Goal: Task Accomplishment & Management: Complete application form

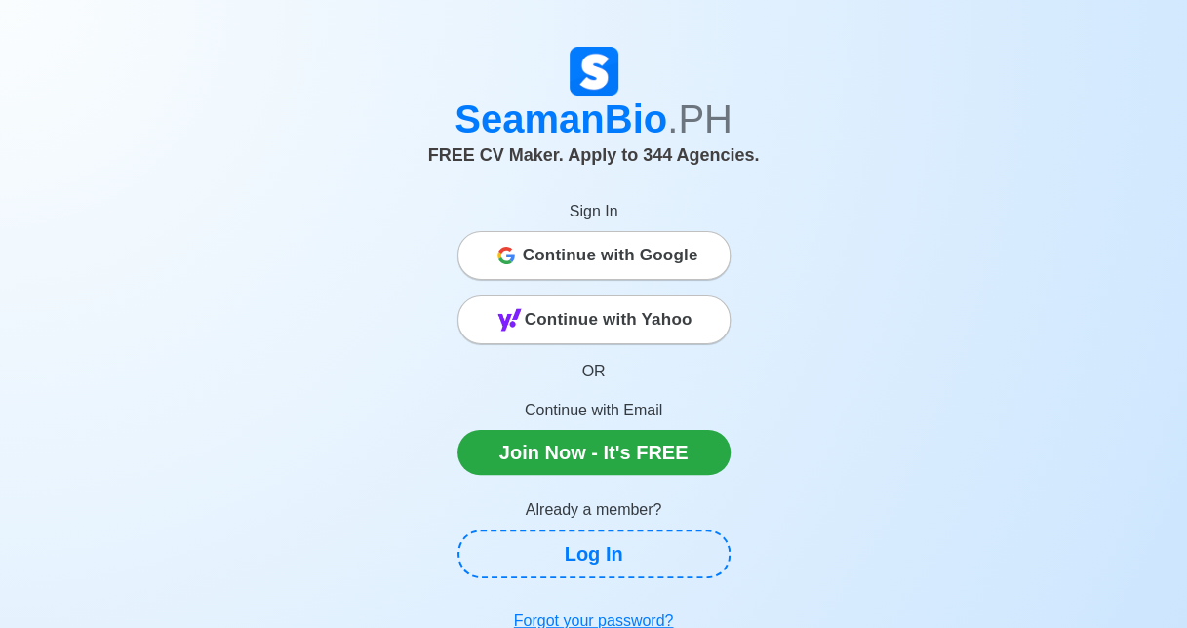
click at [638, 264] on span "Continue with Google" at bounding box center [611, 255] width 176 height 39
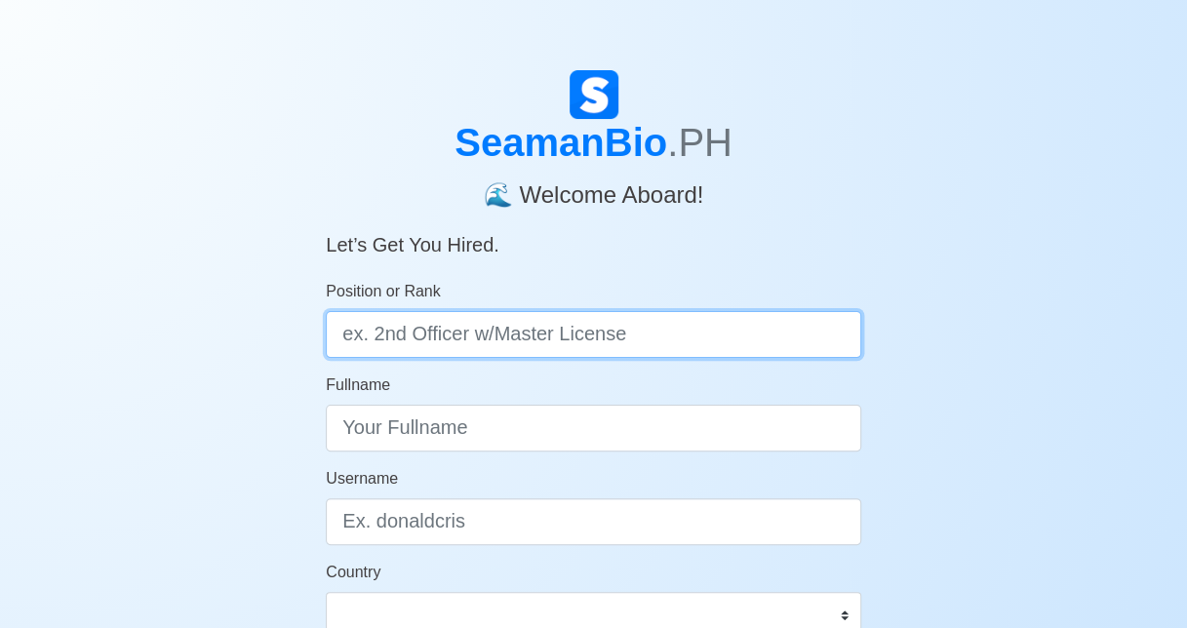
click at [453, 333] on input "Position or Rank" at bounding box center [593, 334] width 535 height 47
type input "ABLE BODIED SEAMAN"
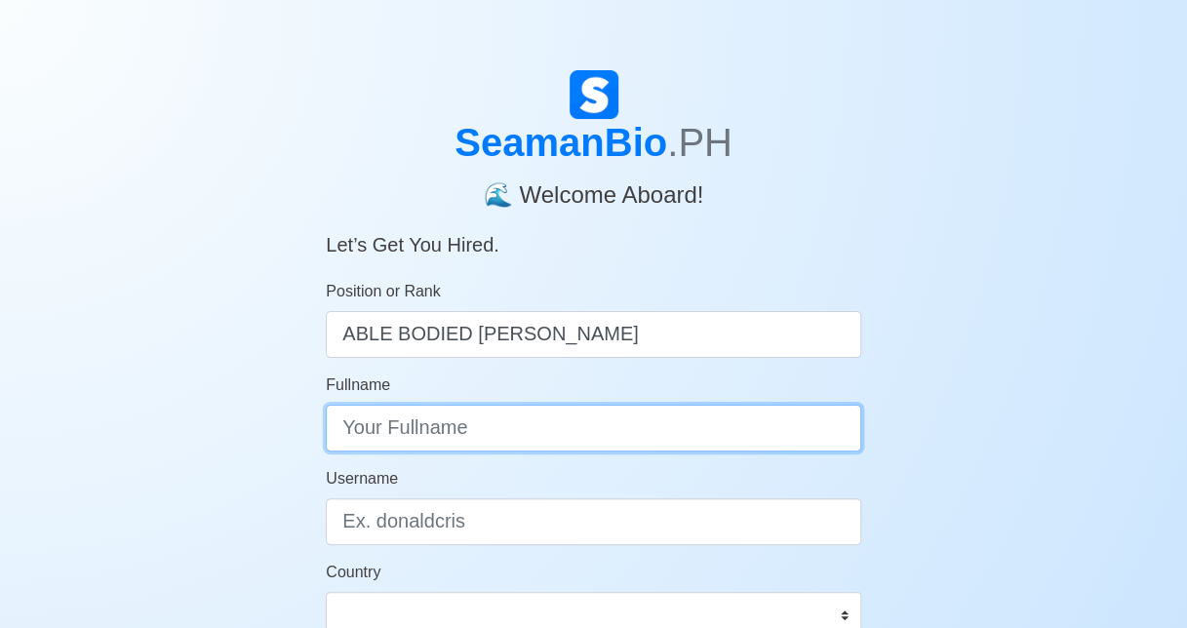
click at [447, 443] on input "Fullname" at bounding box center [593, 428] width 535 height 47
type input "[PERSON_NAME] [PERSON_NAME] MINDORO"
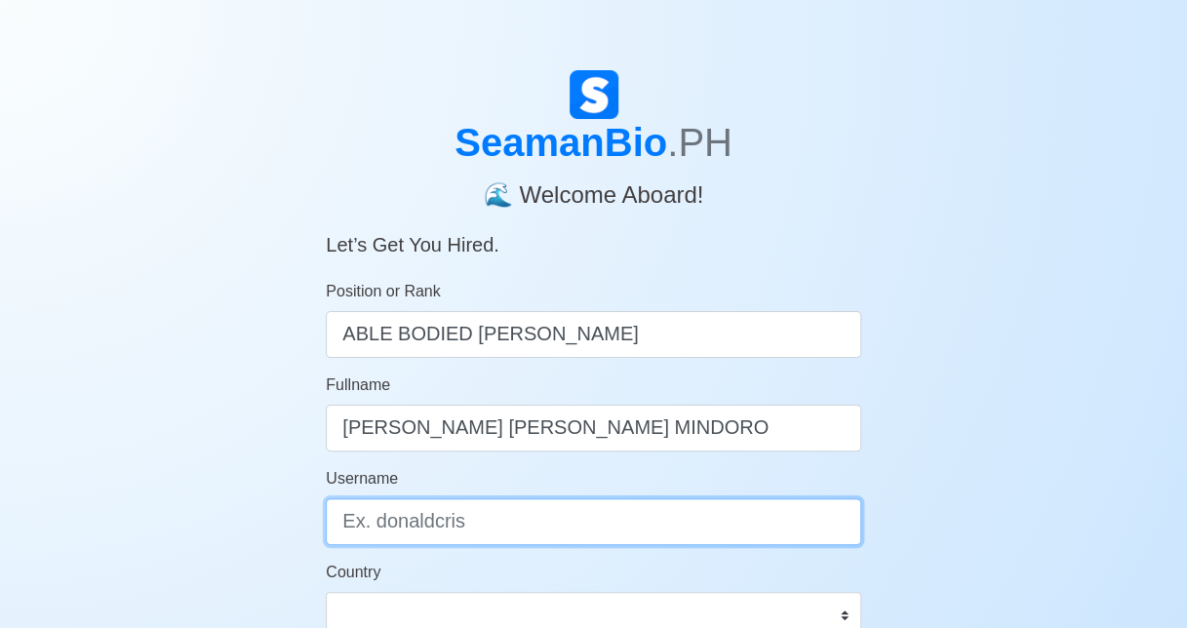
click at [428, 529] on input "Username" at bounding box center [593, 521] width 535 height 47
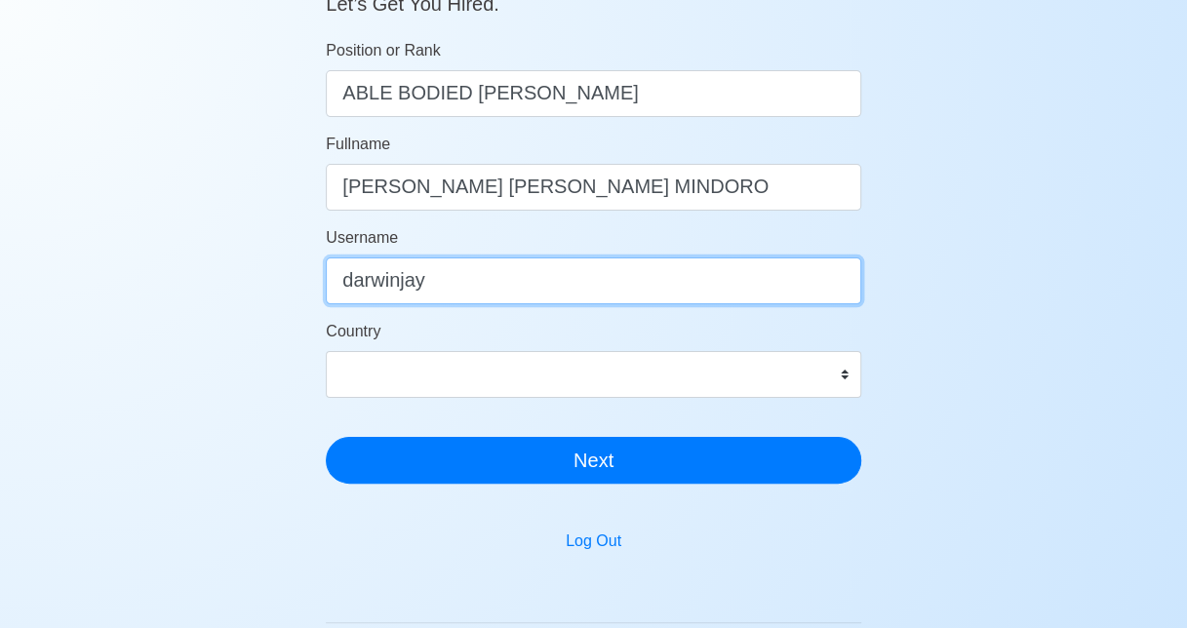
scroll to position [288, 0]
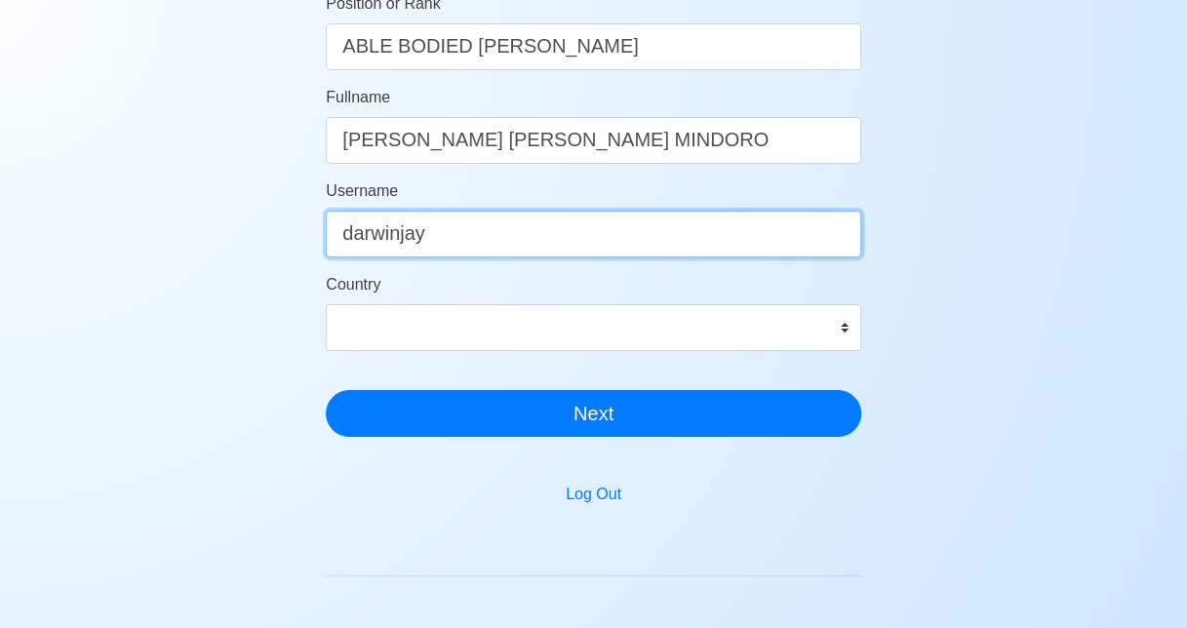
type input "darwinjay"
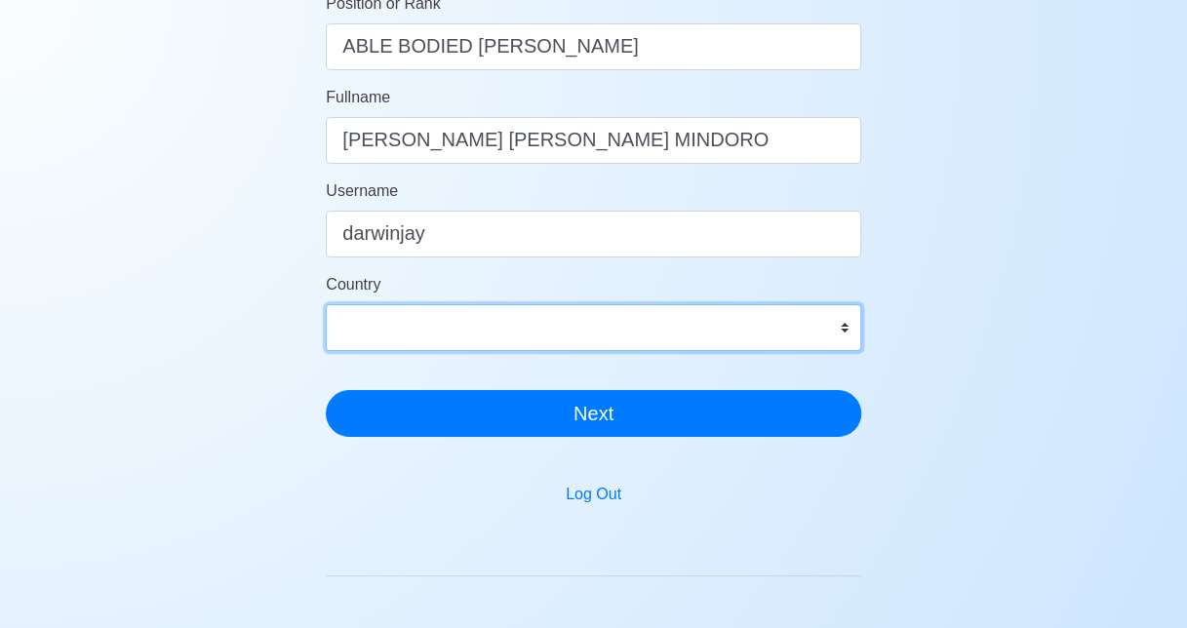
click at [660, 311] on select "Afghanistan Åland Islands Albania Algeria American Samoa Andorra Angola Anguill…" at bounding box center [593, 327] width 535 height 47
select select "PH"
click at [326, 304] on select "Afghanistan Åland Islands Albania Algeria American Samoa Andorra Angola Anguill…" at bounding box center [593, 327] width 535 height 47
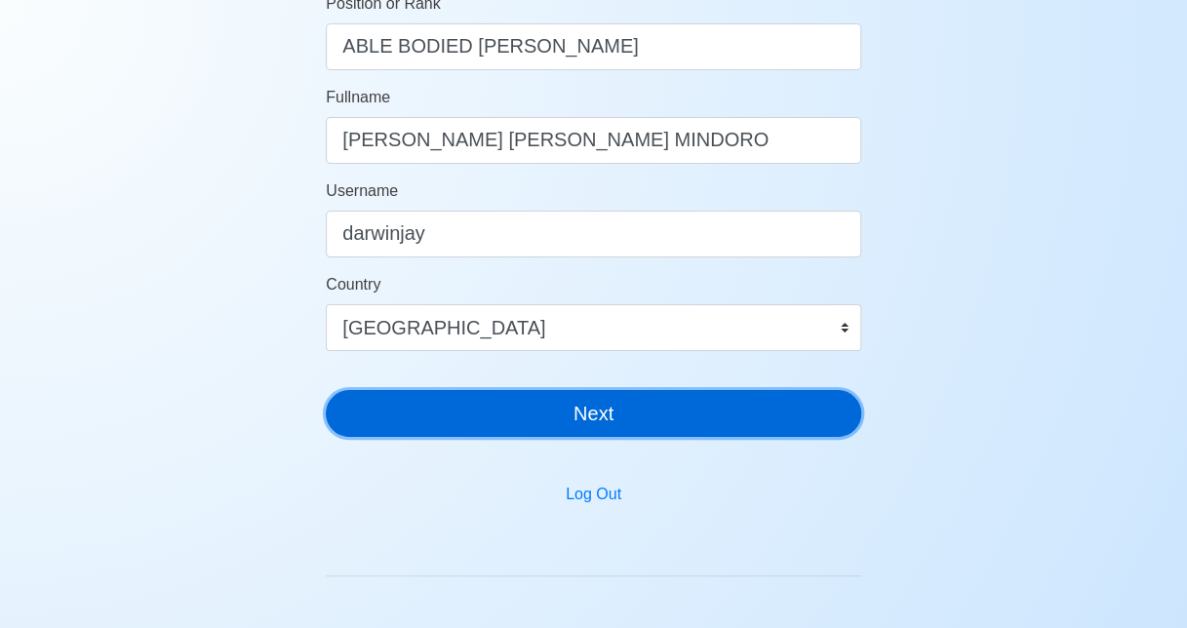
click at [575, 405] on button "Next" at bounding box center [593, 413] width 535 height 47
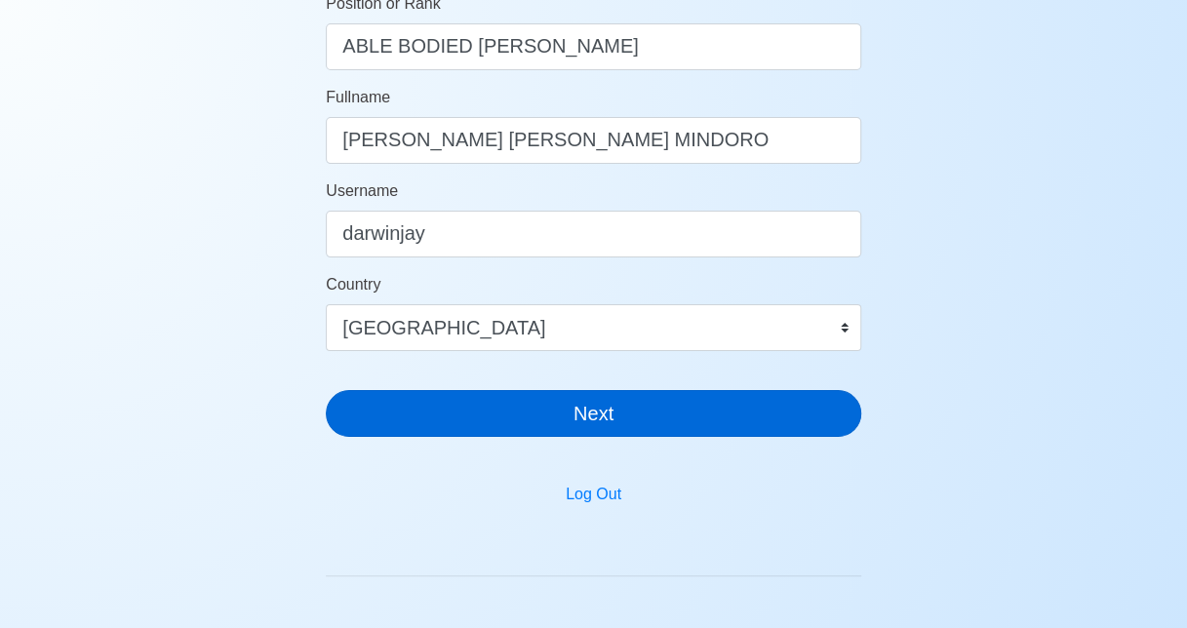
scroll to position [23, 0]
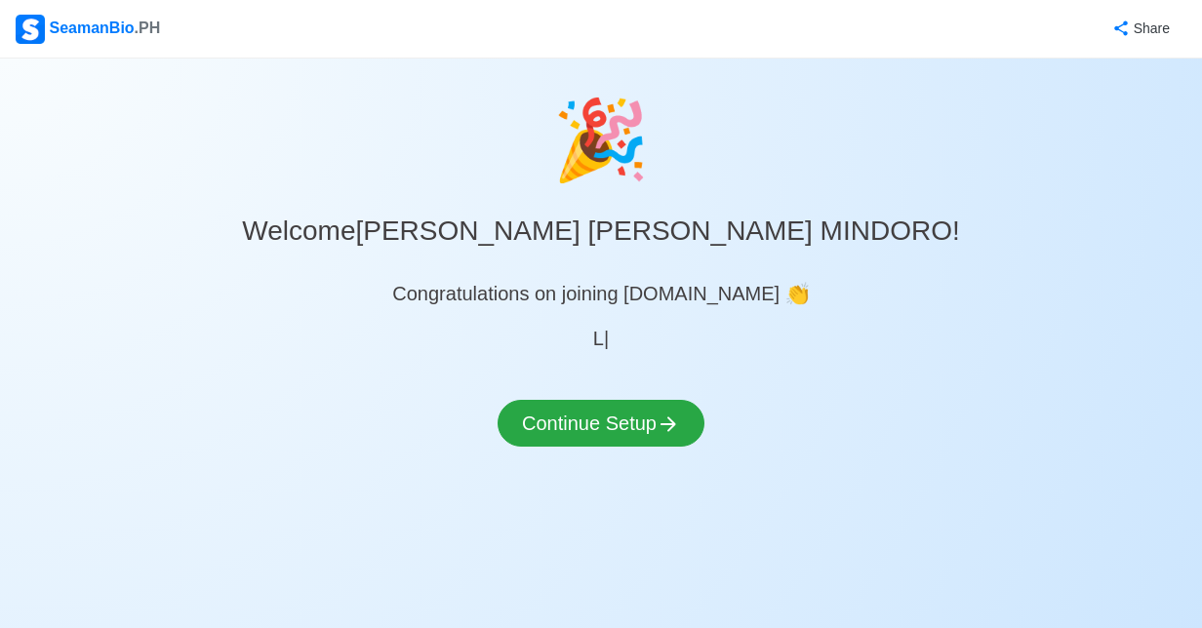
click at [643, 367] on div "🎉 Welcome DARWIN JAY MONTERO MINDORO ! Congratulations on joining SeamanBio.PH …" at bounding box center [601, 288] width 1202 height 412
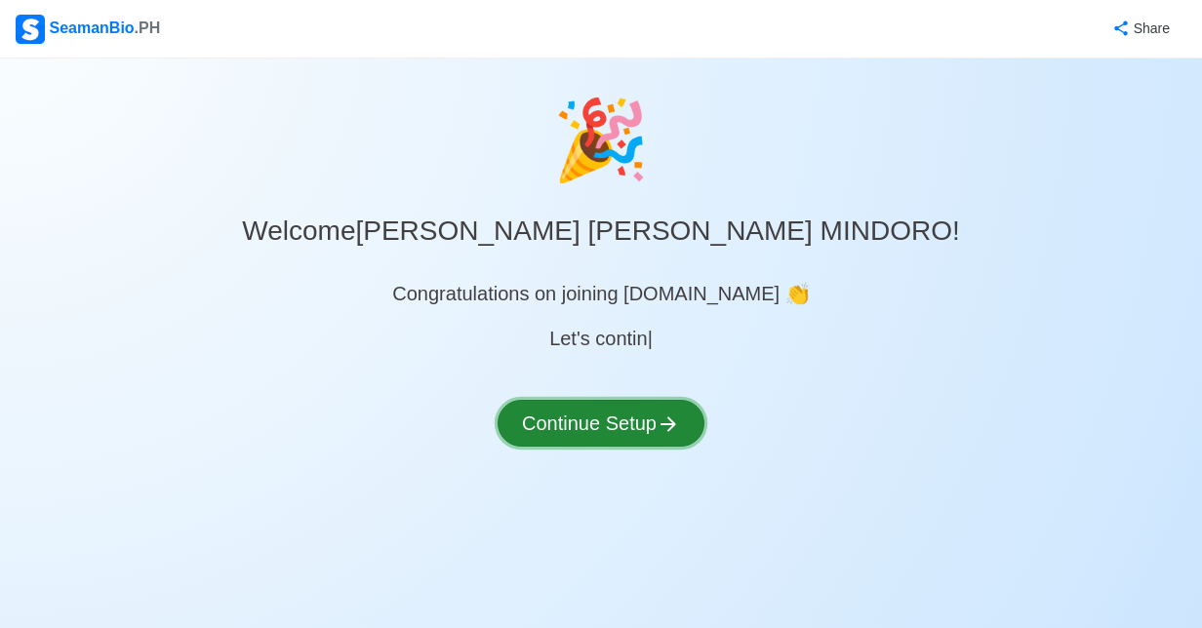
click at [652, 445] on button "Continue Setup" at bounding box center [600, 423] width 207 height 47
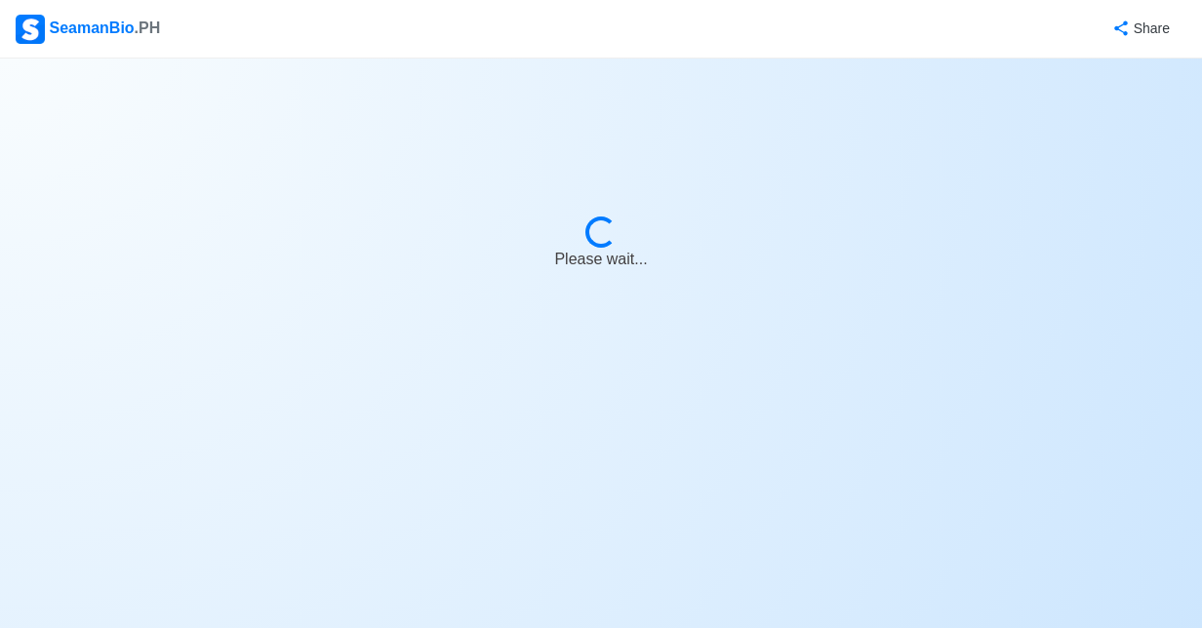
select select "Visible for Hiring"
select select "PH"
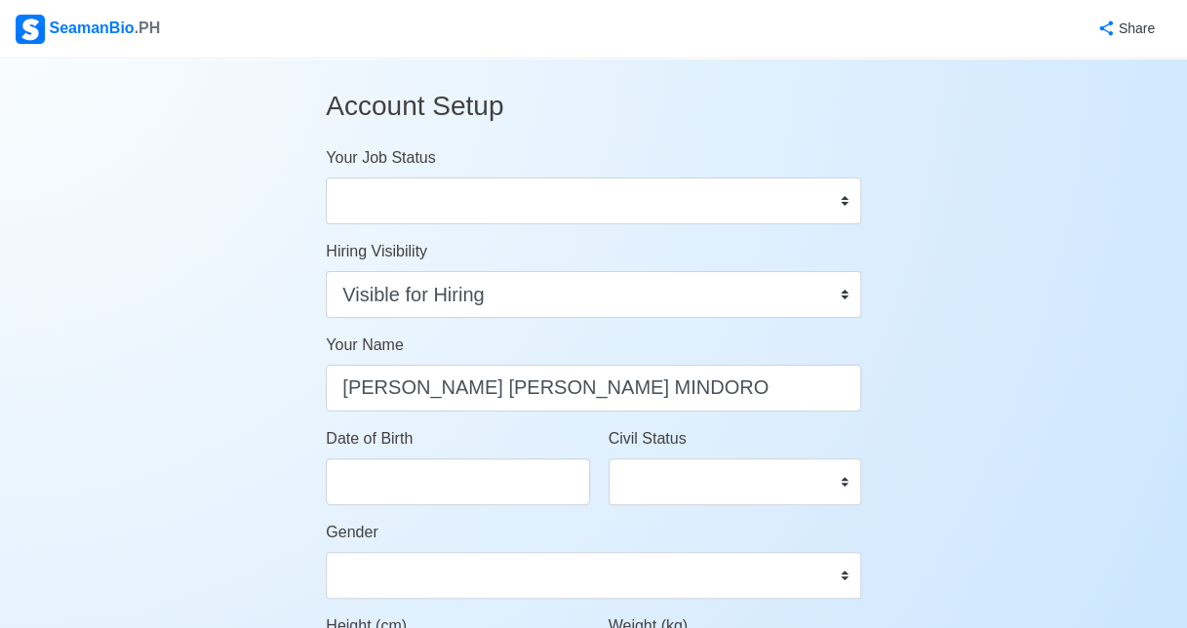
click at [648, 435] on body "SeamanBio .PH Share Account Setup Your Job Status Onboard Actively Looking for …" at bounding box center [593, 314] width 1187 height 628
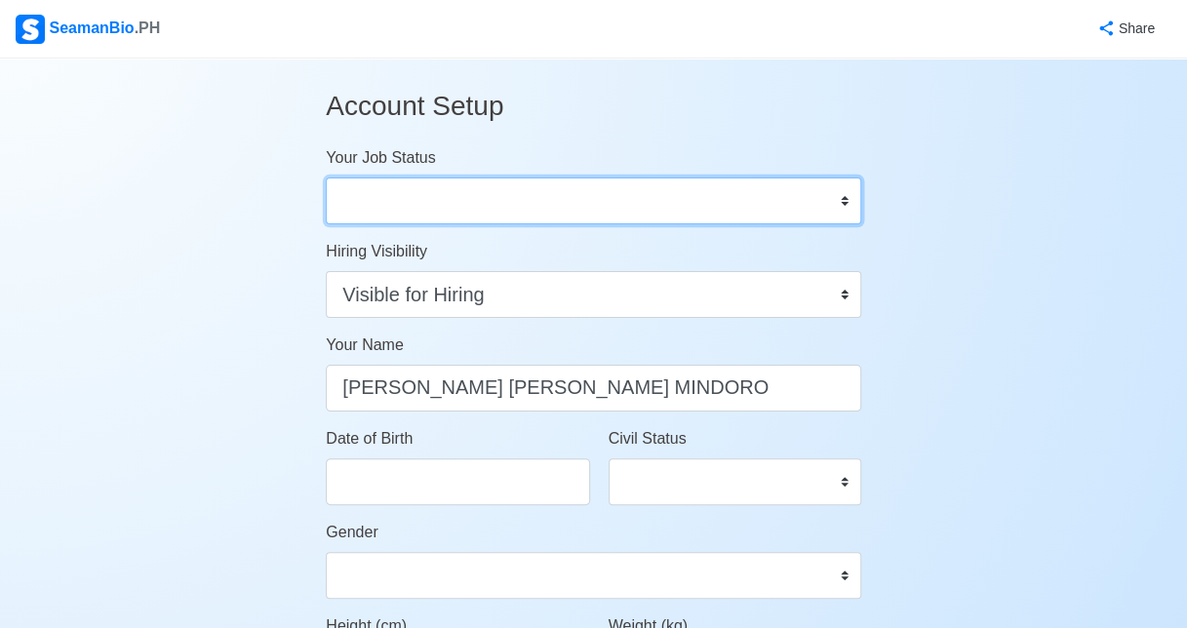
click at [503, 208] on select "Onboard Actively Looking for Job Not Looking for Job" at bounding box center [593, 201] width 535 height 47
click at [326, 178] on select "Onboard Actively Looking for Job Not Looking for Job" at bounding box center [593, 201] width 535 height 47
click at [477, 213] on select "Onboard Actively Looking for Job Not Looking for Job" at bounding box center [593, 201] width 535 height 47
select select "Actively Looking for Job"
click at [326, 178] on select "Onboard Actively Looking for Job Not Looking for Job" at bounding box center [593, 201] width 535 height 47
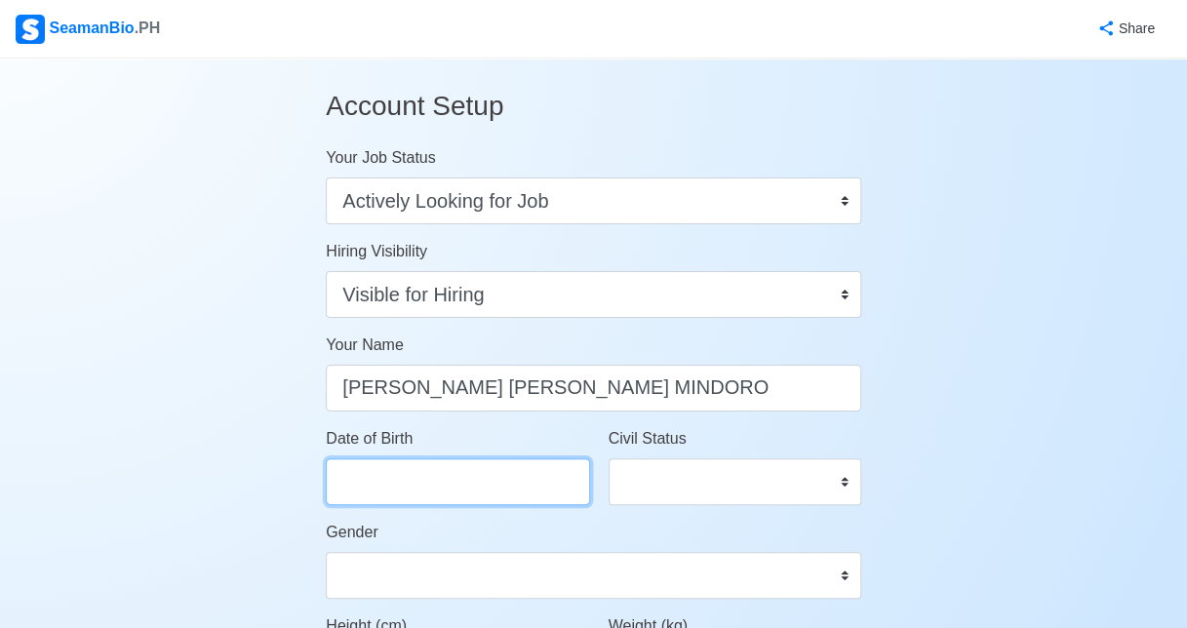
select select "****"
select select "******"
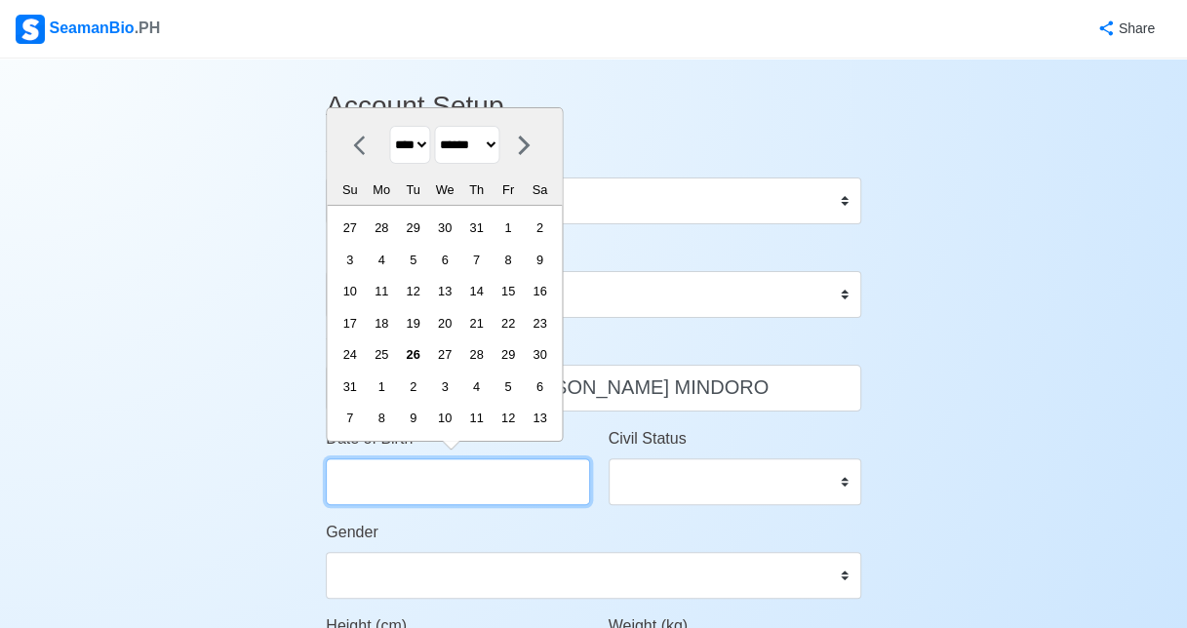
click at [447, 488] on input "Date of Birth" at bounding box center [457, 481] width 263 height 47
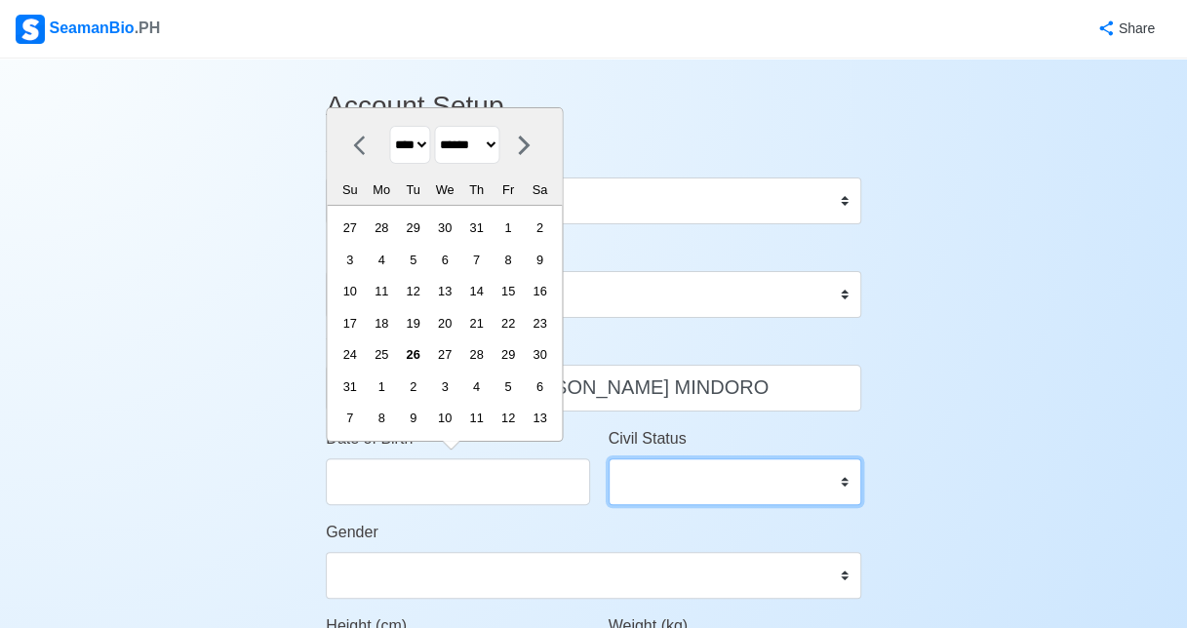
click at [639, 488] on select "Single Married Widowed Separated" at bounding box center [735, 481] width 253 height 47
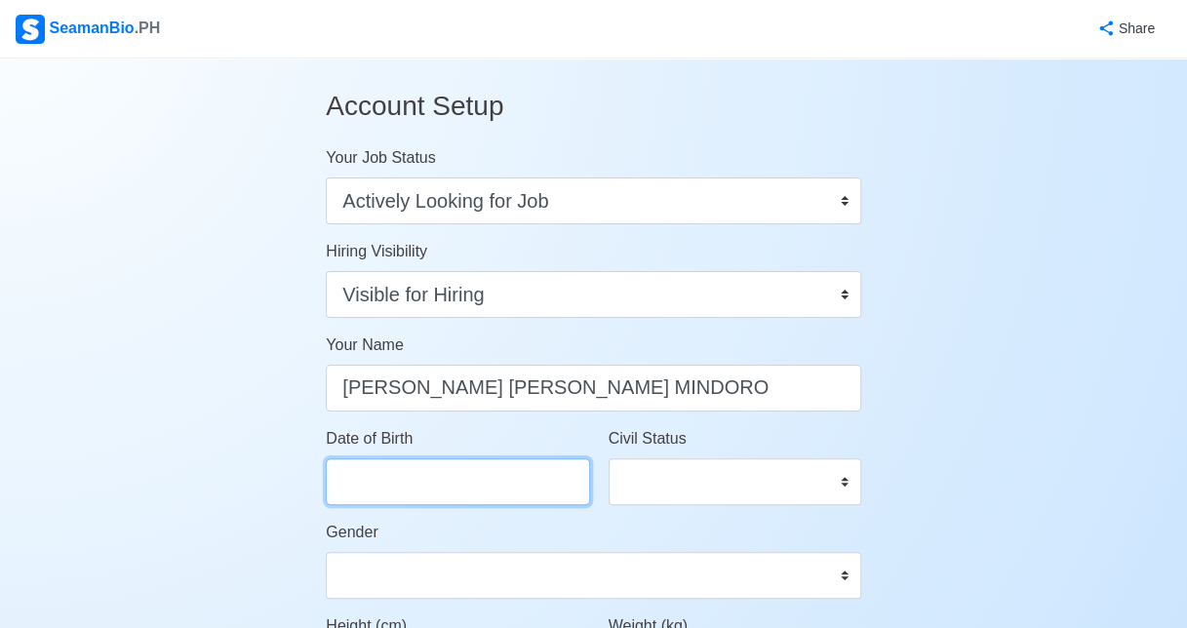
select select "****"
select select "******"
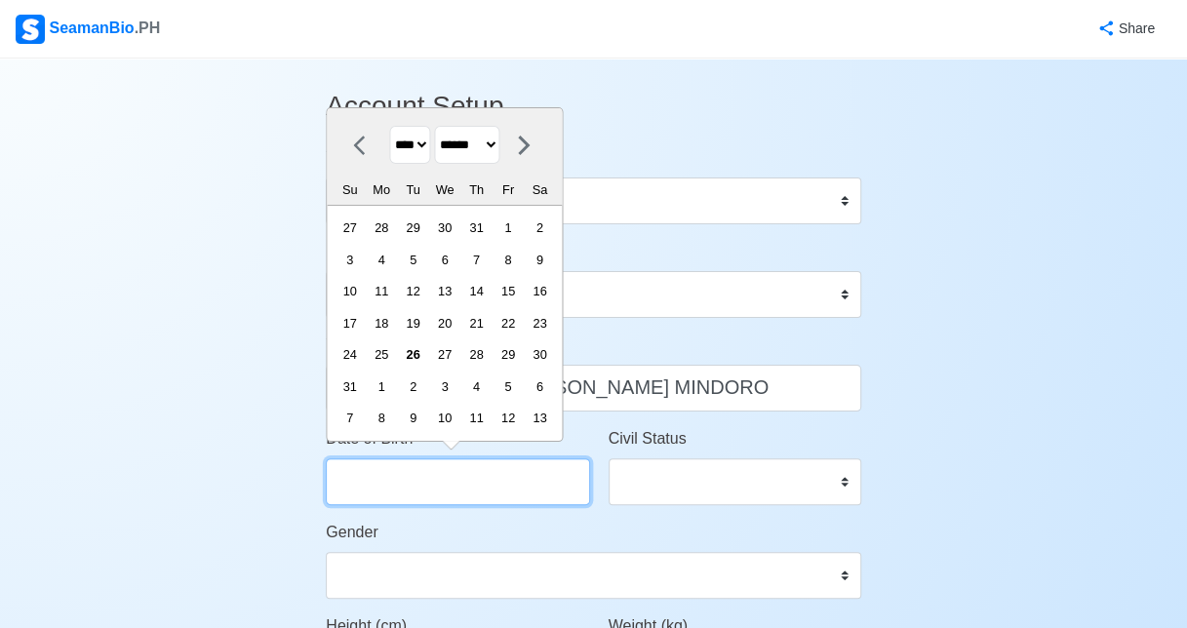
click at [438, 484] on input "Date of Birth" at bounding box center [457, 481] width 263 height 47
click at [423, 150] on select "**** **** **** **** **** **** **** **** **** **** **** **** **** **** **** ****…" at bounding box center [410, 145] width 41 height 38
select select "****"
click at [390, 160] on select "**** **** **** **** **** **** **** **** **** **** **** **** **** **** **** ****…" at bounding box center [410, 145] width 41 height 38
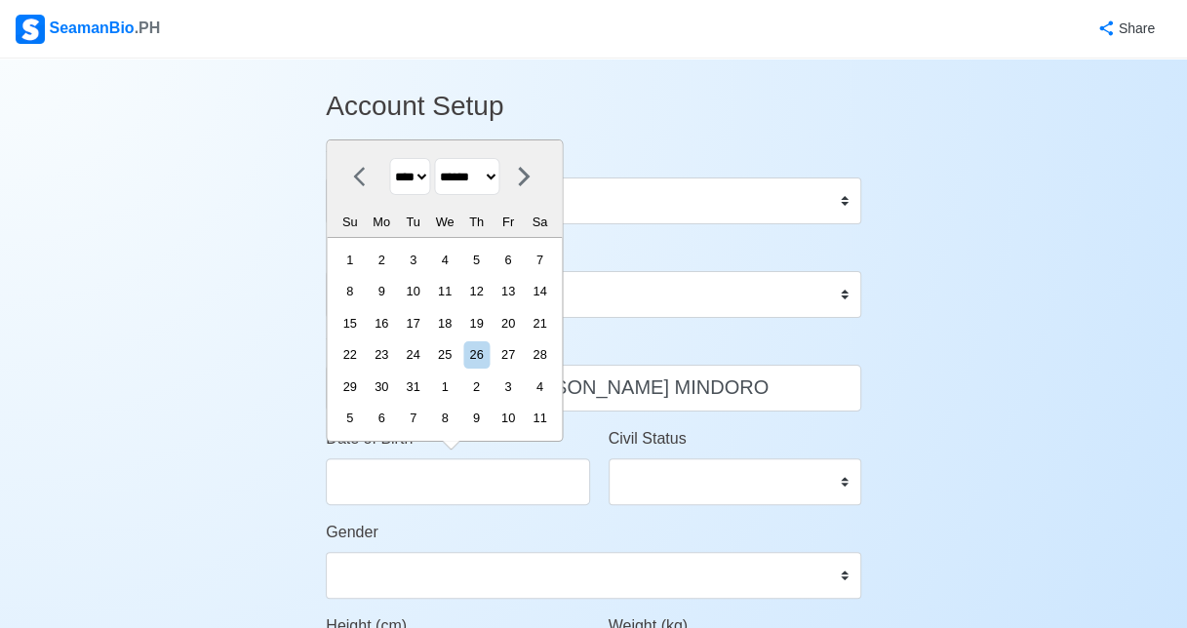
click at [500, 178] on select "******* ******** ***** ***** *** **** **** ****** ********* ******* ******** **…" at bounding box center [467, 177] width 65 height 38
select select "********"
click at [441, 160] on select "******* ******** ***** ***** *** **** **** ****** ********* ******* ******** **…" at bounding box center [467, 177] width 65 height 38
click at [426, 352] on div "23" at bounding box center [413, 354] width 26 height 26
type input "11/23/1993"
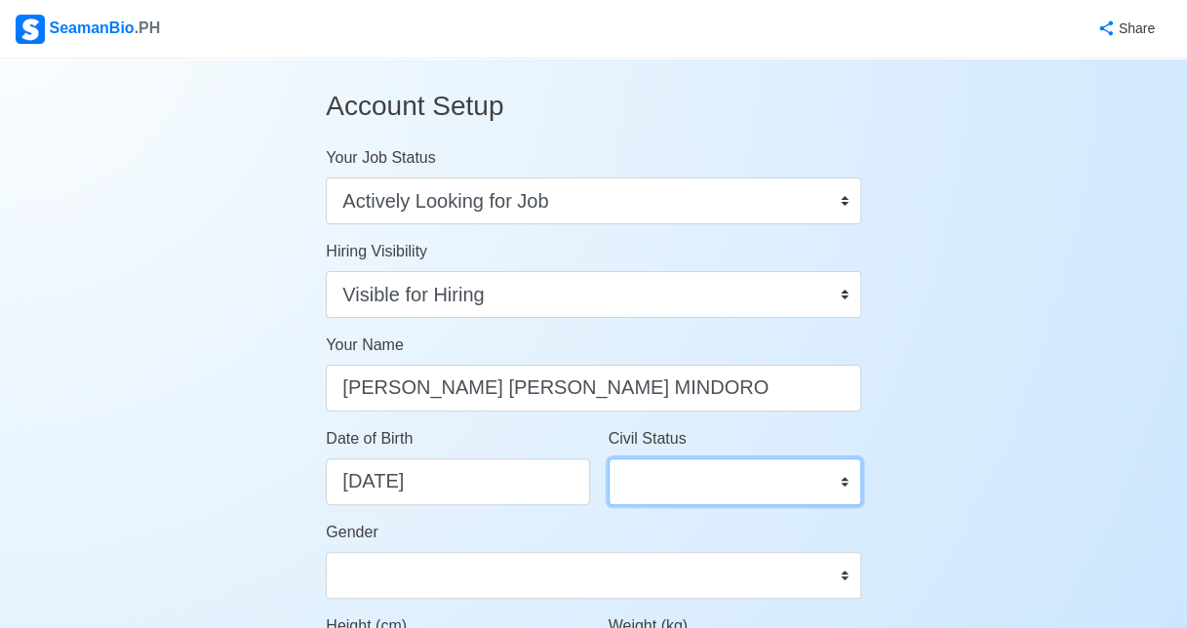
click at [687, 468] on select "Single Married Widowed Separated" at bounding box center [735, 481] width 253 height 47
select select "Married"
click at [609, 458] on select "Single Married Widowed Separated" at bounding box center [735, 481] width 253 height 47
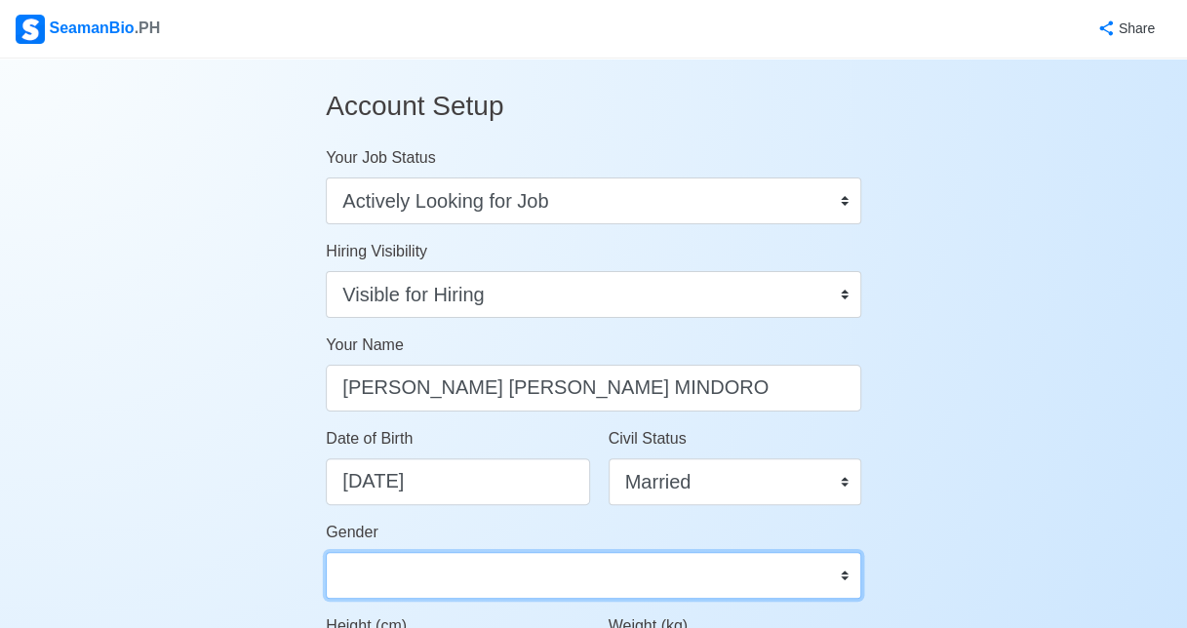
click at [547, 575] on select "Male Female" at bounding box center [593, 575] width 535 height 47
select select "[DEMOGRAPHIC_DATA]"
click at [326, 552] on select "Male Female" at bounding box center [593, 575] width 535 height 47
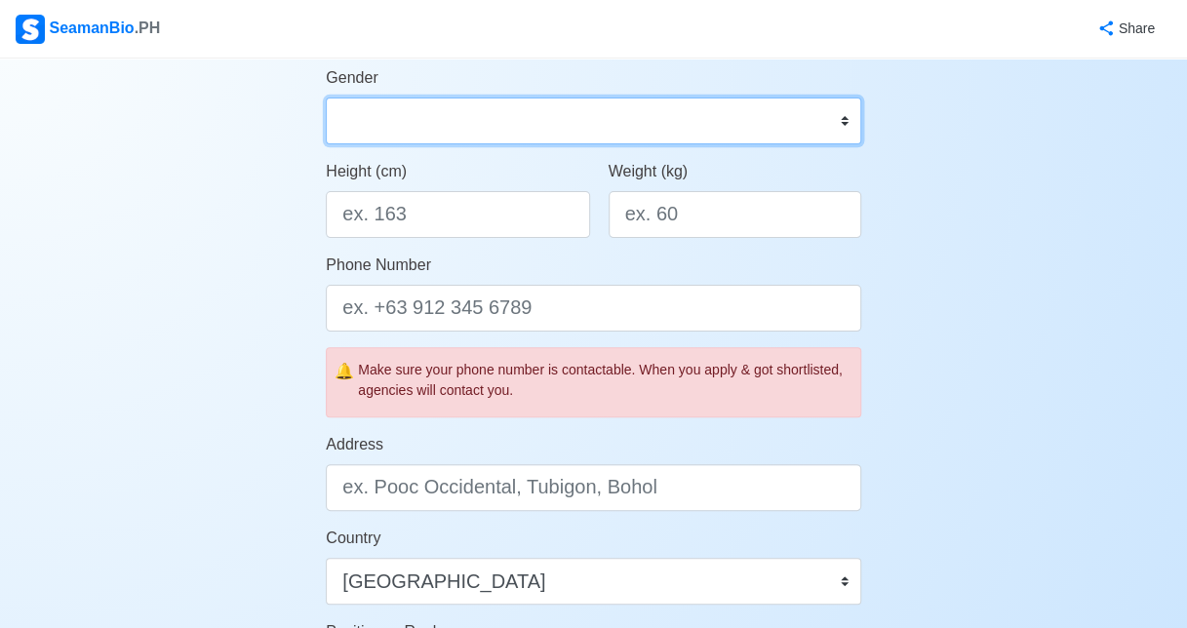
scroll to position [451, 0]
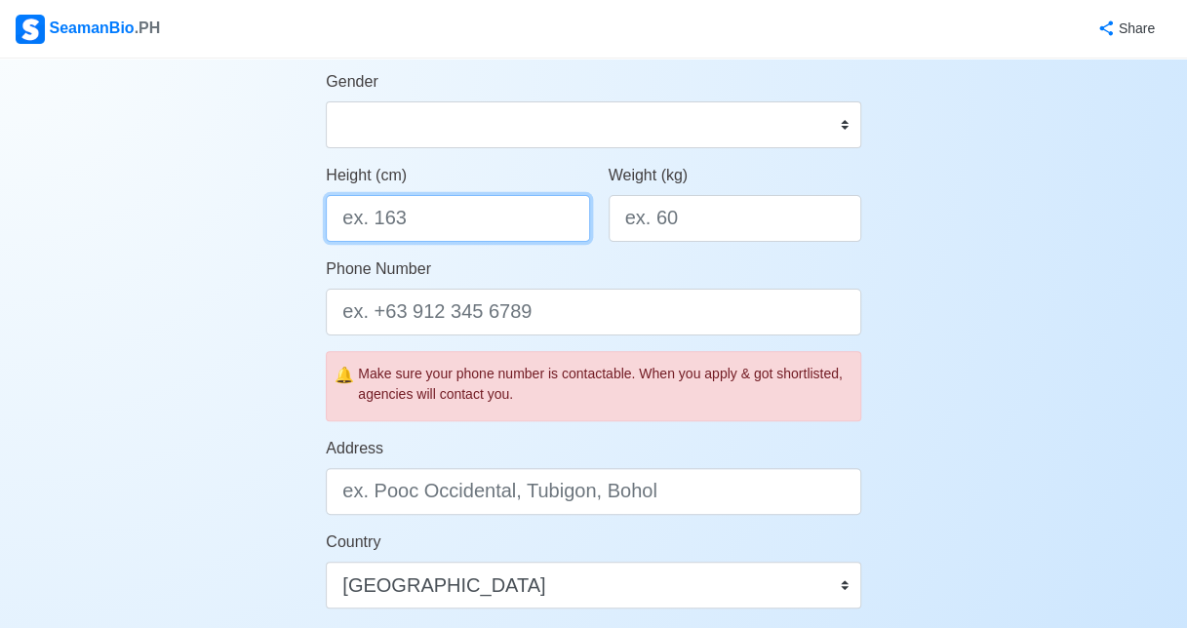
click at [466, 227] on input "Height (cm)" at bounding box center [457, 218] width 263 height 47
type input "167"
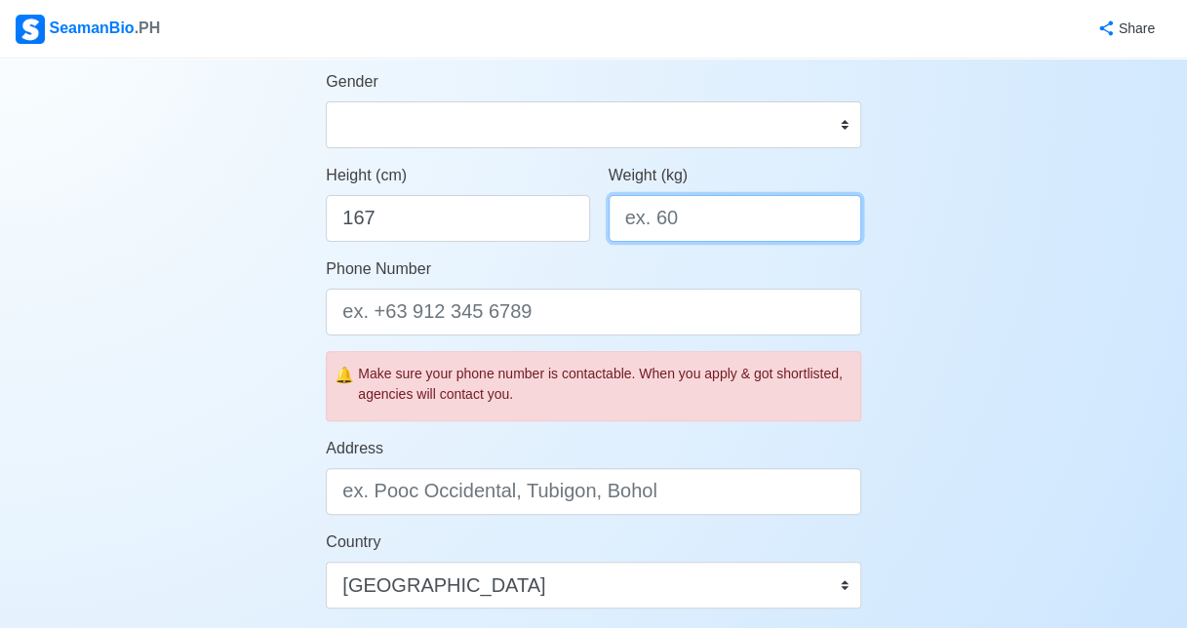
click at [670, 209] on input "Weight (kg)" at bounding box center [735, 218] width 253 height 47
type input "6"
type input "70"
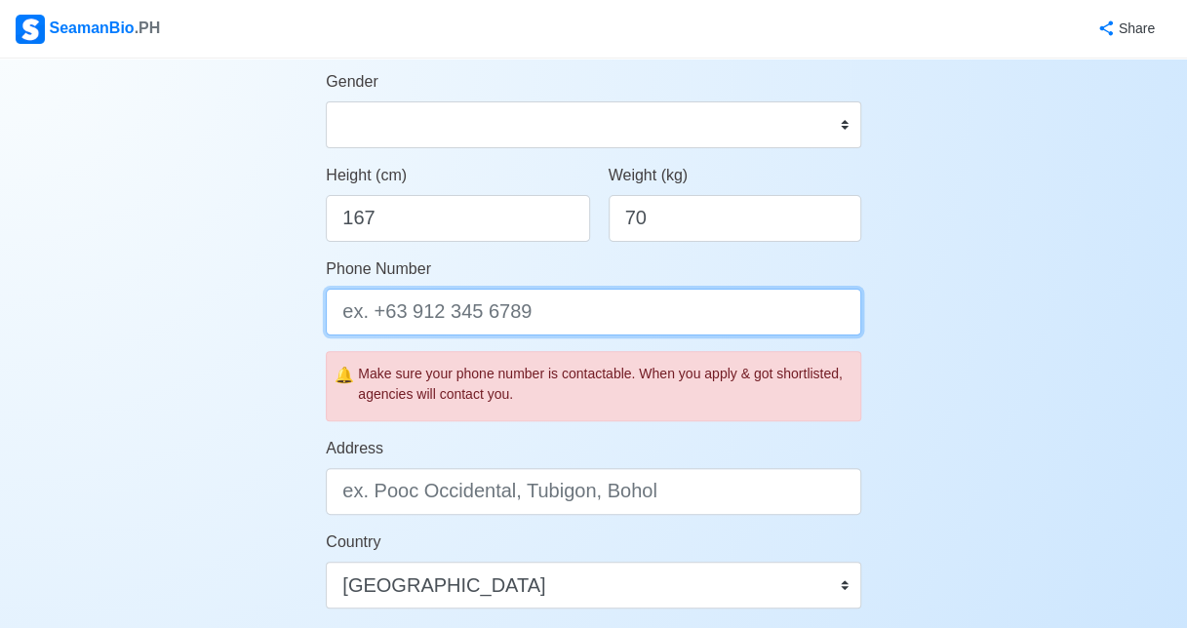
click at [517, 318] on input "Phone Number" at bounding box center [593, 312] width 535 height 47
drag, startPoint x: 403, startPoint y: 307, endPoint x: 307, endPoint y: 305, distance: 95.6
click at [307, 305] on div "Account Setup Your Job Status Onboard Actively Looking for Job Not Looking for …" at bounding box center [594, 462] width 594 height 1709
paste input "157342154"
type input "09157342154"
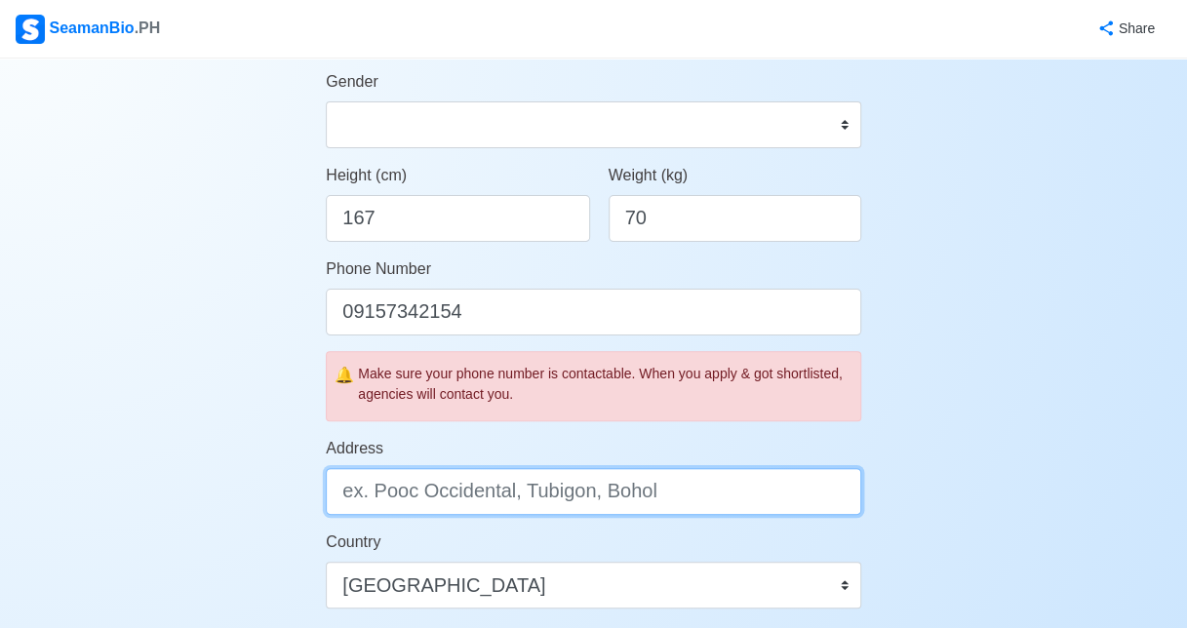
click at [645, 486] on input "Address" at bounding box center [593, 491] width 535 height 47
type input "N"
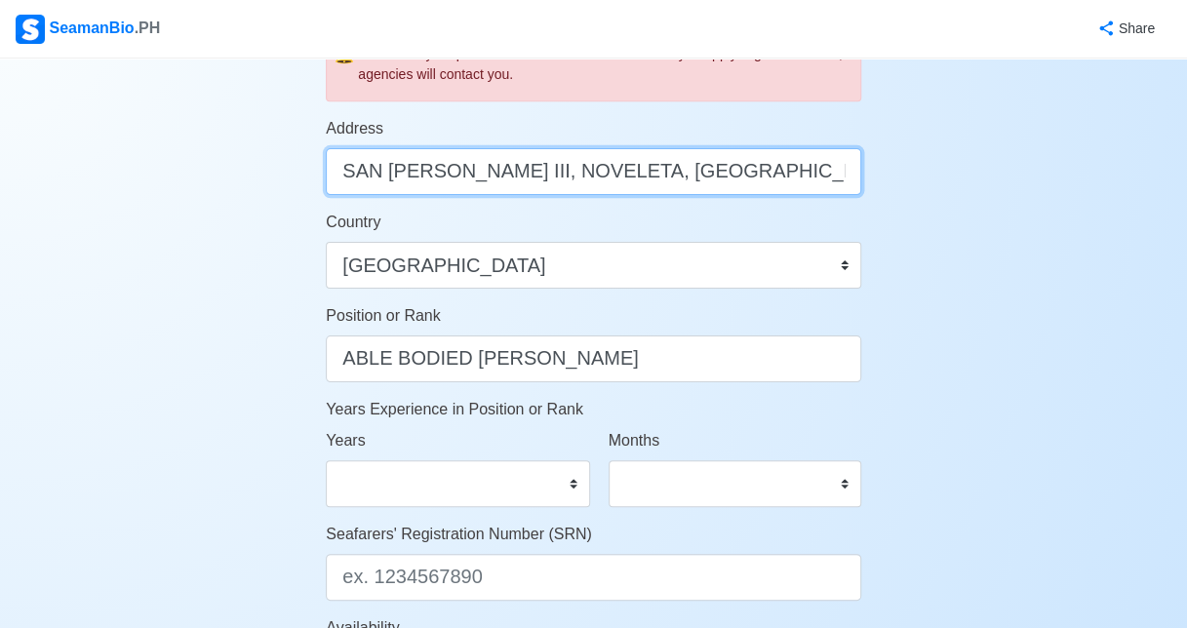
scroll to position [778, 0]
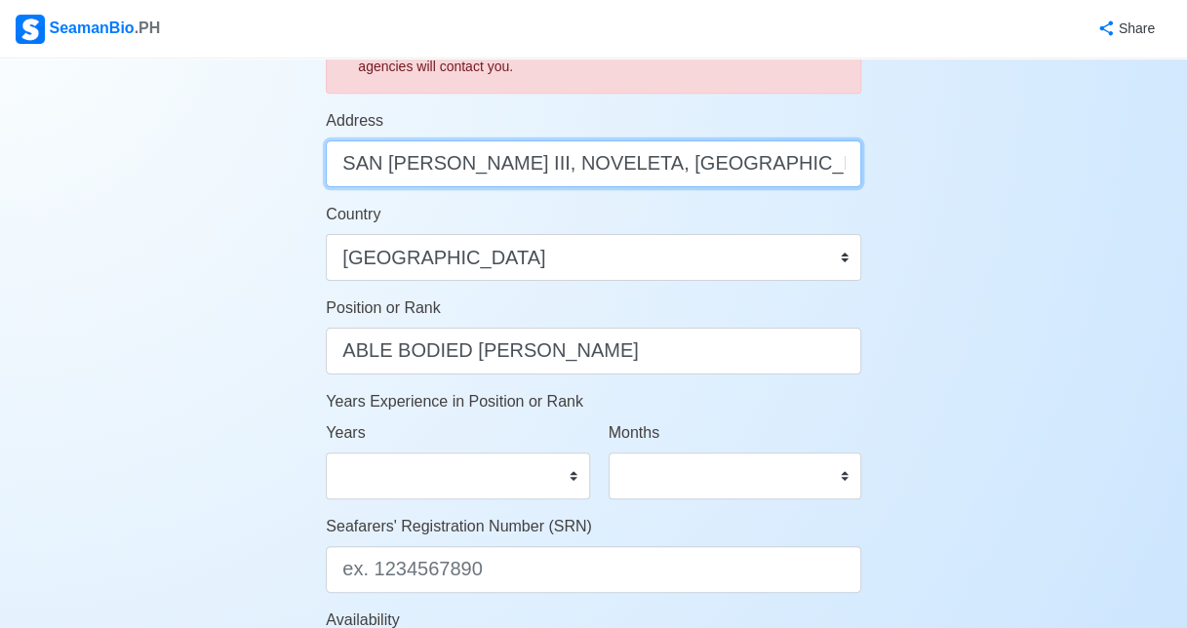
type input "SAN [PERSON_NAME] III, NOVELETA, [GEOGRAPHIC_DATA]"
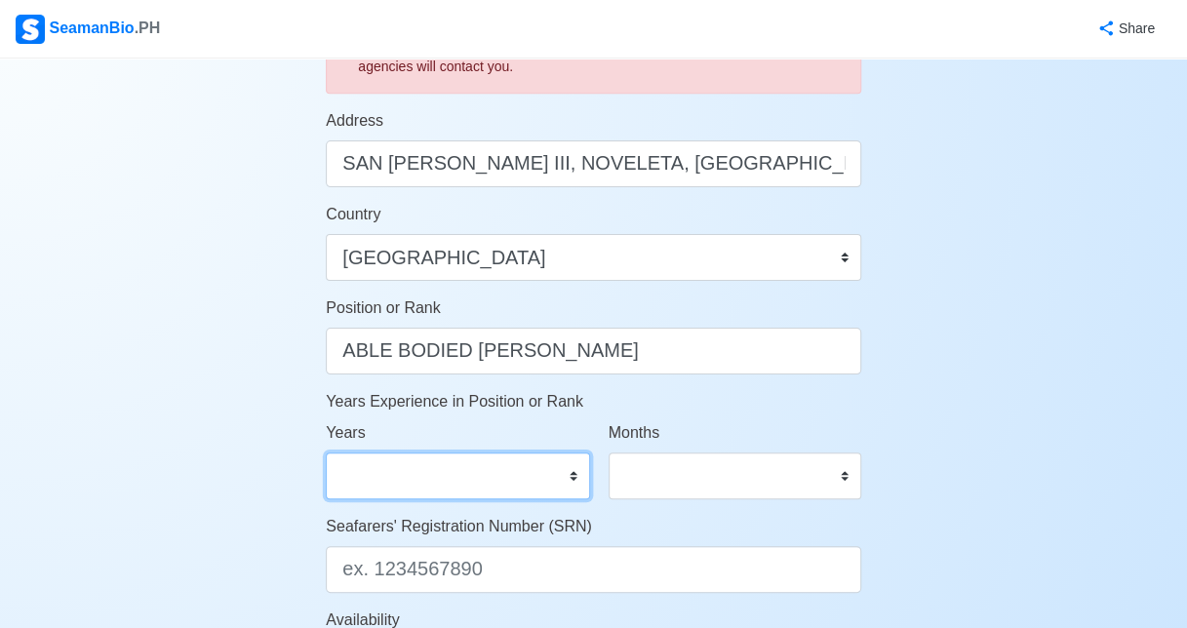
click at [449, 474] on select "0 1 2 3 4 5 6 7 8 9 10 11 12 13 14 15 16 17 18 19 20 21 22 23 24 25 26 27 28 29…" at bounding box center [457, 476] width 263 height 47
select select "6"
click at [326, 453] on select "0 1 2 3 4 5 6 7 8 9 10 11 12 13 14 15 16 17 18 19 20 21 22 23 24 25 26 27 28 29…" at bounding box center [457, 476] width 263 height 47
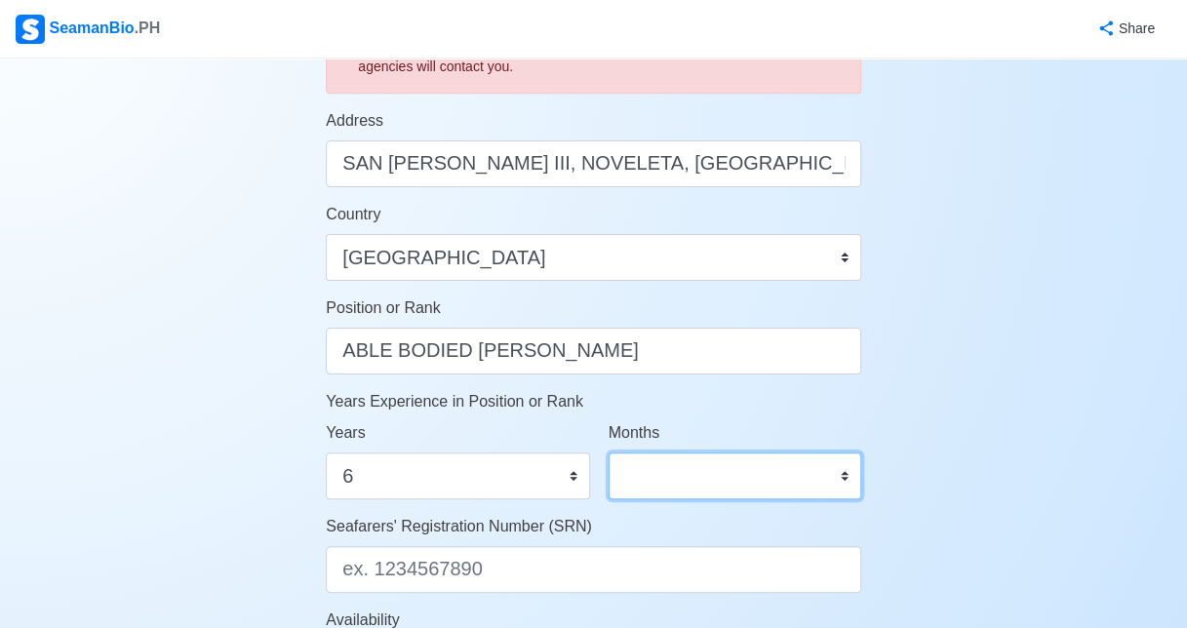
click at [687, 466] on select "0 1 2 3 4 5 6 7 8 9 10 11" at bounding box center [735, 476] width 253 height 47
select select "0"
click at [609, 453] on select "0 1 2 3 4 5 6 7 8 9 10 11" at bounding box center [735, 476] width 253 height 47
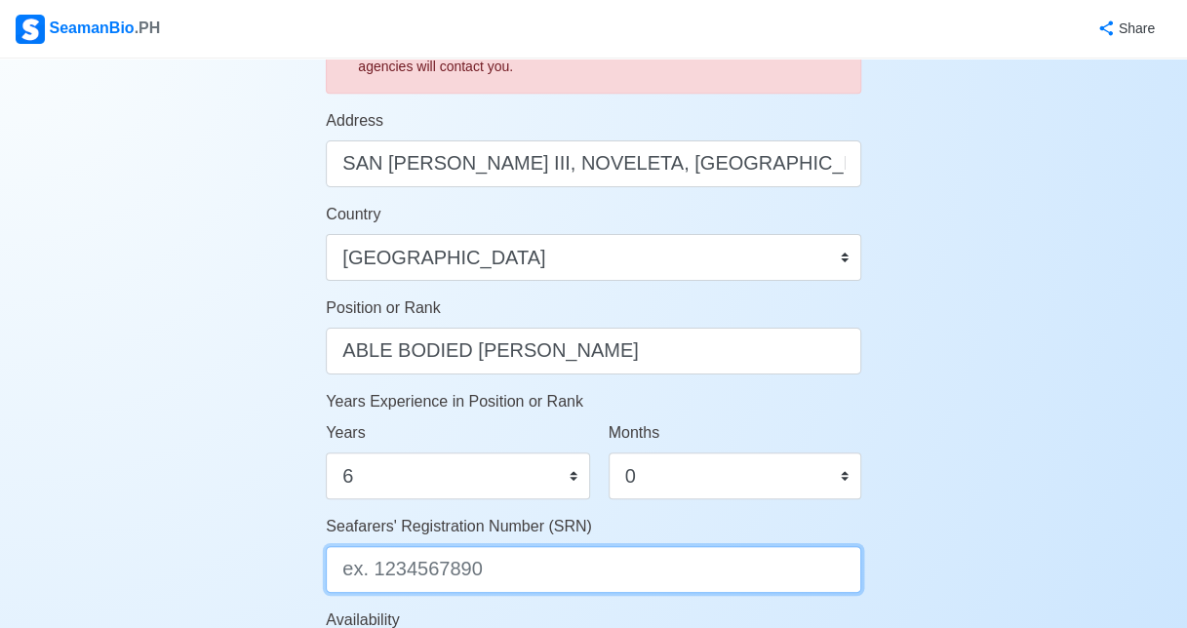
click at [421, 581] on input "Seafarers' Registration Number (SRN)" at bounding box center [593, 569] width 535 height 47
click at [464, 559] on input "Seafarers' Registration Number (SRN)" at bounding box center [593, 569] width 535 height 47
paste input "9311230032"
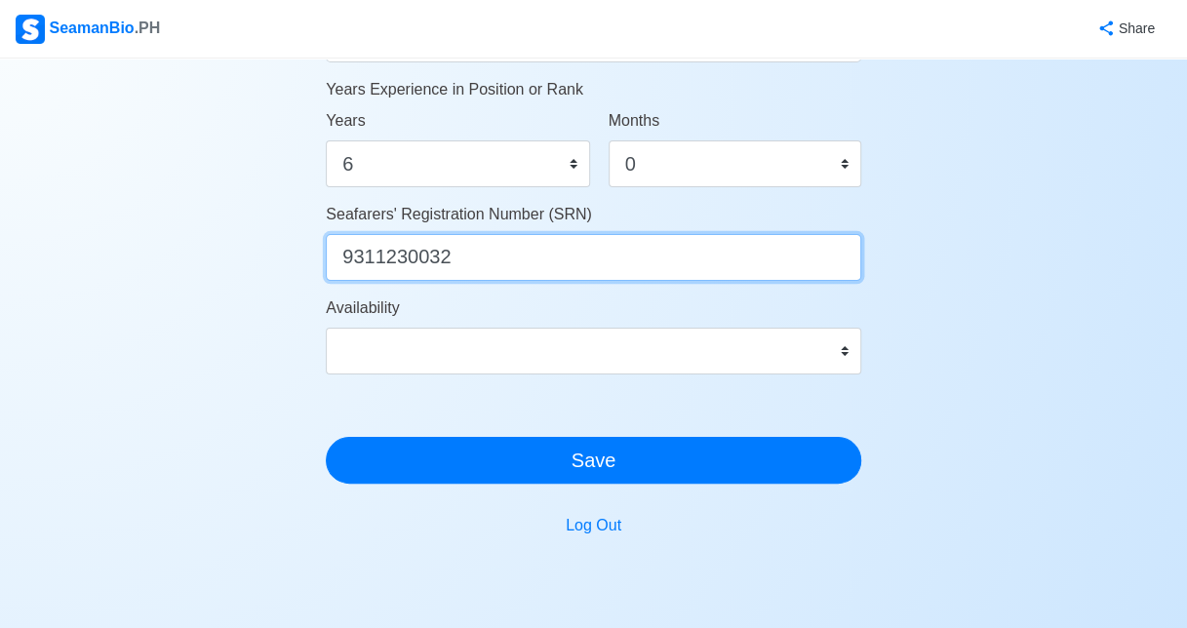
scroll to position [1183, 0]
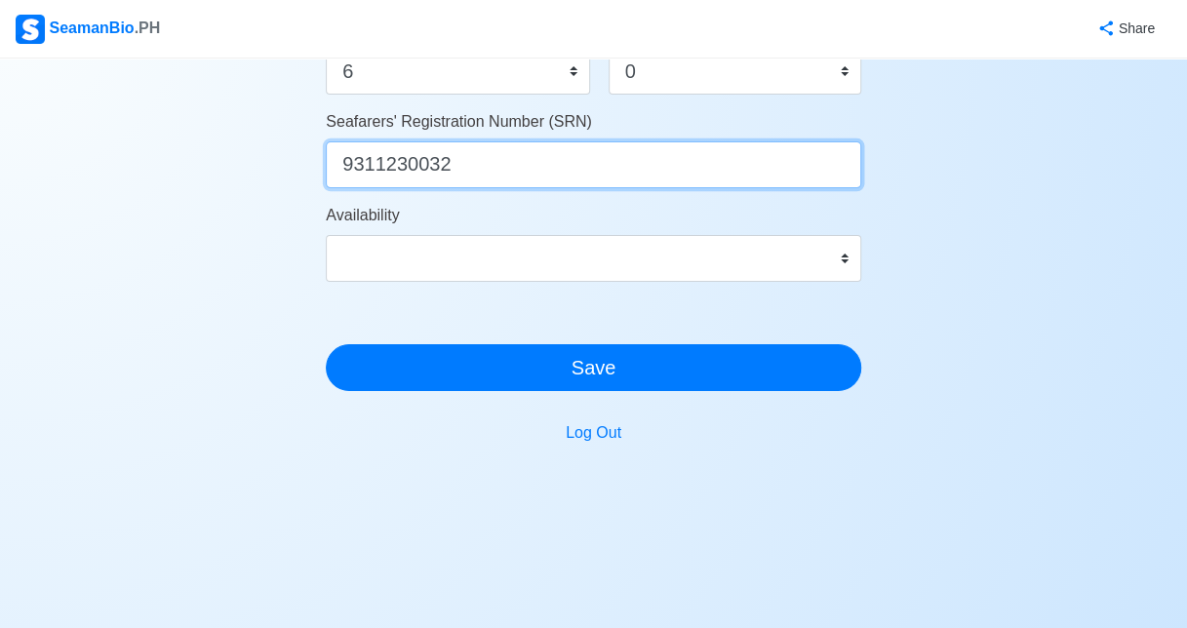
type input "9311230032"
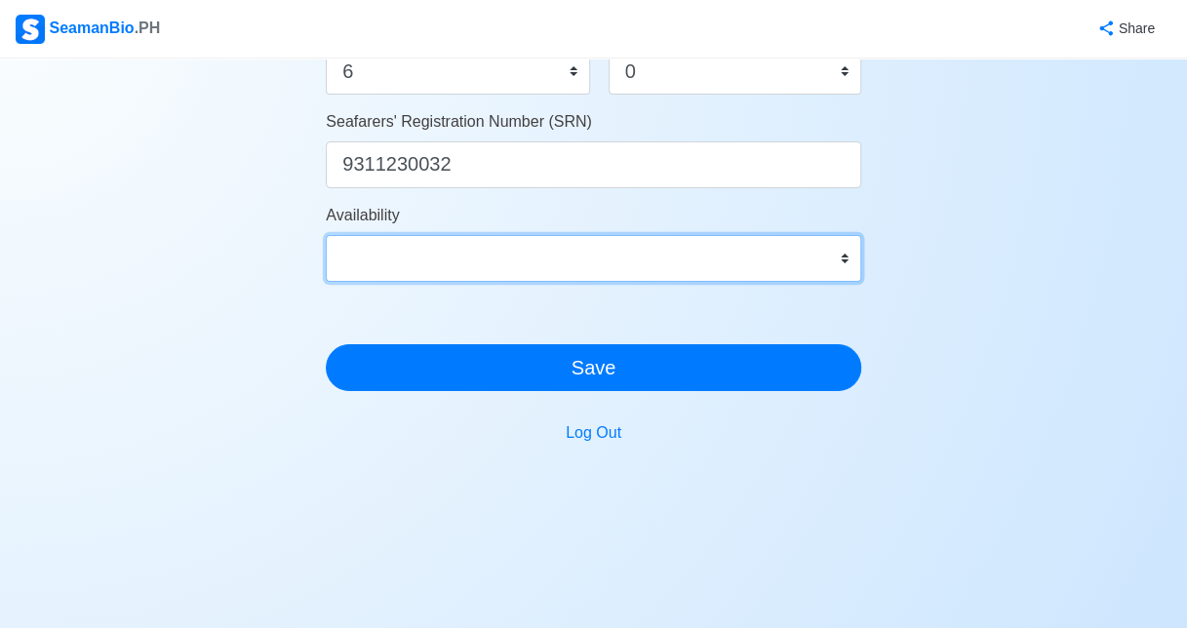
click at [418, 260] on select "Immediate Sep 2025 Oct 2025 Nov 2025 Dec 2025 Jan 2026 Feb 2026 Mar 2026 Apr 20…" at bounding box center [593, 258] width 535 height 47
select select "4102473600000"
click at [326, 235] on select "Immediate Sep 2025 Oct 2025 Nov 2025 Dec 2025 Jan 2026 Feb 2026 Mar 2026 Apr 20…" at bounding box center [593, 258] width 535 height 47
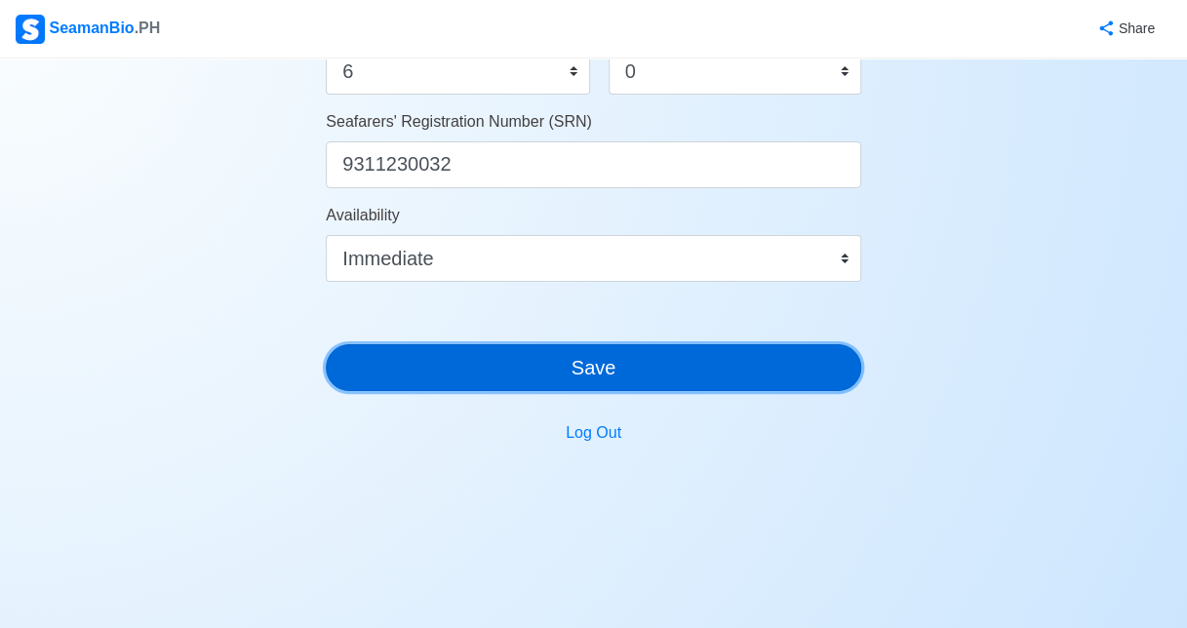
click at [518, 356] on button "Save" at bounding box center [593, 367] width 535 height 47
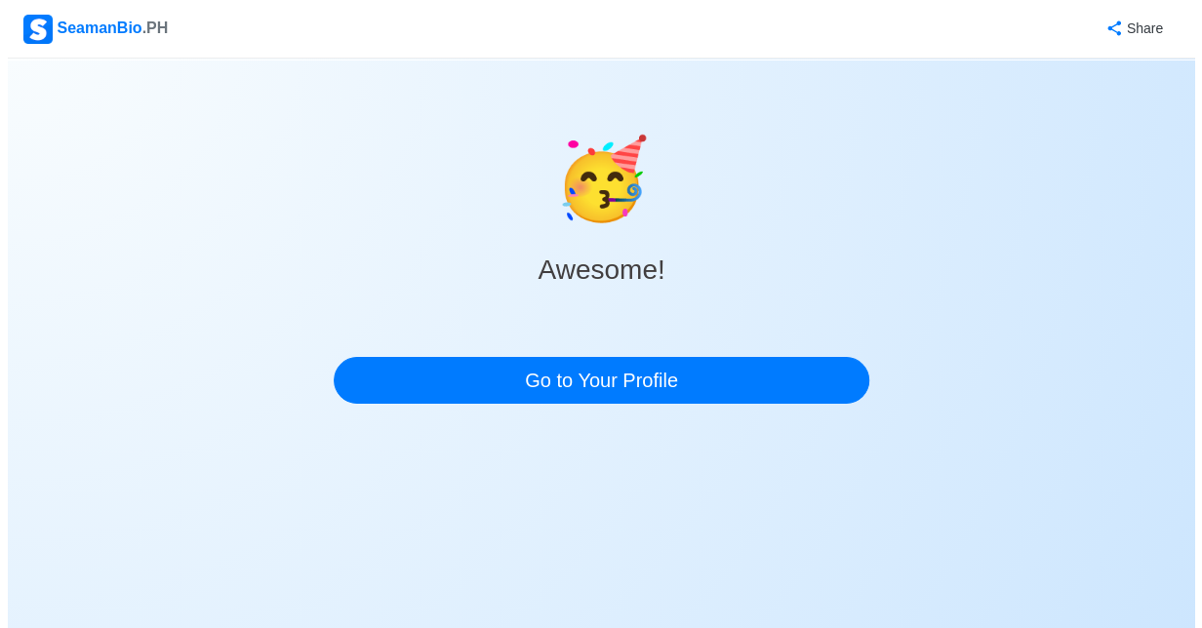
scroll to position [0, 0]
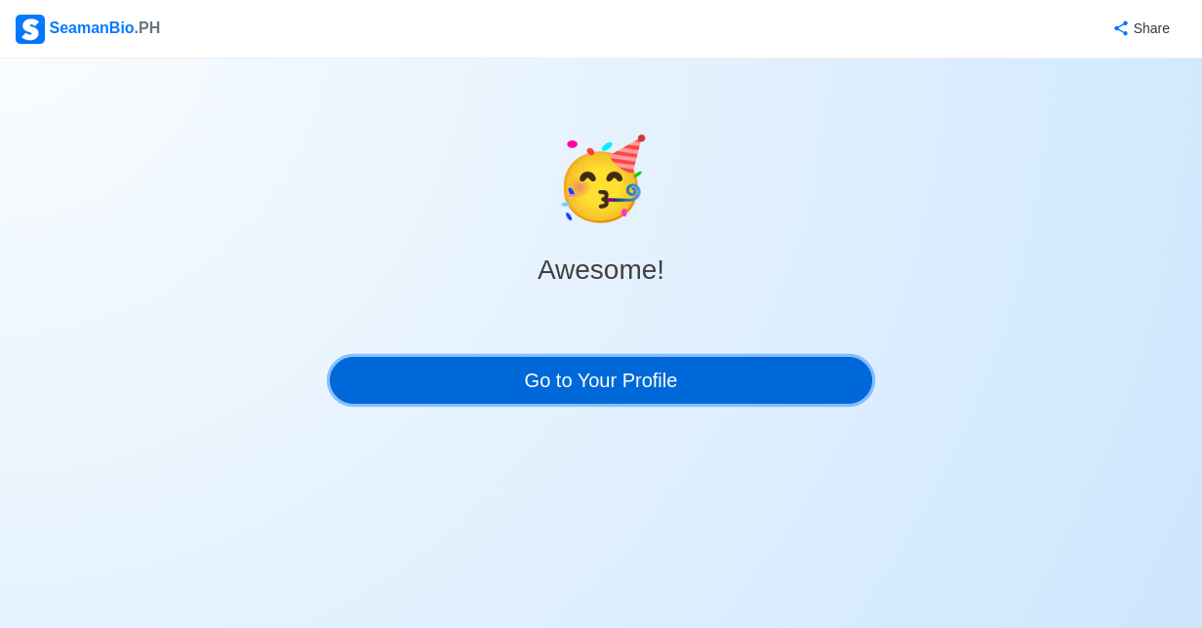
click at [536, 388] on link "Go to Your Profile" at bounding box center [601, 380] width 542 height 47
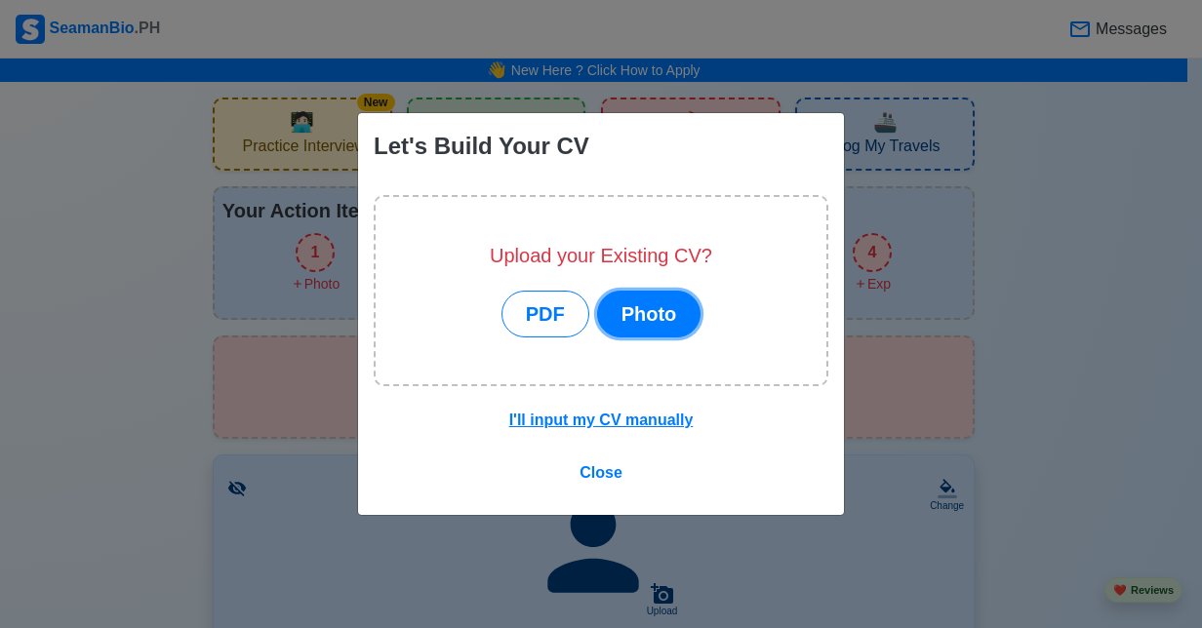
click at [610, 319] on button "Photo" at bounding box center [649, 314] width 104 height 47
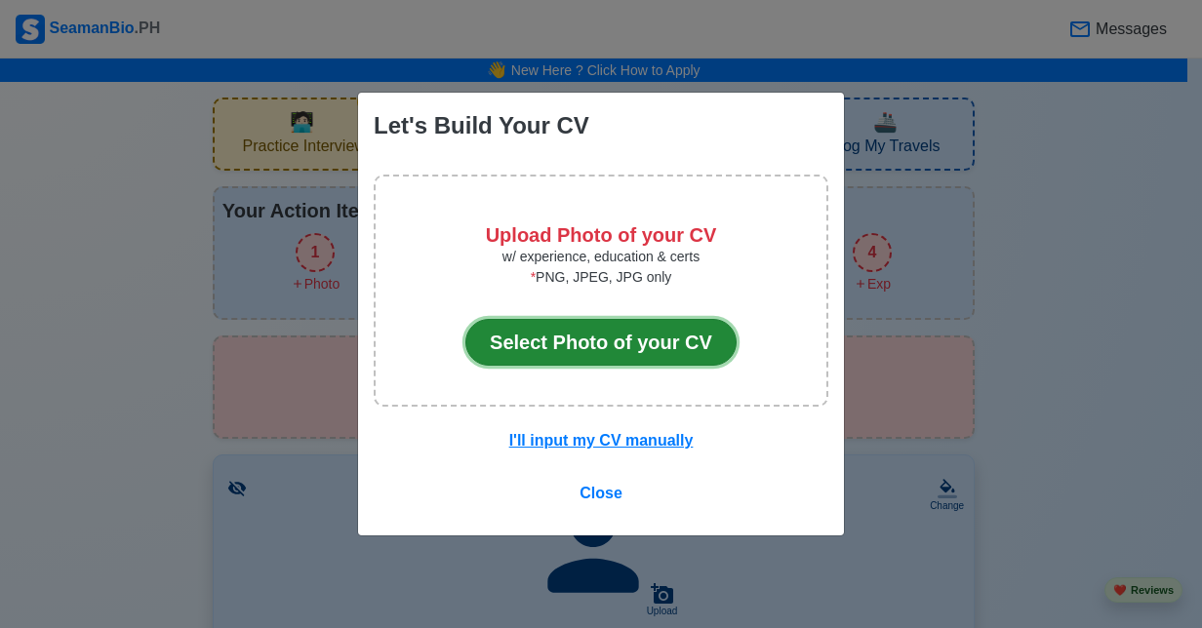
click at [600, 348] on button "Select Photo of your CV" at bounding box center [600, 342] width 271 height 47
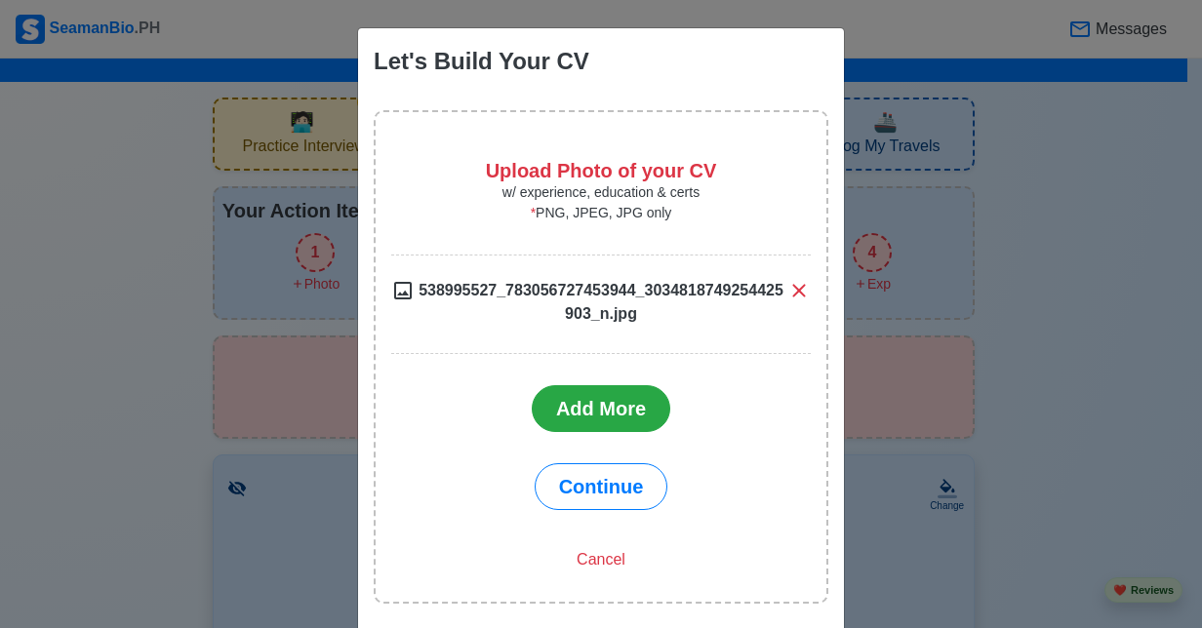
click at [794, 286] on icon at bounding box center [798, 290] width 23 height 23
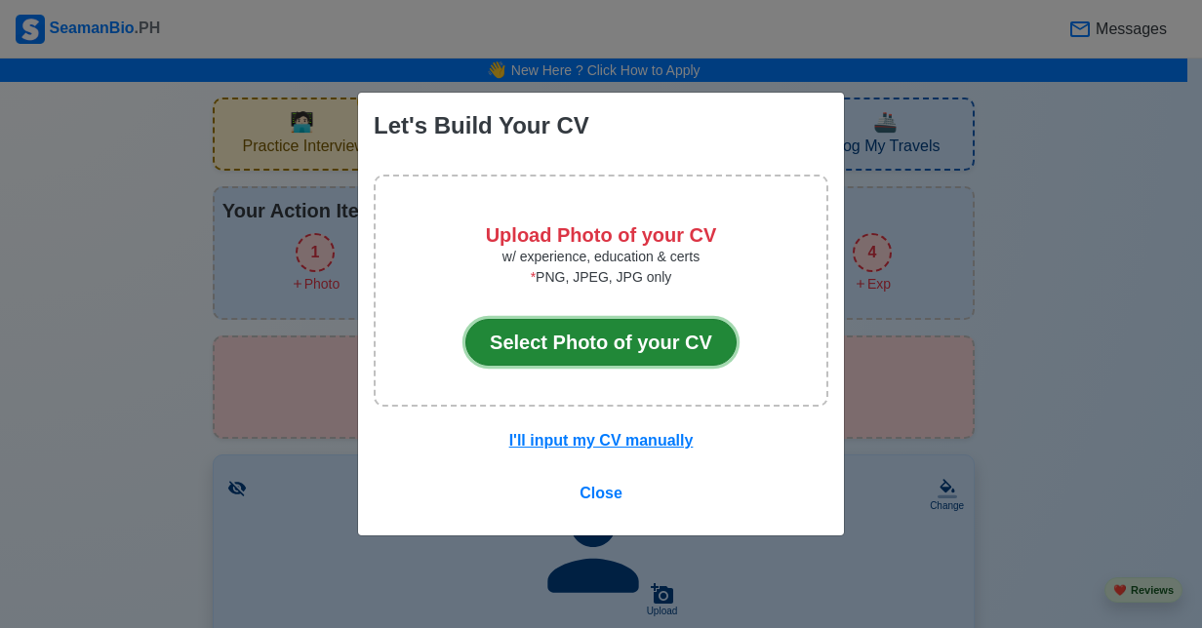
click at [633, 343] on button "Select Photo of your CV" at bounding box center [600, 342] width 271 height 47
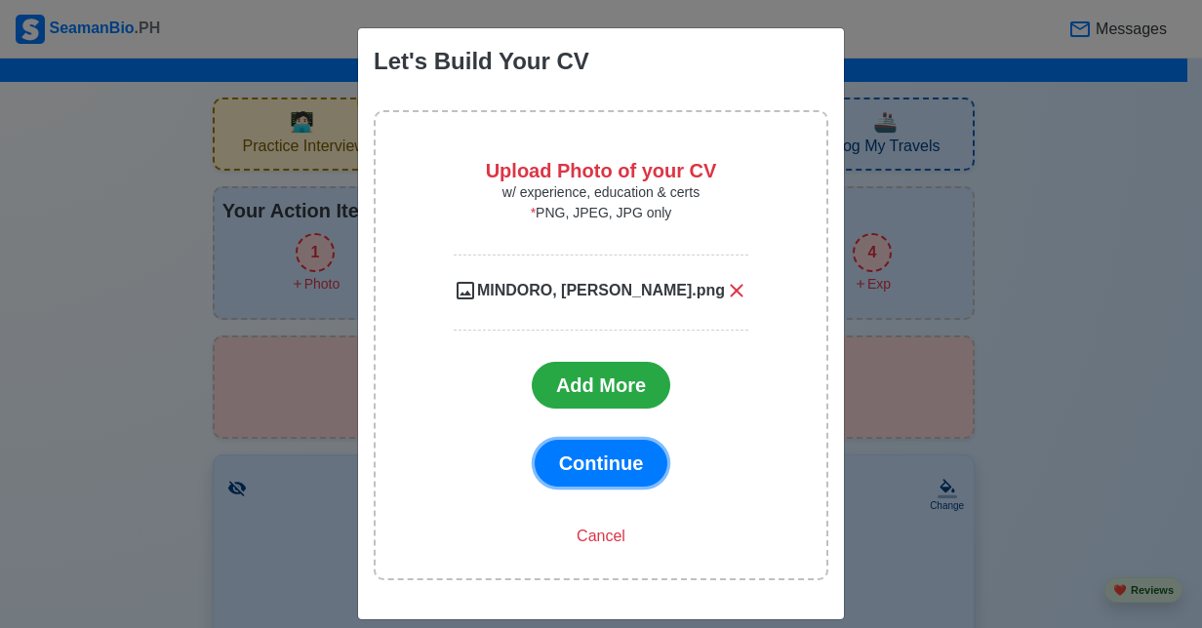
click at [598, 456] on span "Continue" at bounding box center [601, 463] width 85 height 21
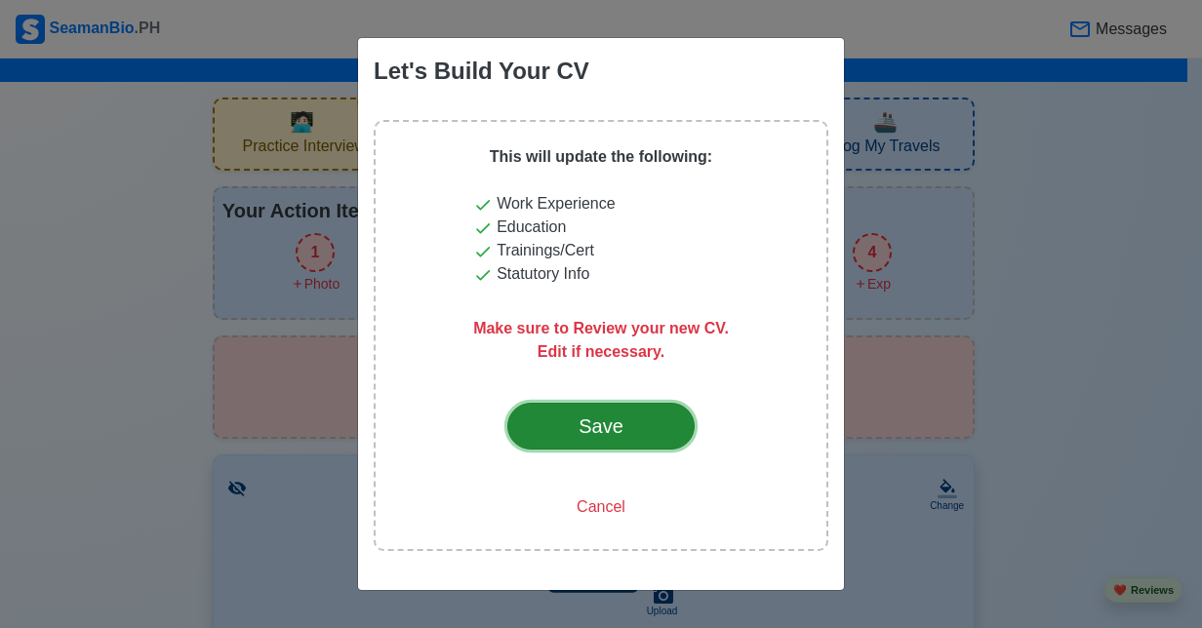
click at [590, 425] on div "Save" at bounding box center [601, 426] width 92 height 29
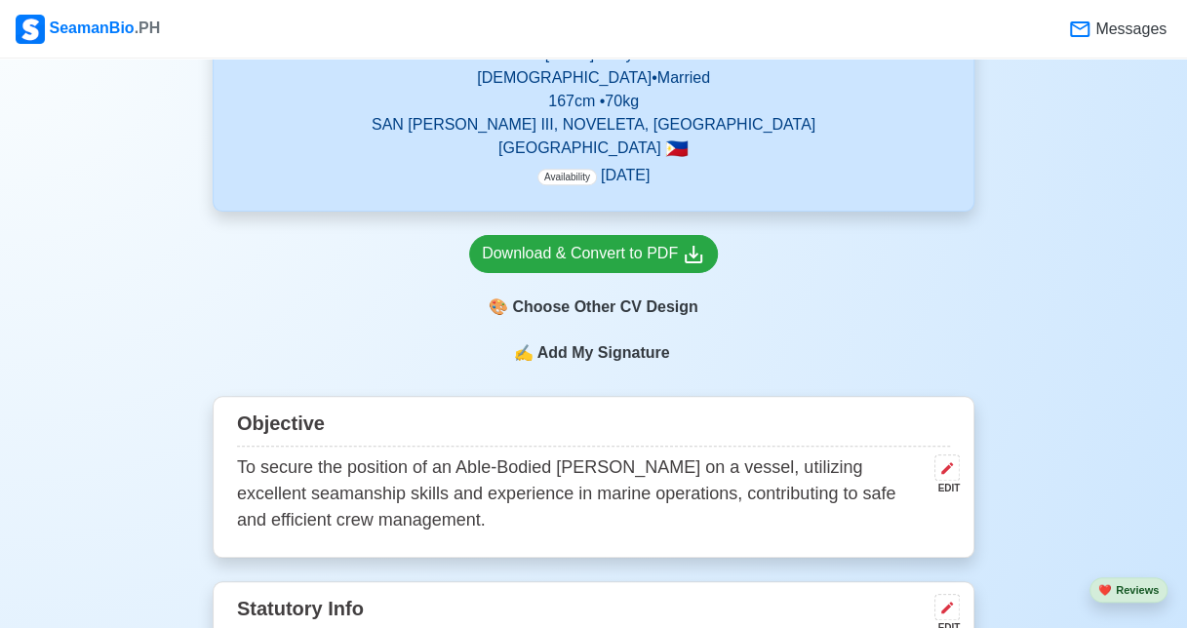
scroll to position [644, 0]
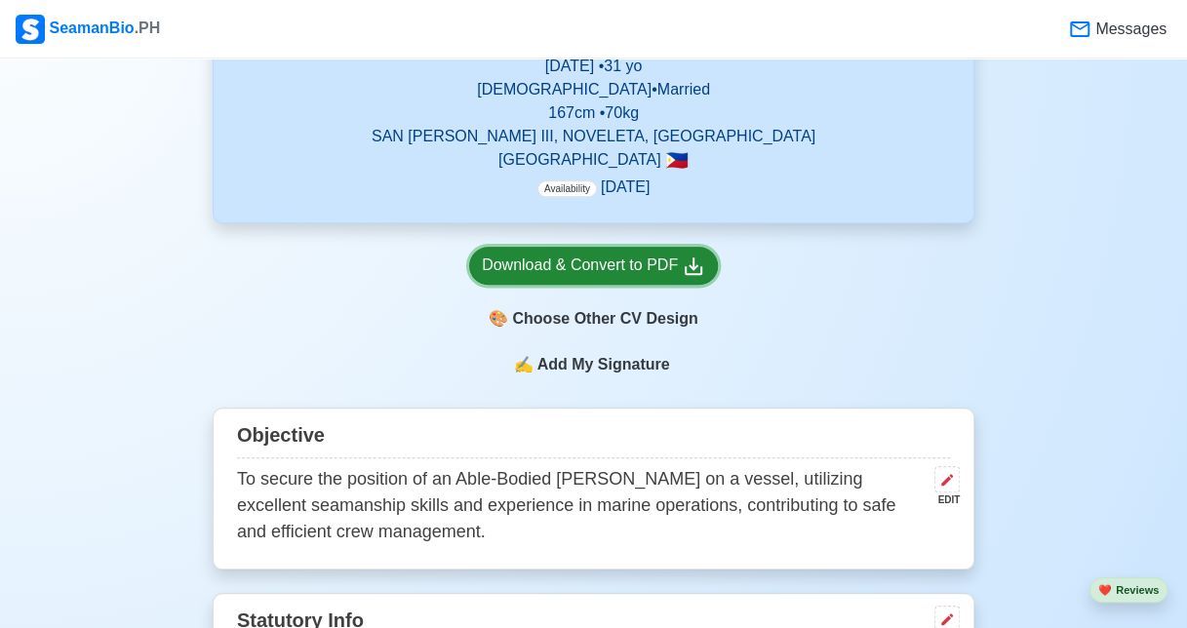
click at [632, 272] on div "Download & Convert to PDF" at bounding box center [593, 266] width 223 height 24
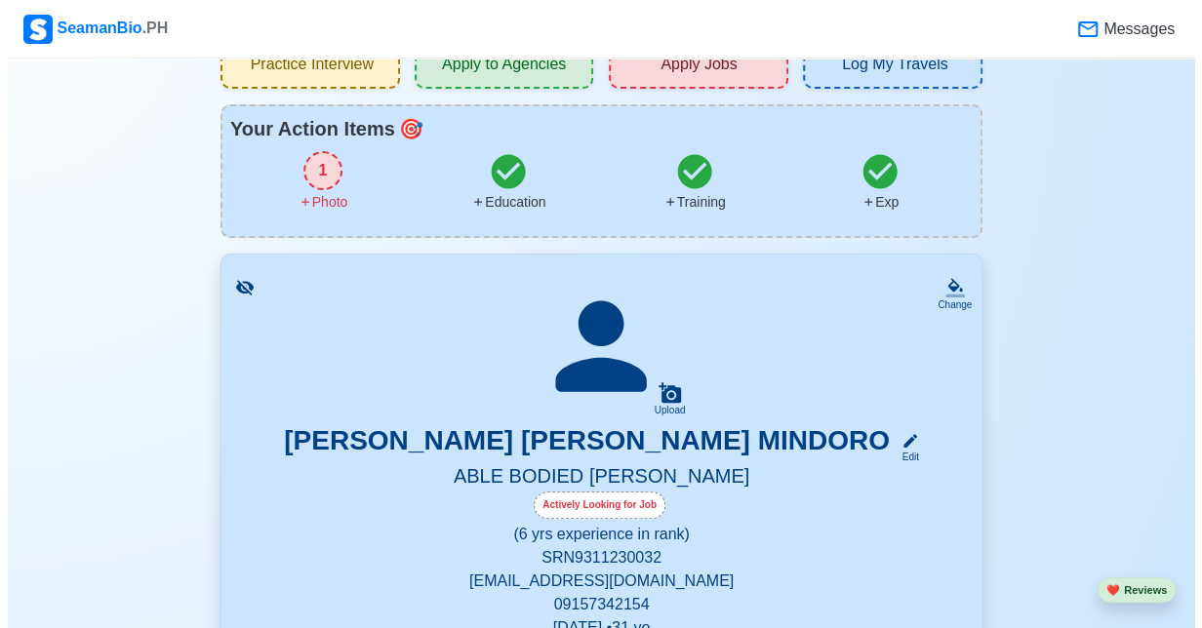
scroll to position [0, 0]
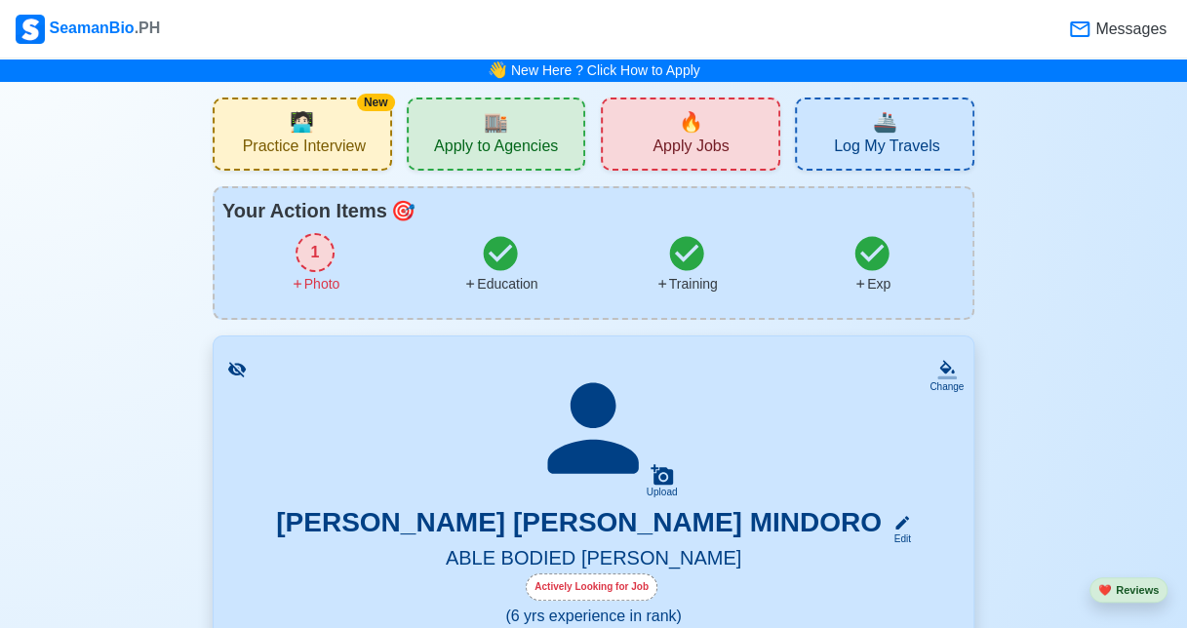
click at [325, 275] on div "Photo" at bounding box center [316, 284] width 50 height 20
click at [652, 484] on icon at bounding box center [662, 474] width 23 height 23
click at [0, 0] on input "Upload" at bounding box center [0, 0] width 0 height 0
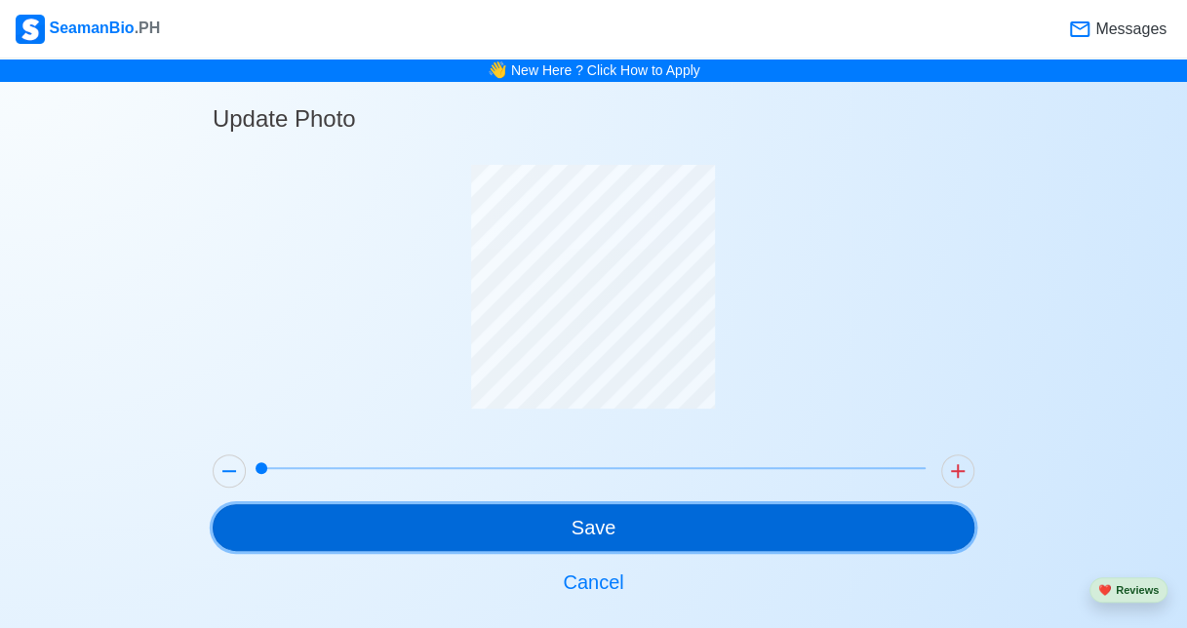
click at [572, 533] on button "Save" at bounding box center [594, 527] width 762 height 47
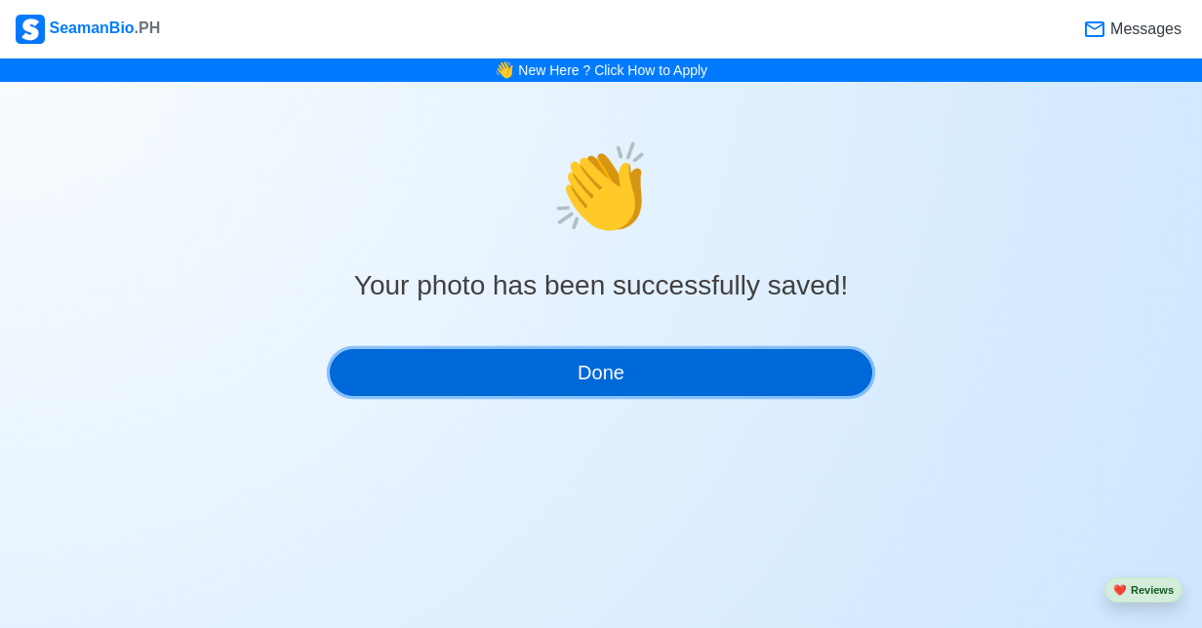
click at [622, 365] on button "Done" at bounding box center [601, 372] width 542 height 47
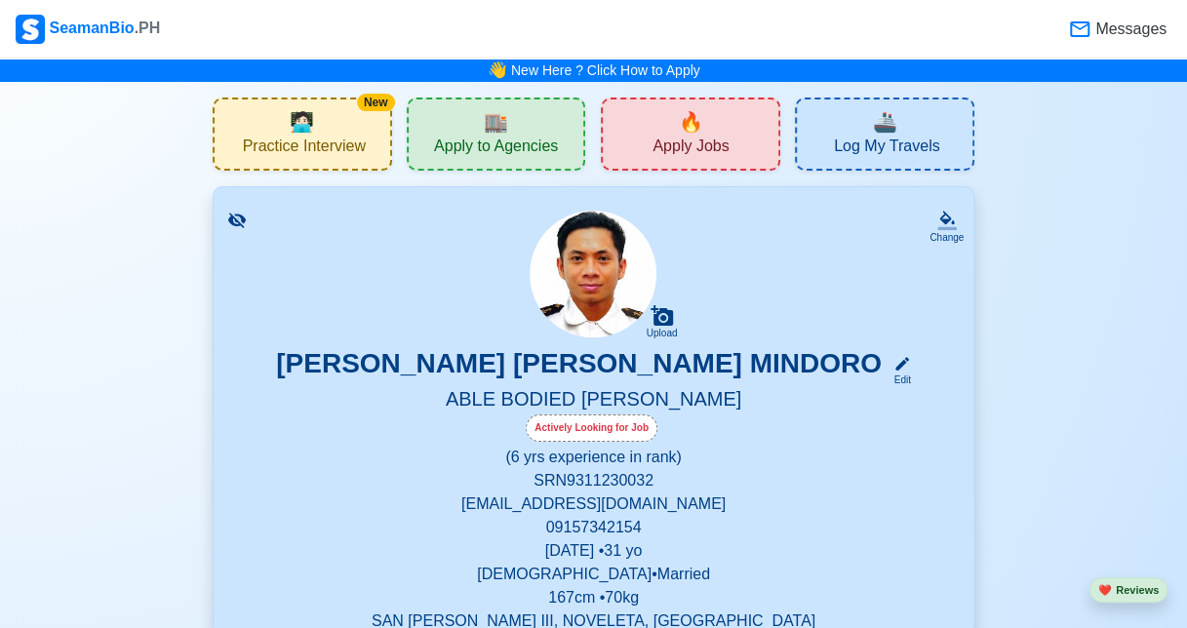
click at [611, 279] on img at bounding box center [593, 274] width 127 height 127
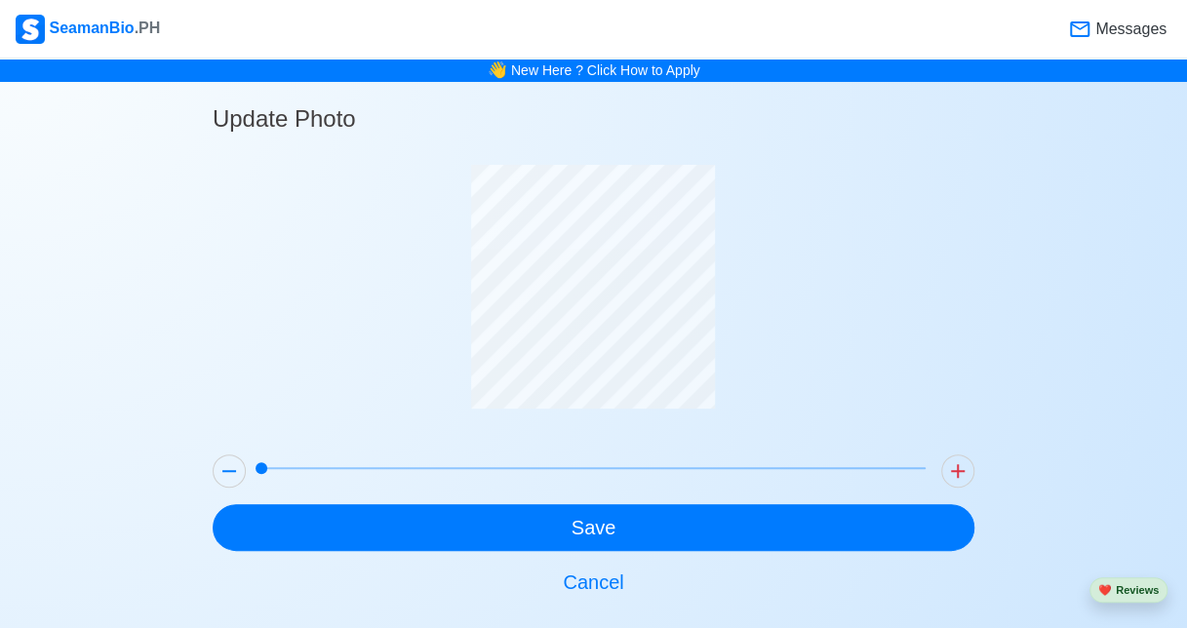
click at [618, 457] on div "Update Photo Save Cancel" at bounding box center [594, 344] width 762 height 524
click at [568, 461] on div "Update Photo Save Cancel" at bounding box center [594, 344] width 762 height 524
click at [967, 459] on icon at bounding box center [957, 470] width 23 height 23
click at [232, 475] on icon at bounding box center [229, 470] width 23 height 23
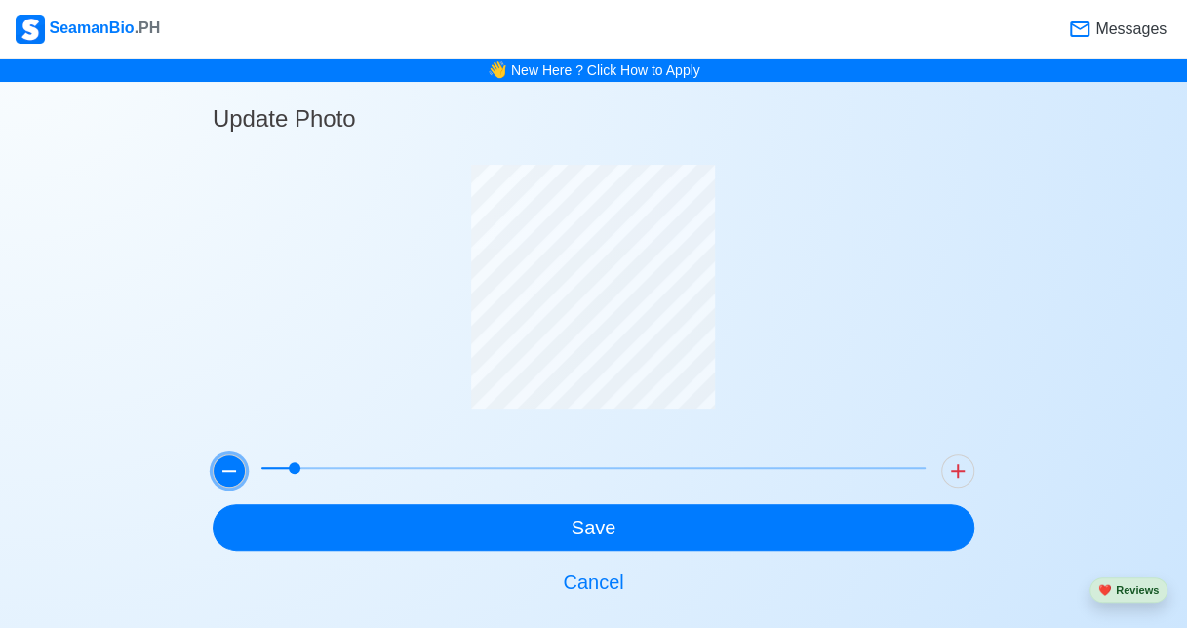
click at [232, 475] on icon at bounding box center [229, 470] width 23 height 23
click at [962, 460] on icon at bounding box center [957, 470] width 23 height 23
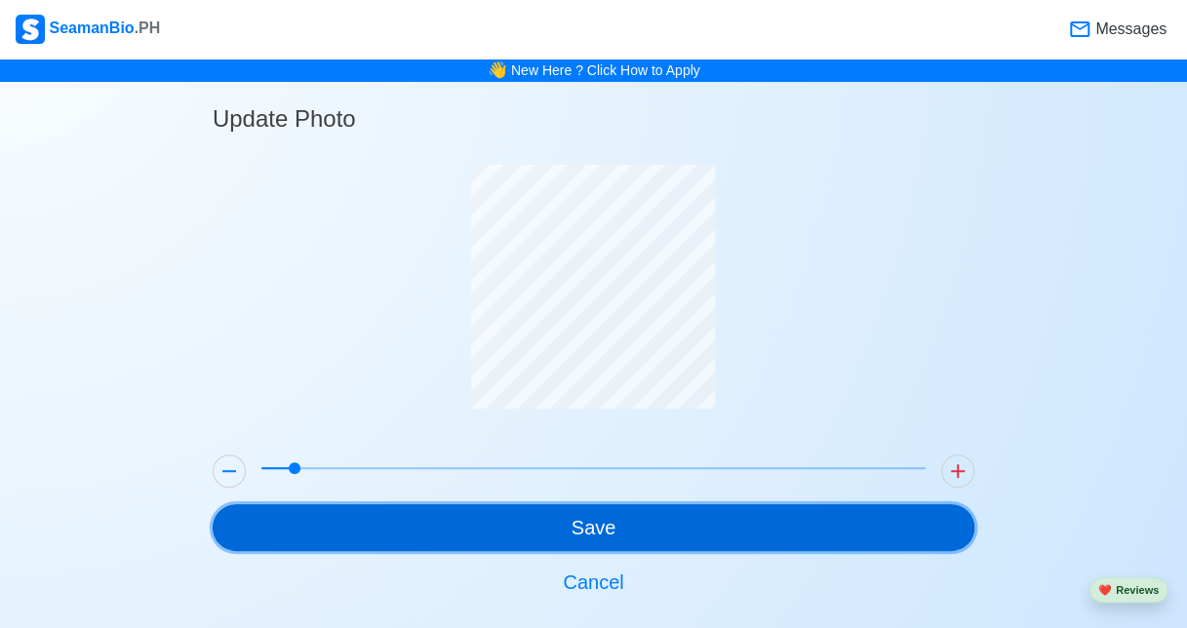
click at [849, 531] on button "Save" at bounding box center [594, 527] width 762 height 47
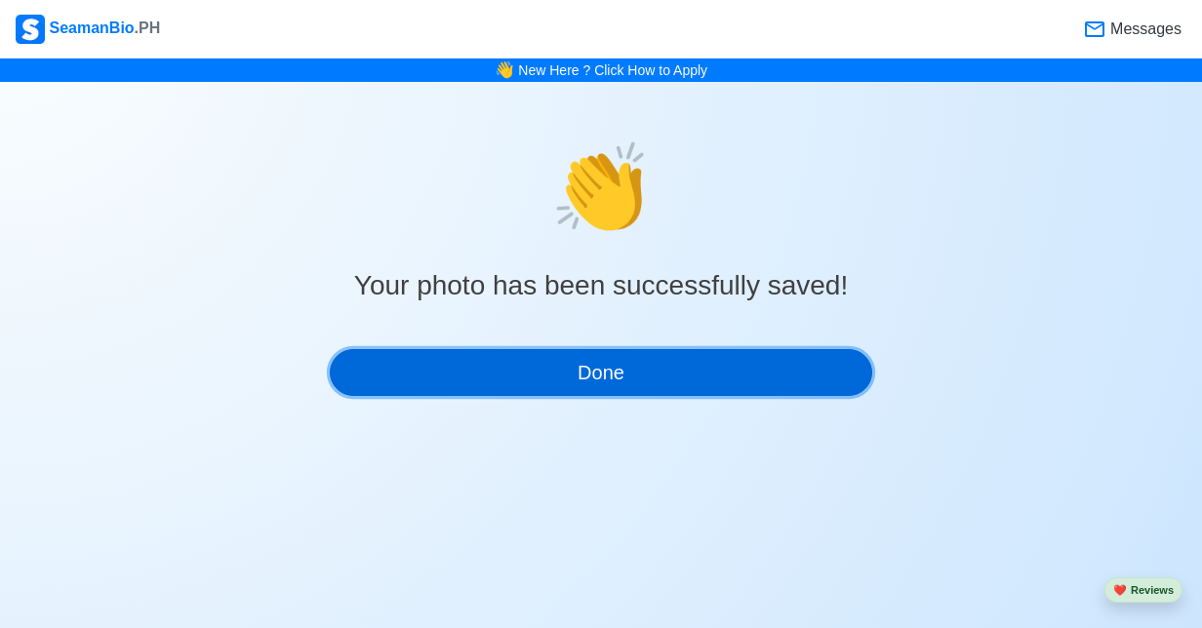
click at [769, 380] on button "Done" at bounding box center [601, 372] width 542 height 47
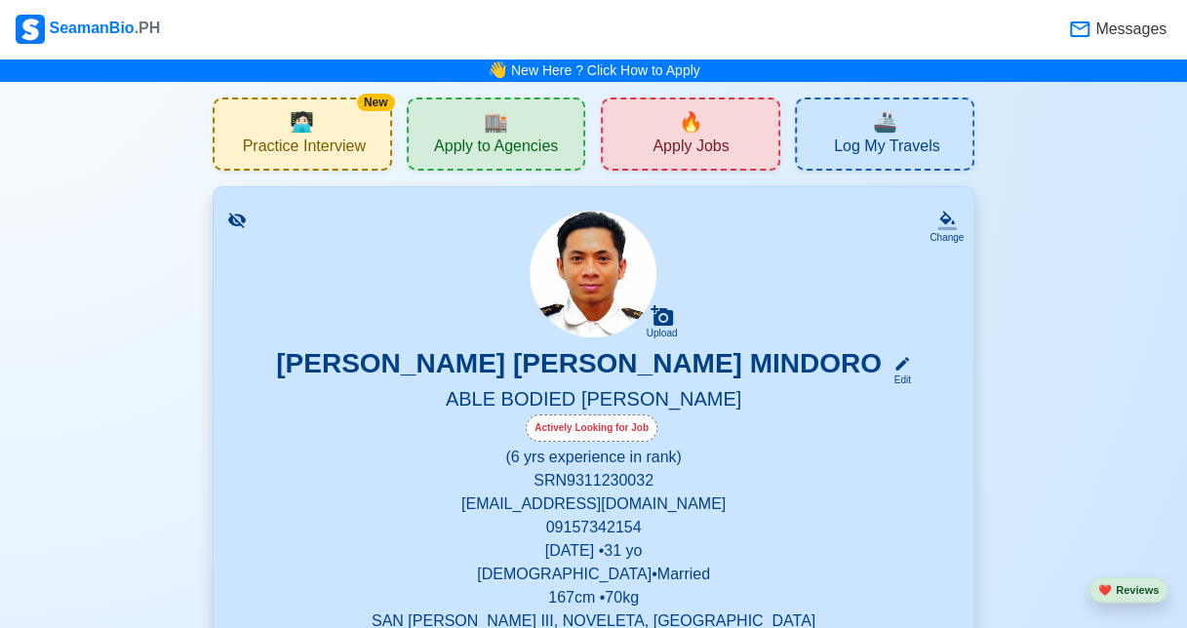
click at [509, 142] on span "Apply to Agencies" at bounding box center [496, 149] width 124 height 24
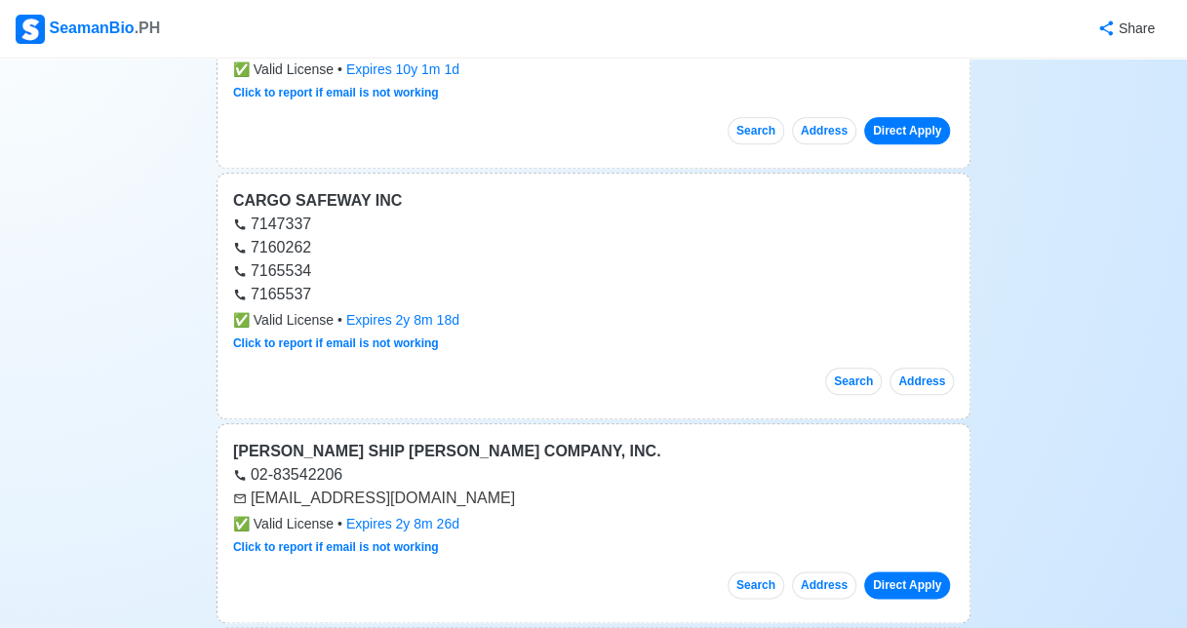
scroll to position [694, 0]
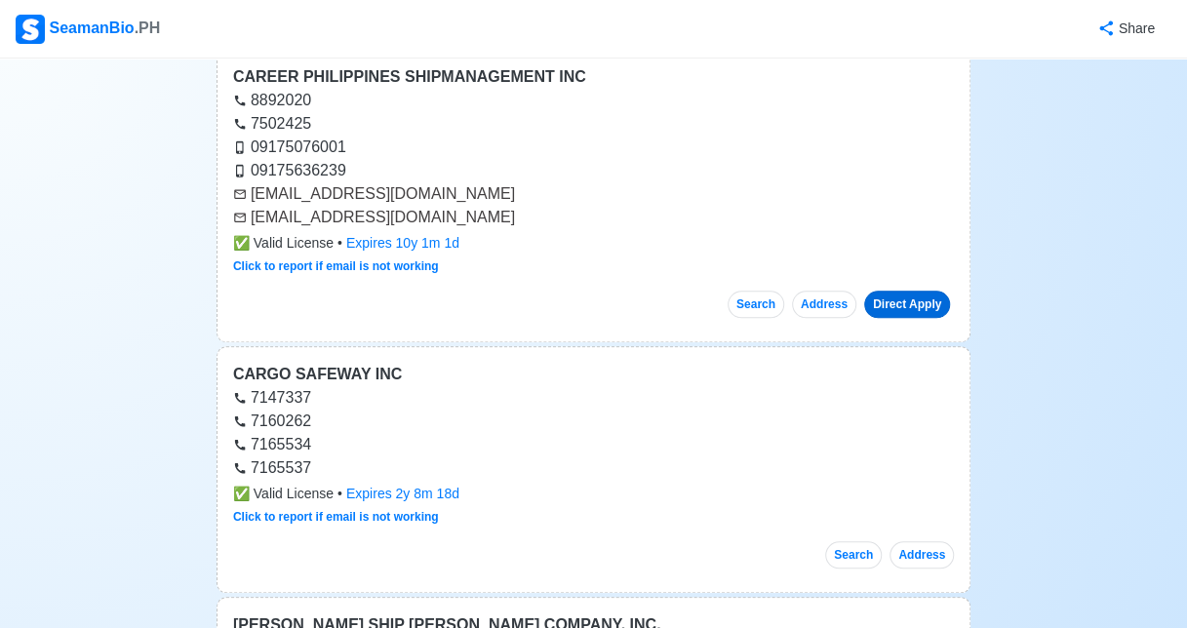
click at [923, 297] on link "Direct Apply" at bounding box center [907, 304] width 86 height 27
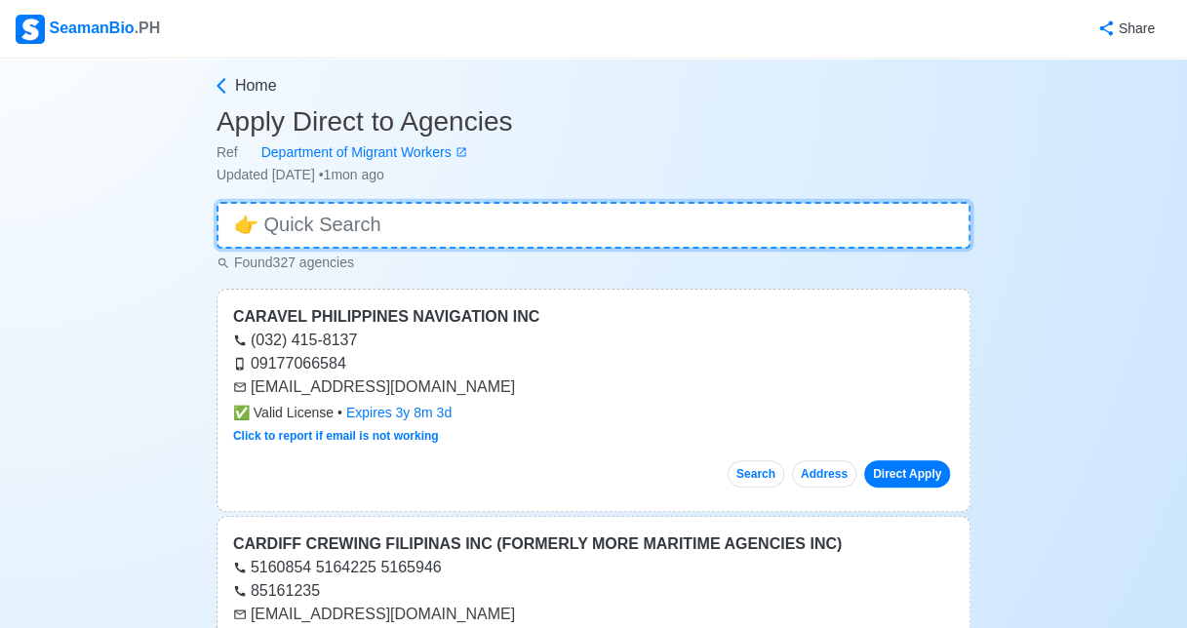
click at [453, 241] on input at bounding box center [594, 225] width 754 height 47
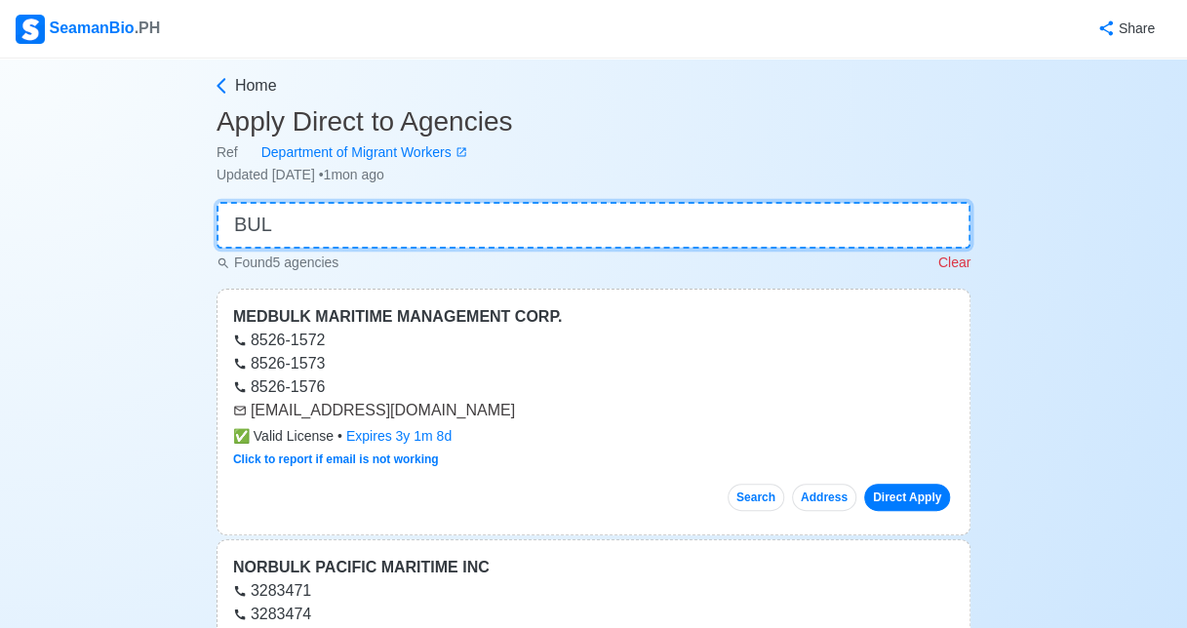
drag, startPoint x: 453, startPoint y: 241, endPoint x: 499, endPoint y: 279, distance: 60.3
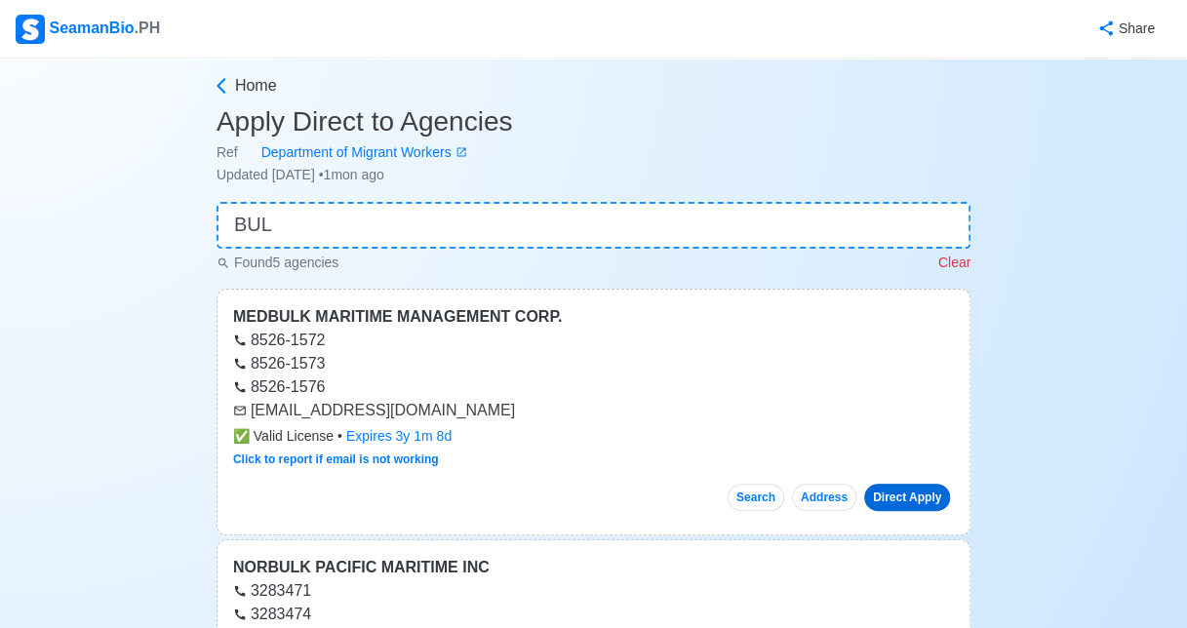
click at [901, 501] on link "Direct Apply" at bounding box center [907, 497] width 86 height 27
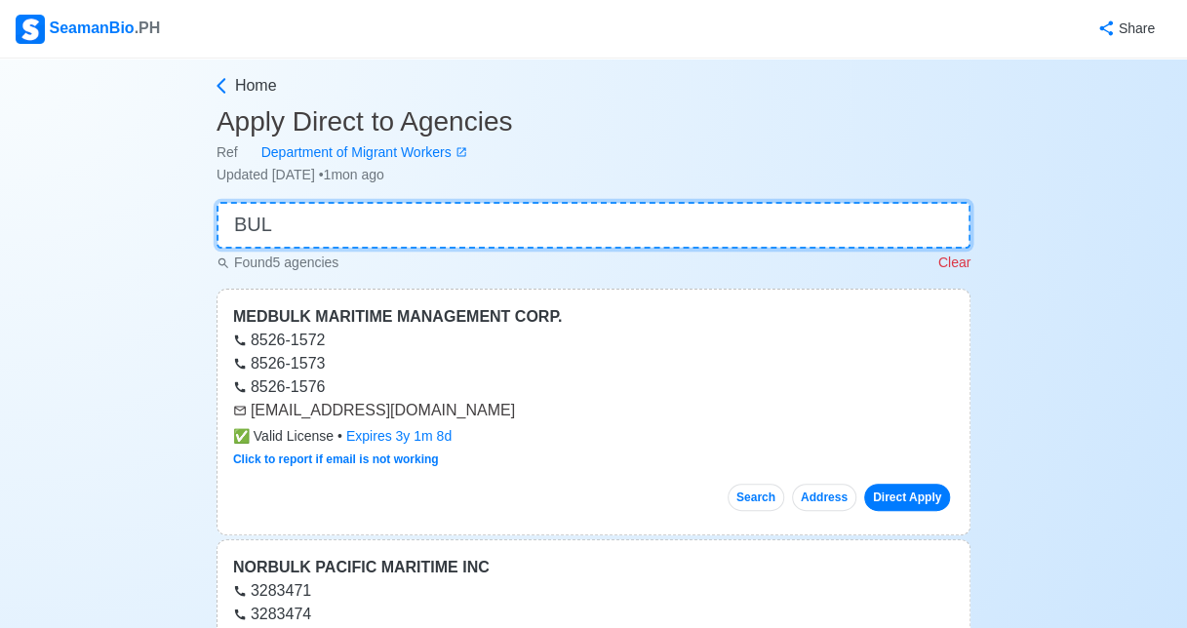
click at [269, 235] on input "BUL" at bounding box center [594, 225] width 754 height 47
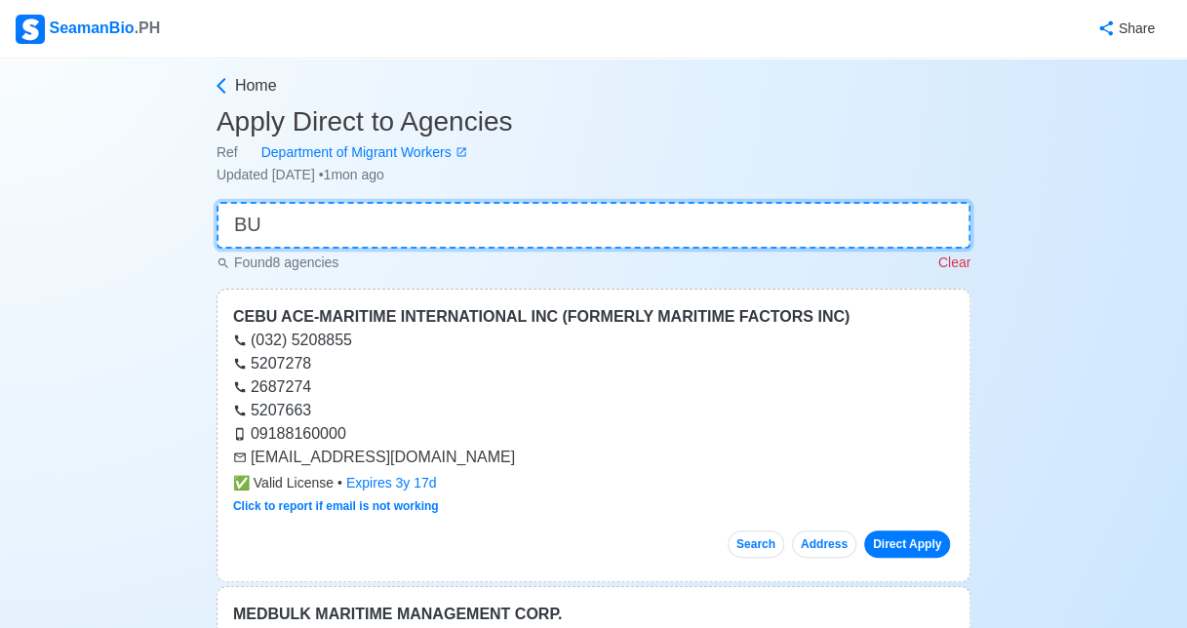
type input "B"
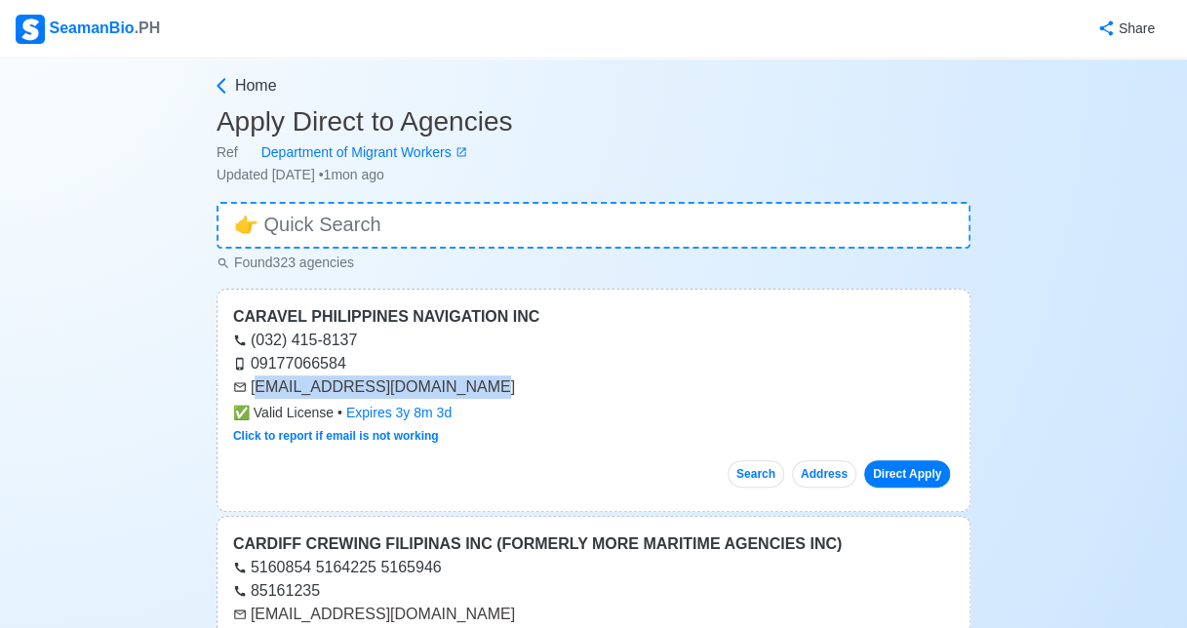
drag, startPoint x: 452, startPoint y: 383, endPoint x: 255, endPoint y: 392, distance: 197.2
click at [255, 392] on div "recruitment@caravelphil.com" at bounding box center [593, 387] width 721 height 23
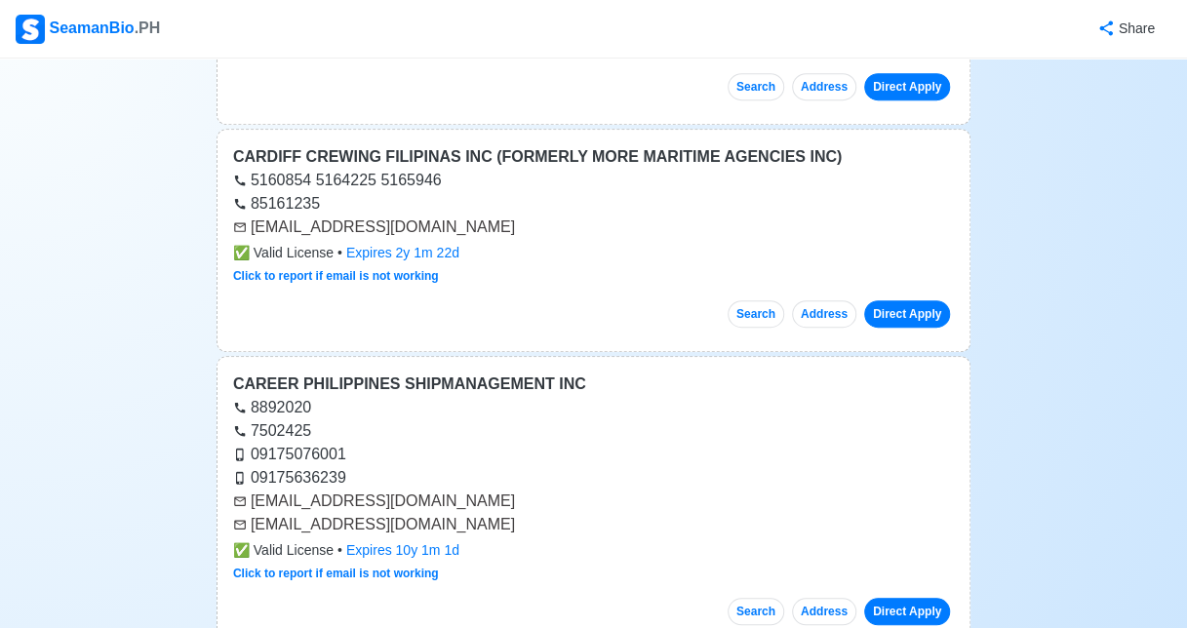
scroll to position [416, 0]
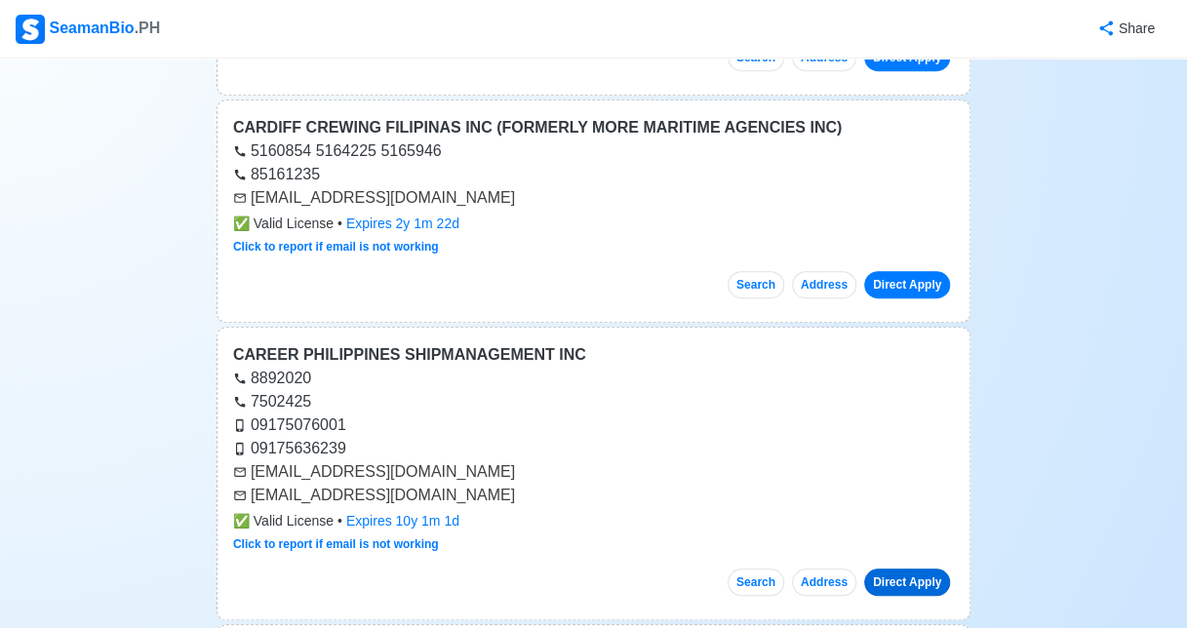
click at [906, 577] on link "Direct Apply" at bounding box center [907, 582] width 86 height 27
click at [888, 571] on link "Direct Apply" at bounding box center [907, 582] width 86 height 27
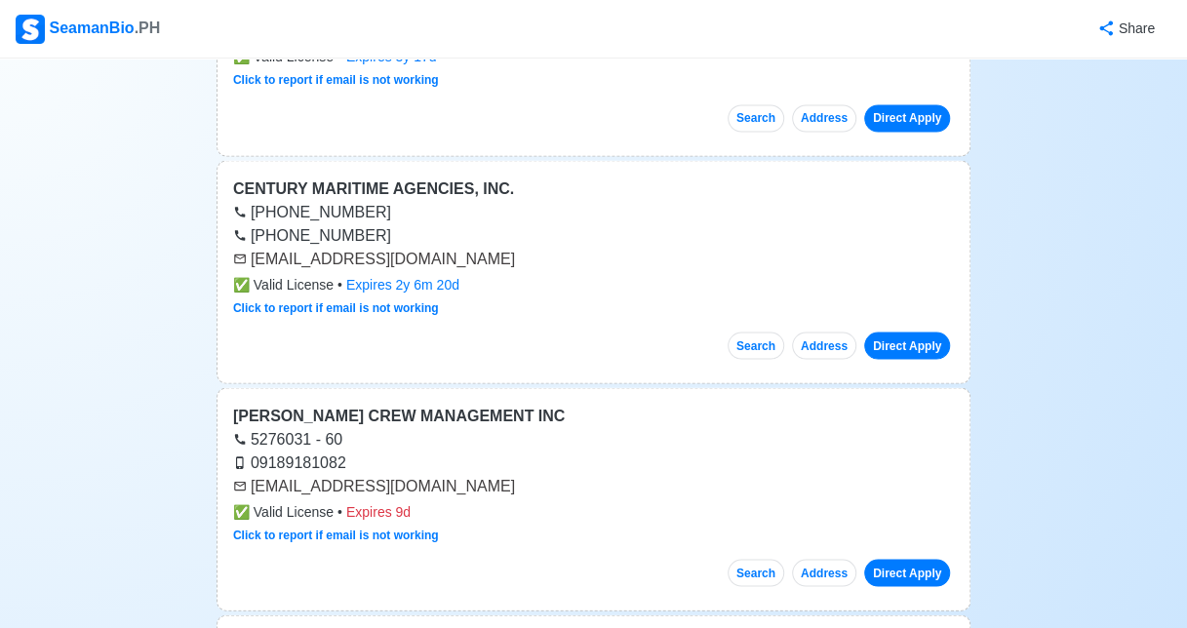
scroll to position [0, 0]
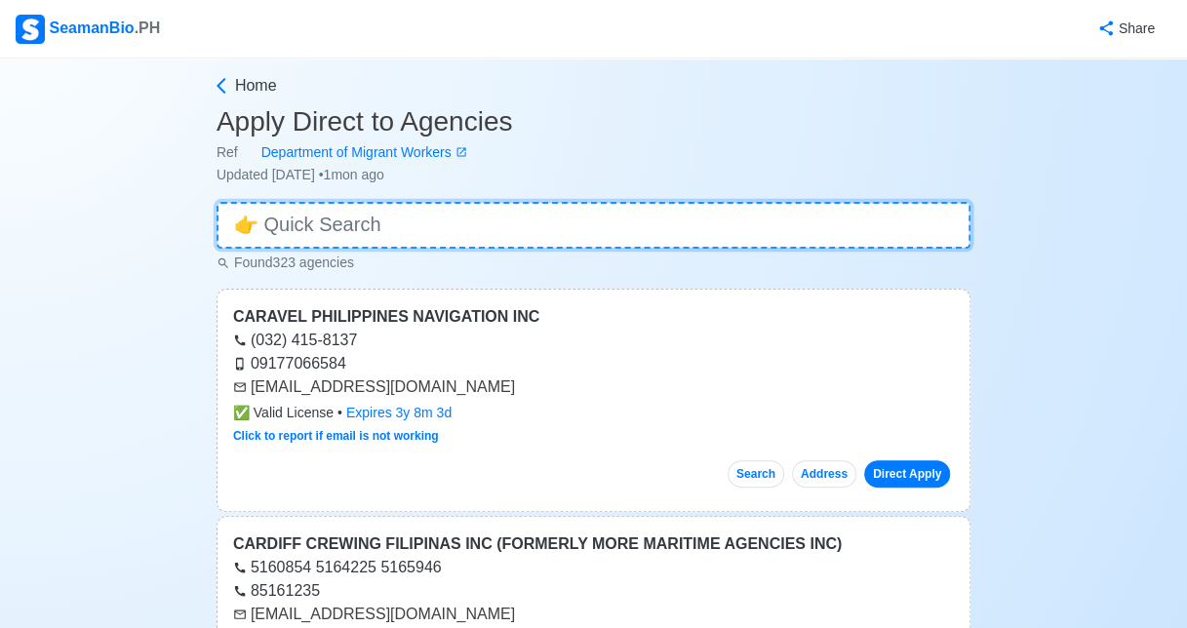
click at [447, 223] on input at bounding box center [594, 225] width 754 height 47
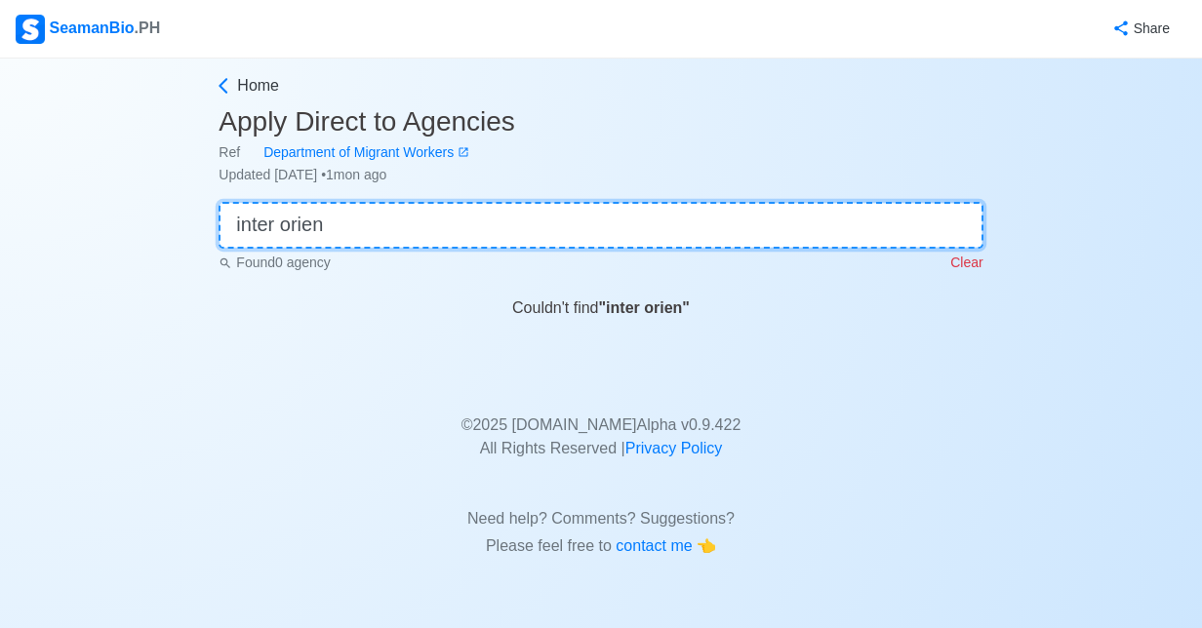
type input "inter orient"
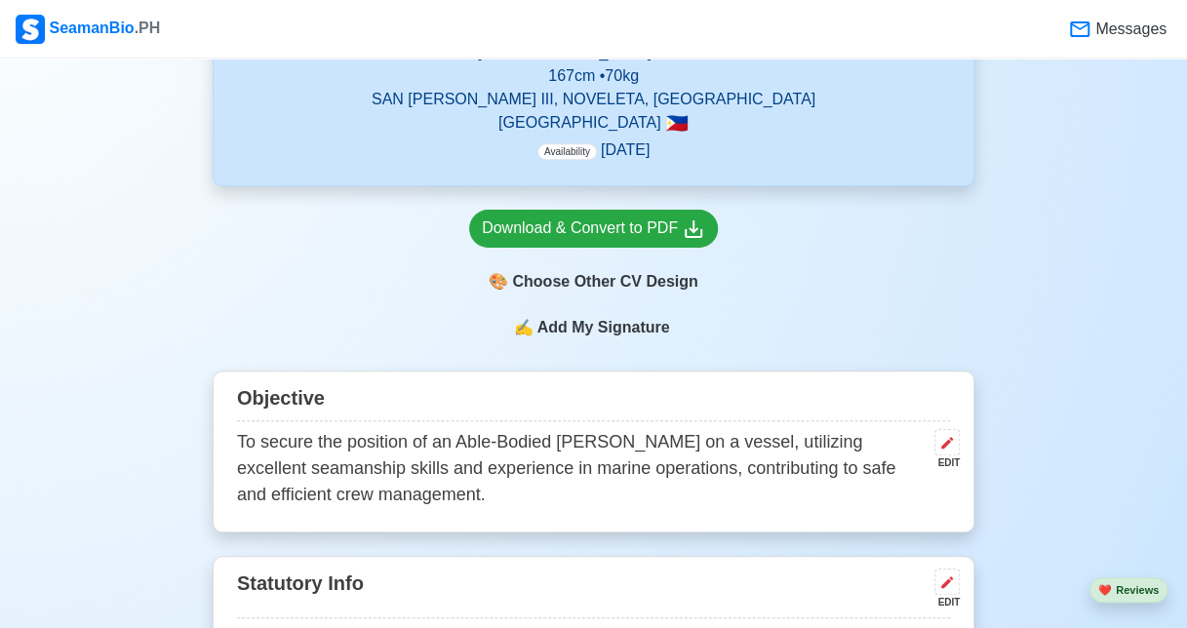
scroll to position [499, 0]
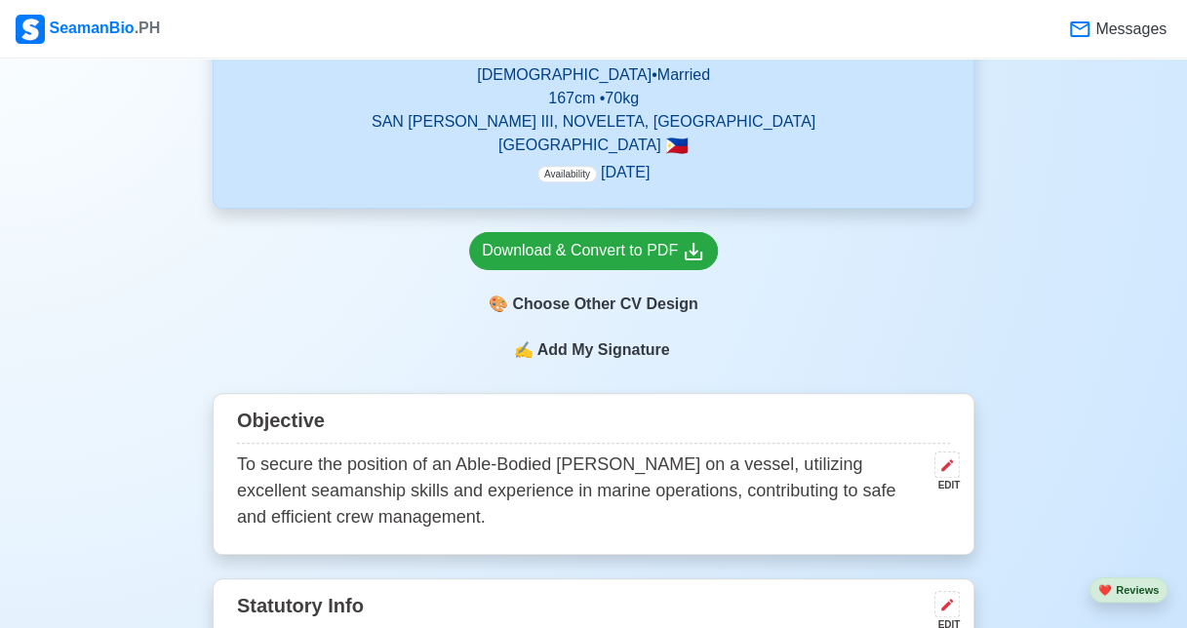
click at [577, 178] on span "Availability" at bounding box center [566, 174] width 59 height 17
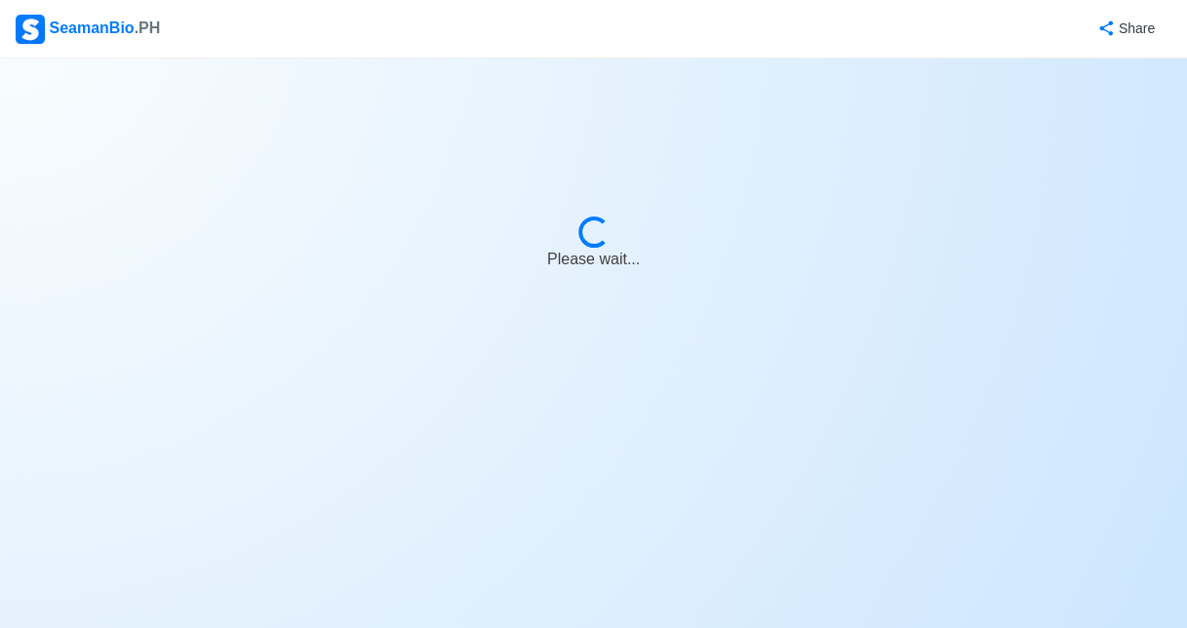
select select "Actively Looking for Job"
select select "Visible for Hiring"
select select "Married"
select select "[DEMOGRAPHIC_DATA]"
select select "PH"
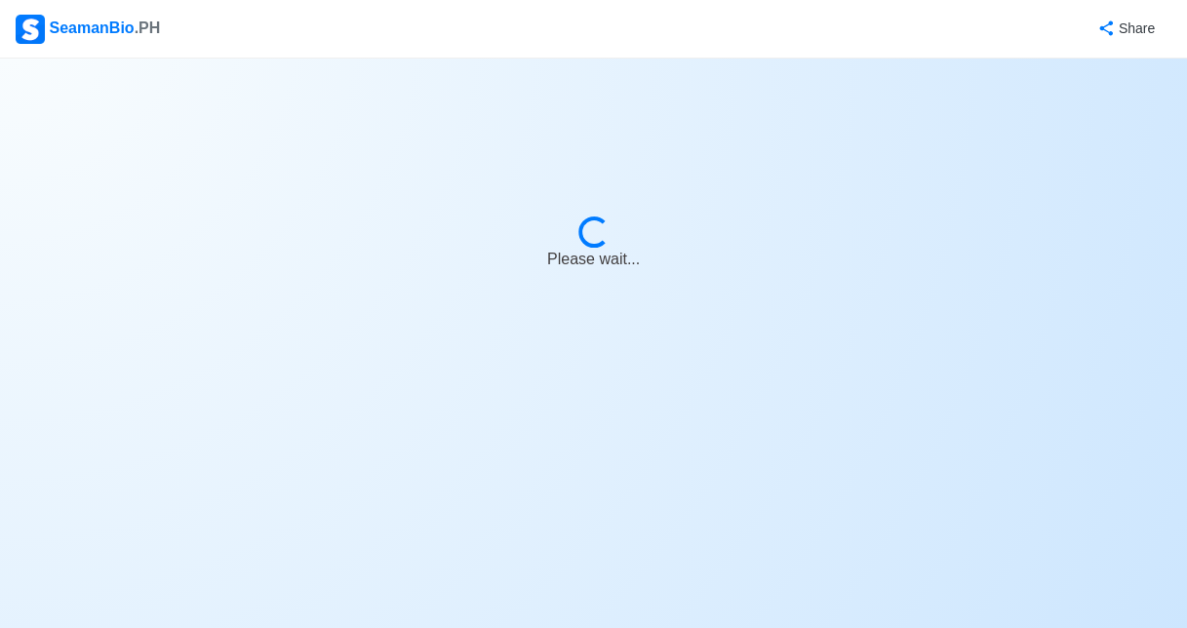
select select "6"
select select "0"
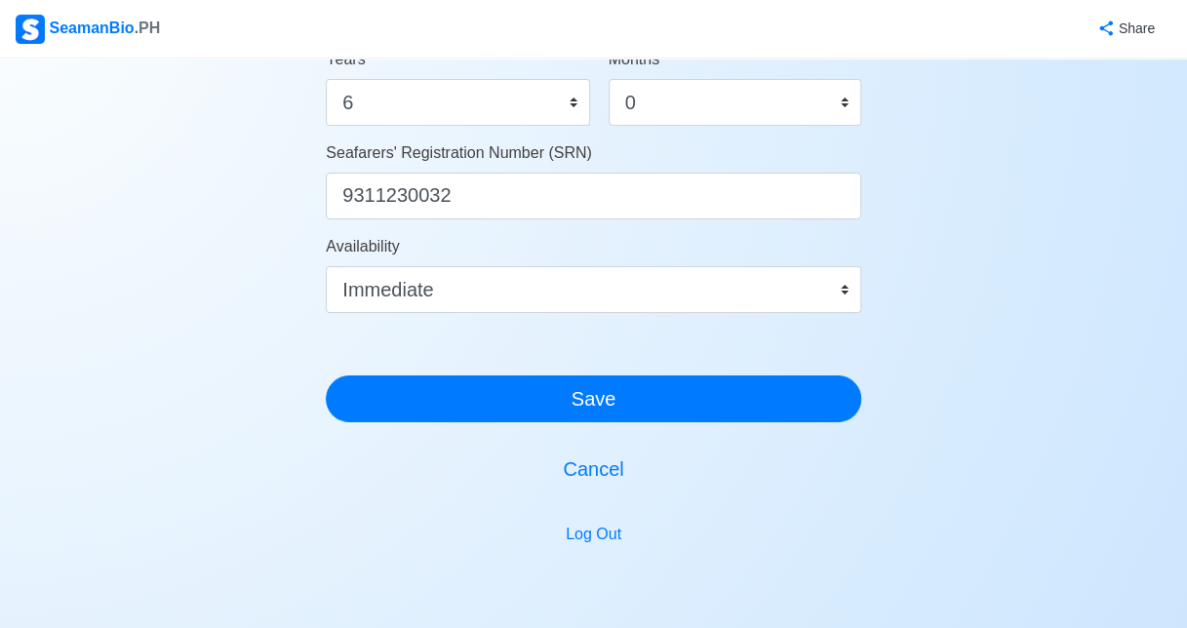
scroll to position [1137, 0]
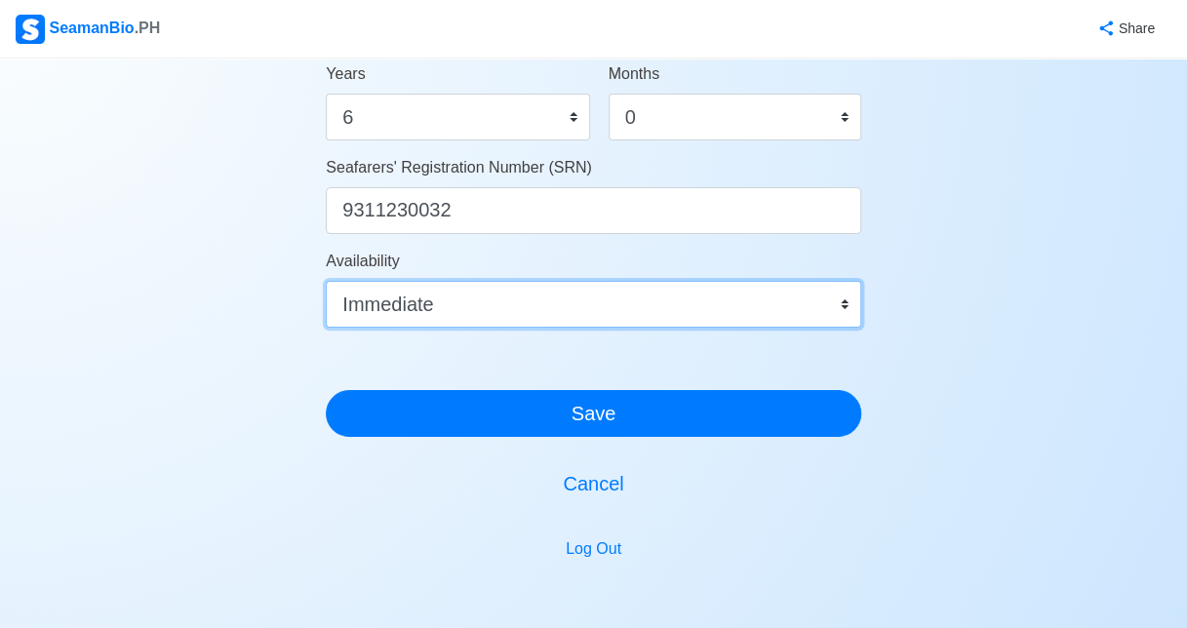
click at [579, 312] on select "Immediate Sep 2025 Oct 2025 Nov 2025 Dec 2025 Jan 2026 Feb 2026 Mar 2026 Apr 20…" at bounding box center [593, 304] width 535 height 47
select select "1756710000000"
click at [326, 281] on select "Immediate Sep 2025 Oct 2025 Nov 2025 Dec 2025 Jan 2026 Feb 2026 Mar 2026 Apr 20…" at bounding box center [593, 304] width 535 height 47
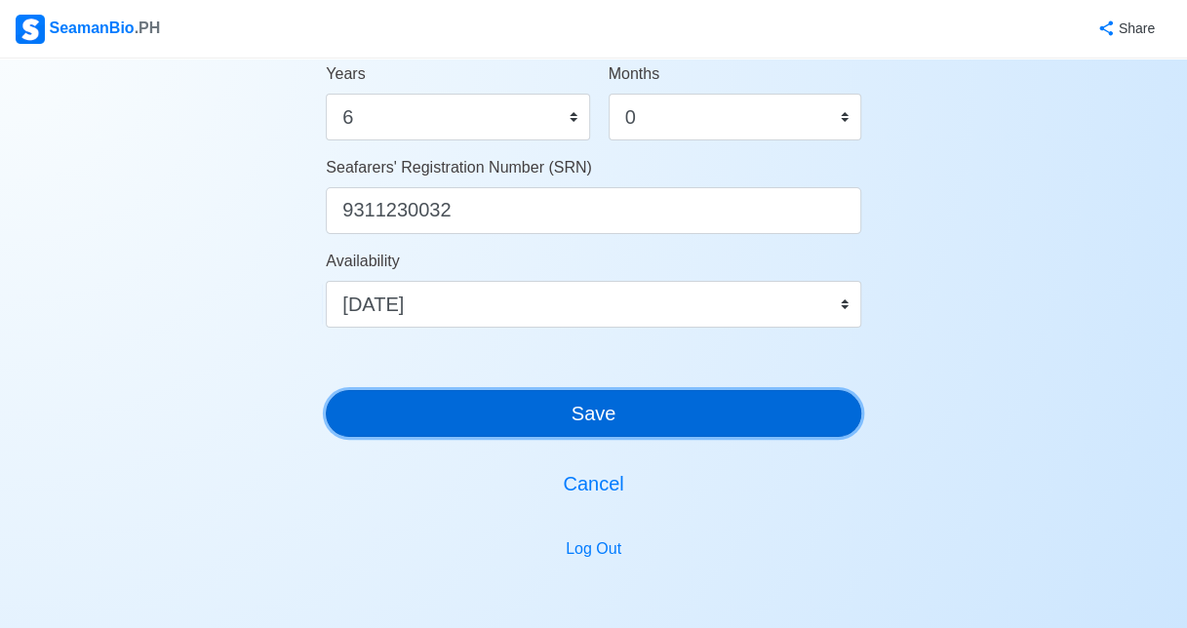
click at [603, 407] on button "Save" at bounding box center [593, 413] width 535 height 47
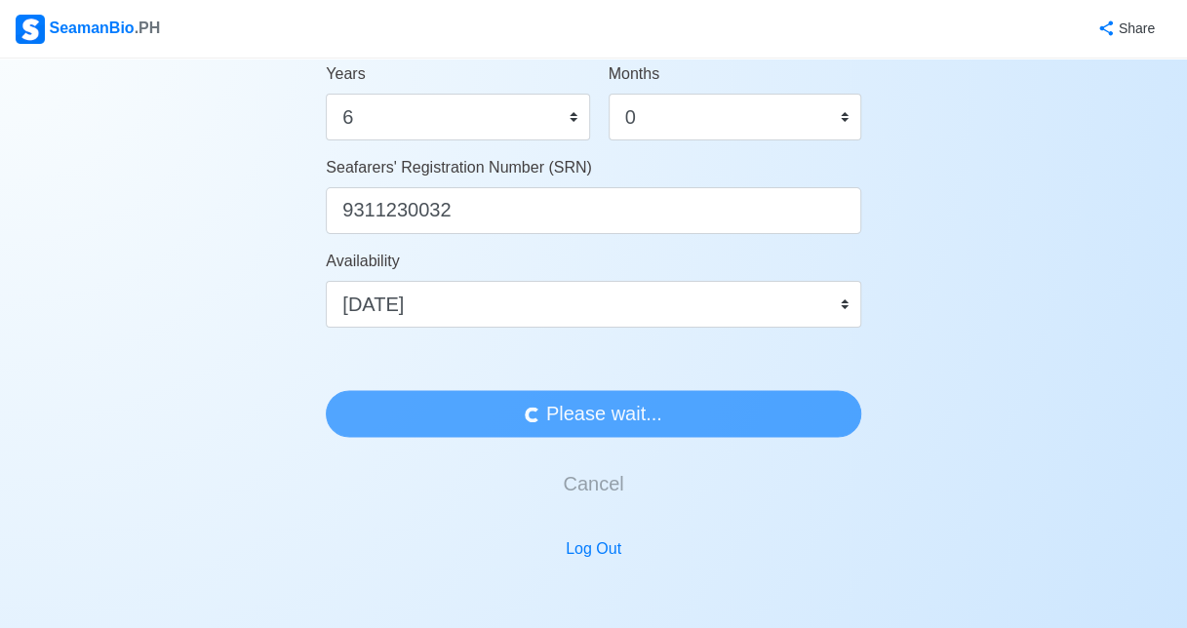
scroll to position [0, 0]
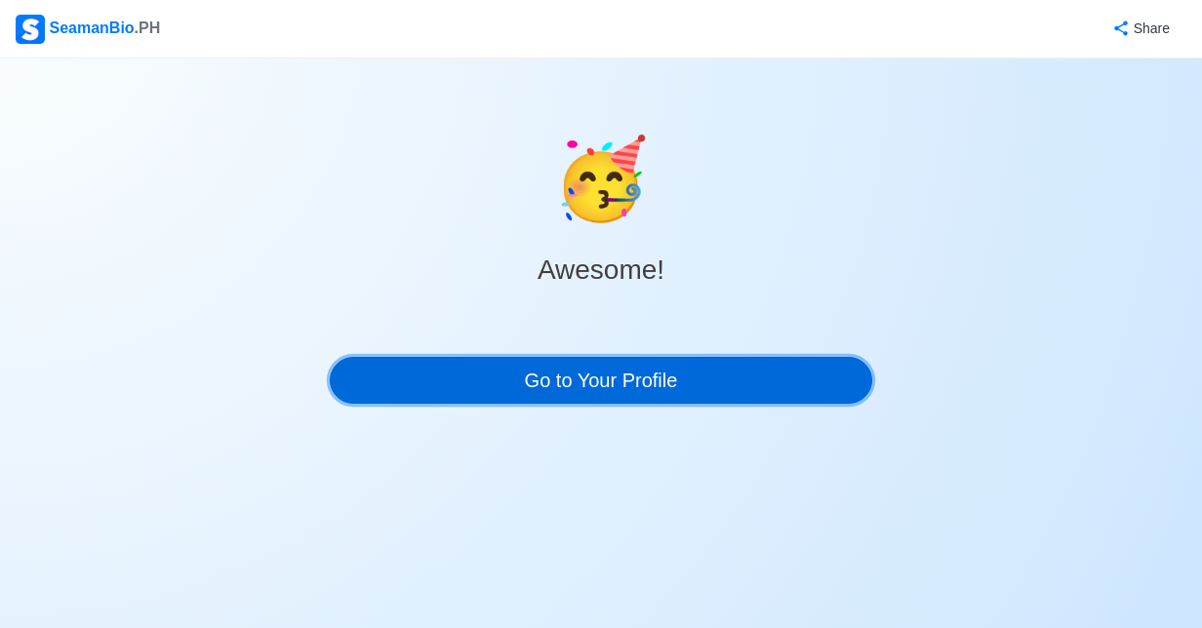
click at [811, 374] on link "Go to Your Profile" at bounding box center [601, 380] width 542 height 47
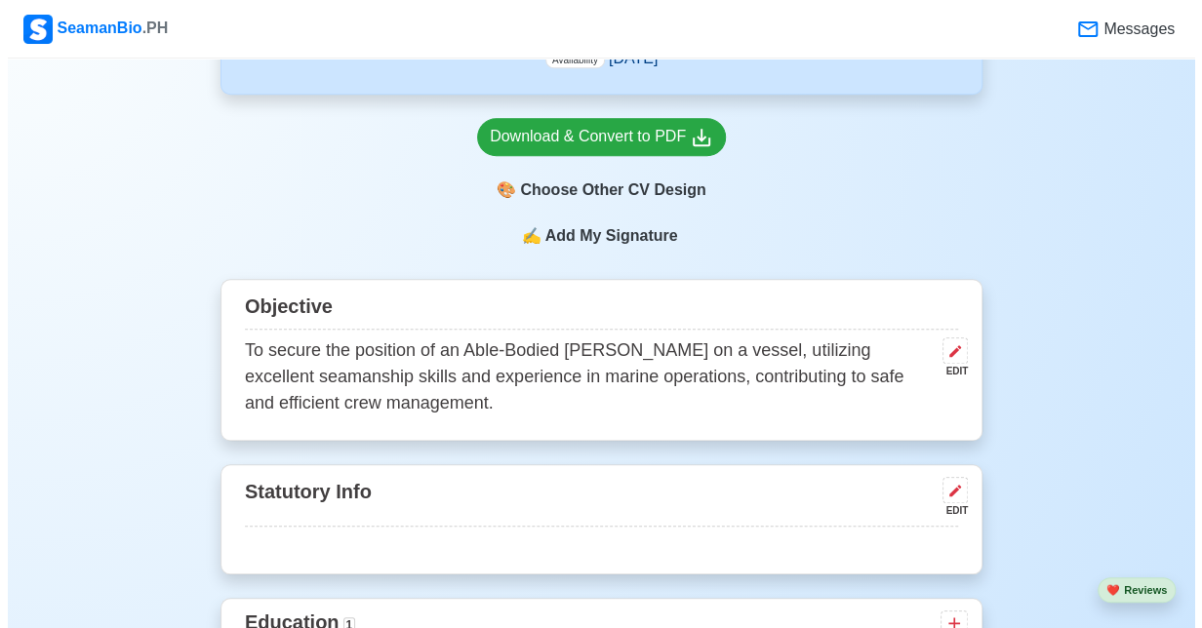
scroll to position [631, 0]
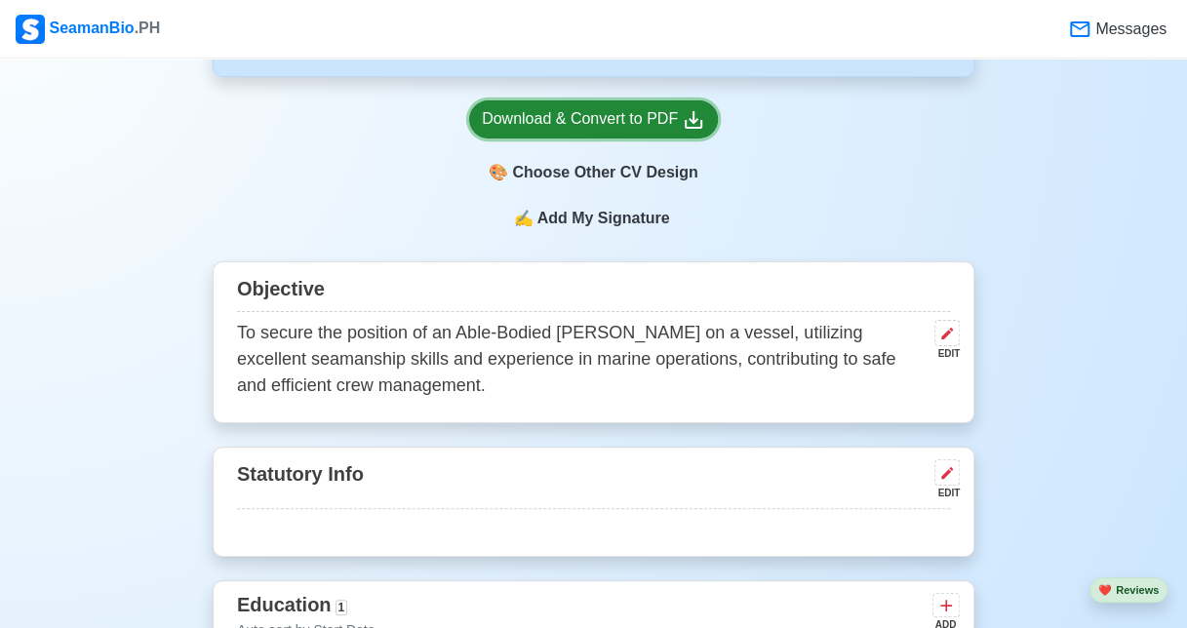
click at [597, 123] on div "Download & Convert to PDF" at bounding box center [593, 119] width 223 height 24
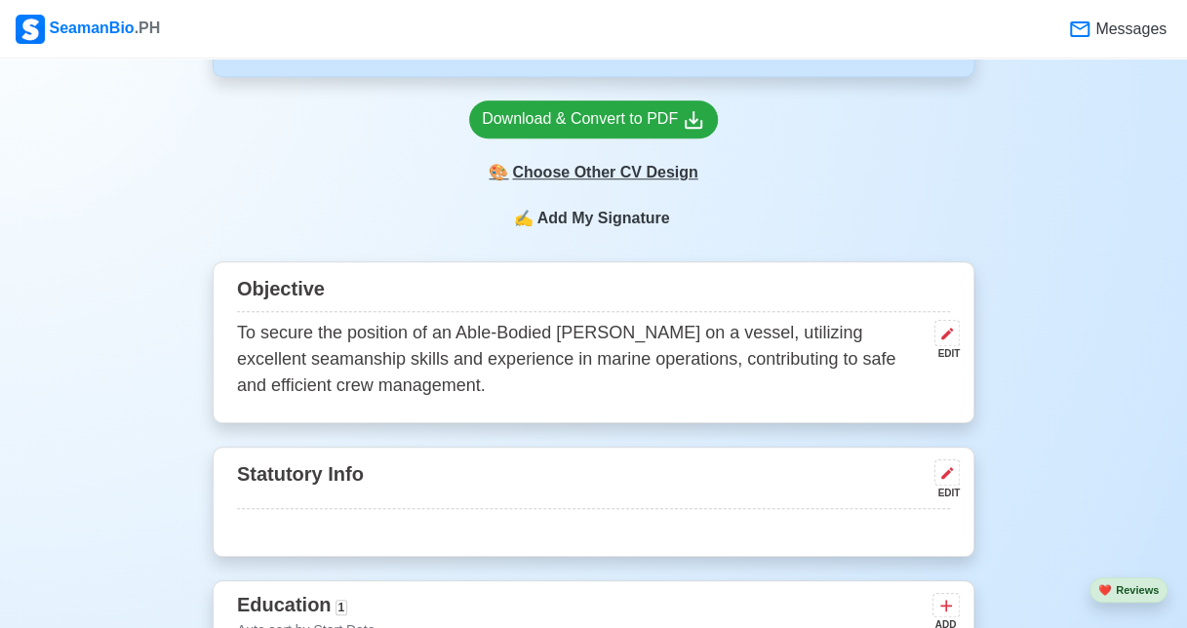
click at [625, 176] on div "🎨 Choose Other CV Design" at bounding box center [593, 172] width 249 height 37
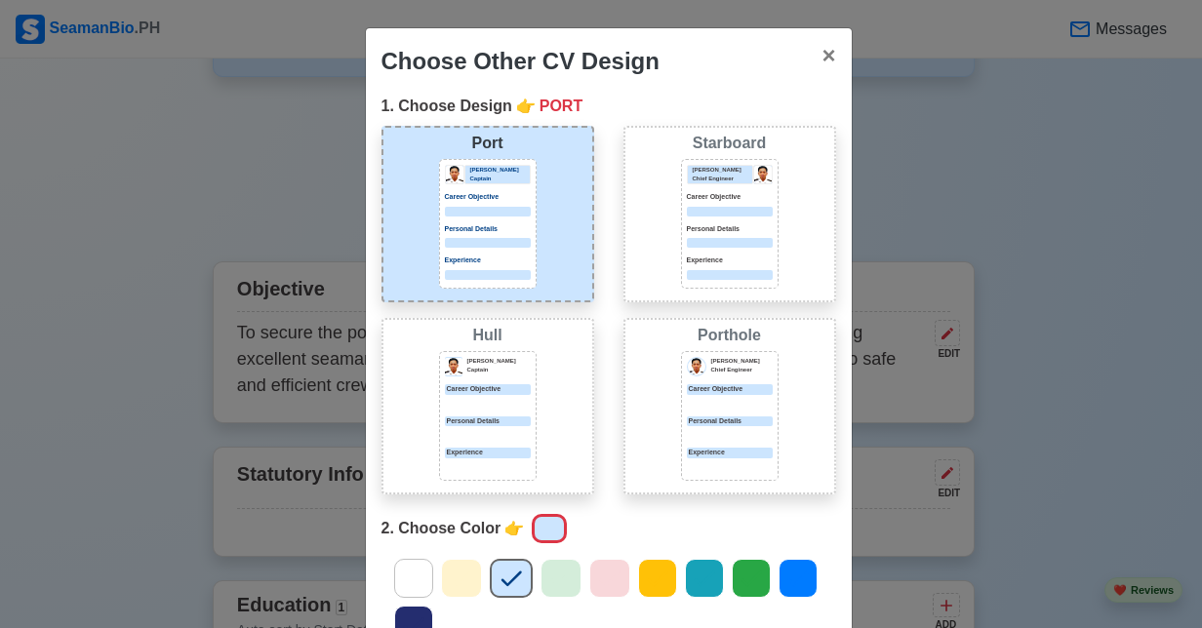
click at [708, 254] on div "Jeffrey Gil Chief Engineer Career Objective Personal Details Experience" at bounding box center [730, 222] width 86 height 115
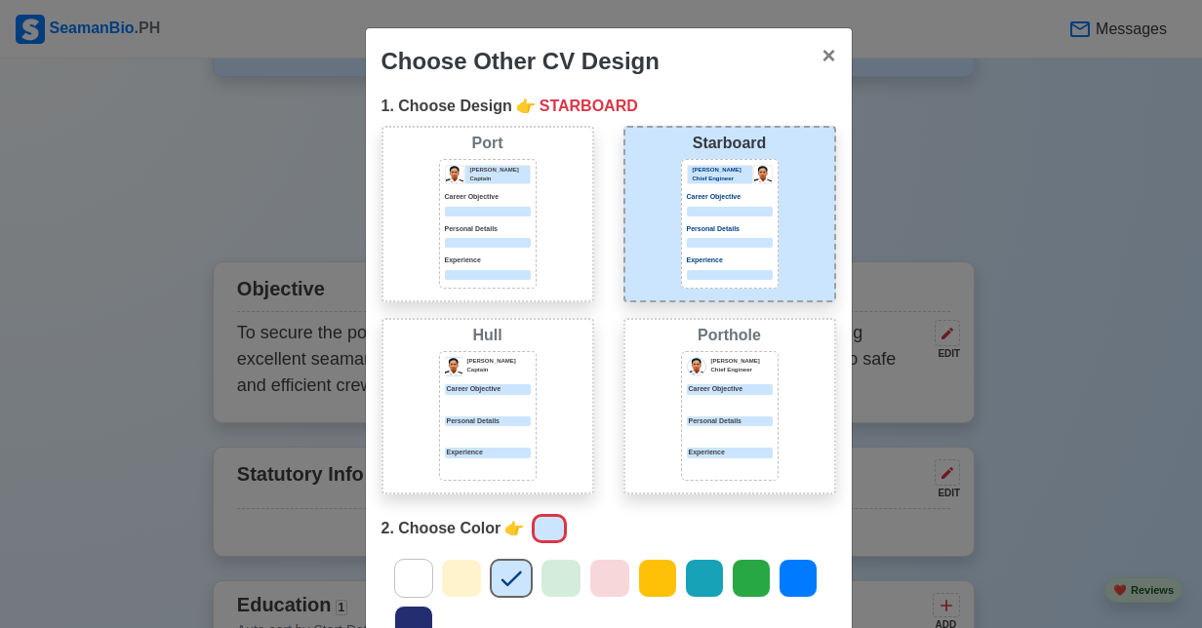
click at [485, 228] on p "Personal Details" at bounding box center [488, 229] width 86 height 11
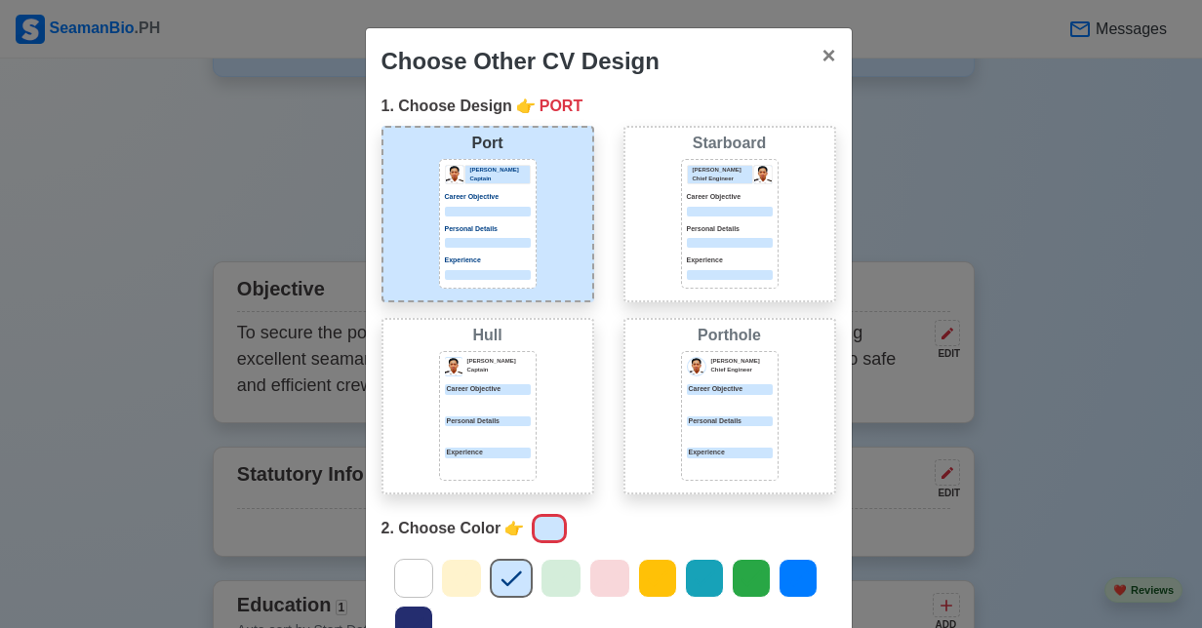
click at [733, 242] on div at bounding box center [730, 243] width 86 height 10
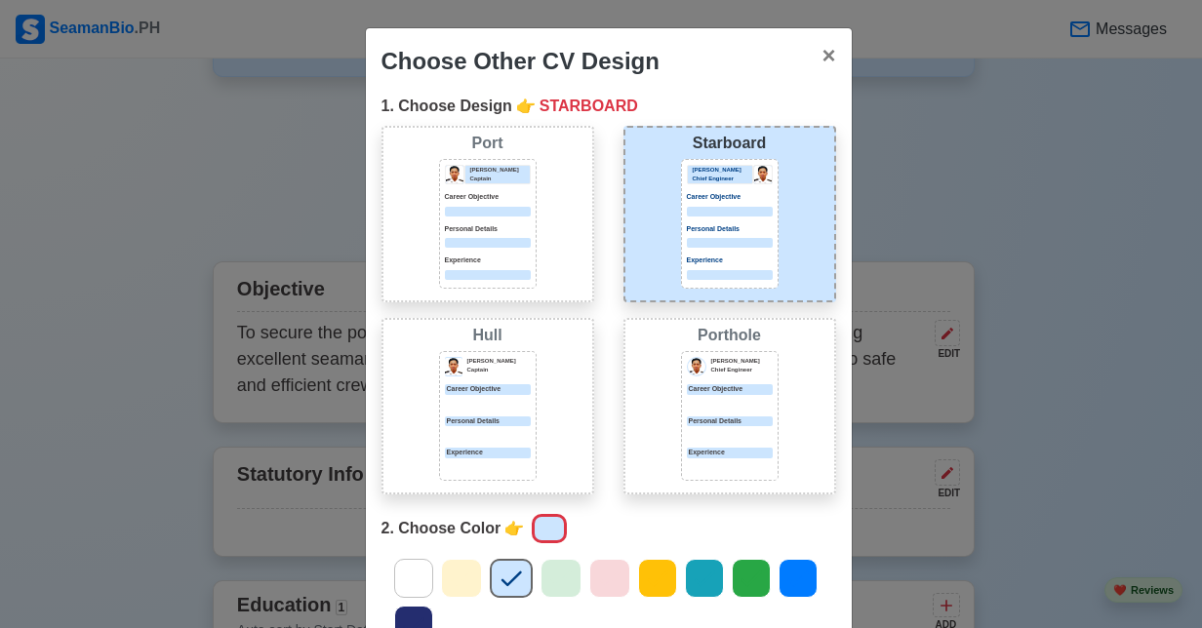
click at [474, 241] on div at bounding box center [488, 243] width 86 height 10
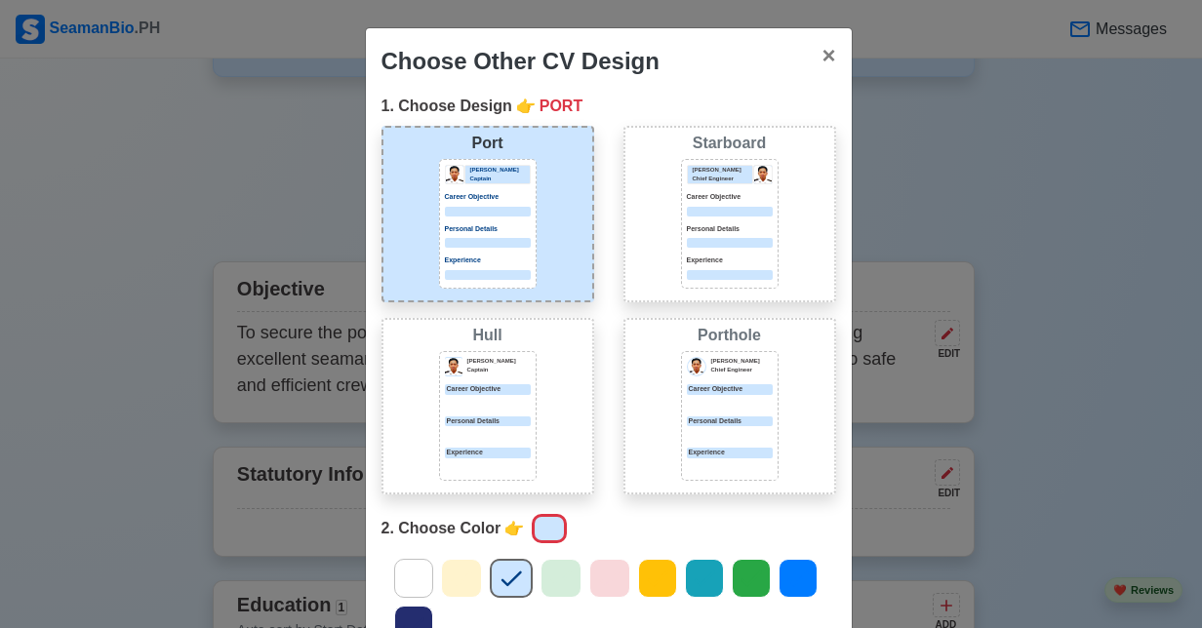
click at [686, 595] on div at bounding box center [704, 578] width 39 height 39
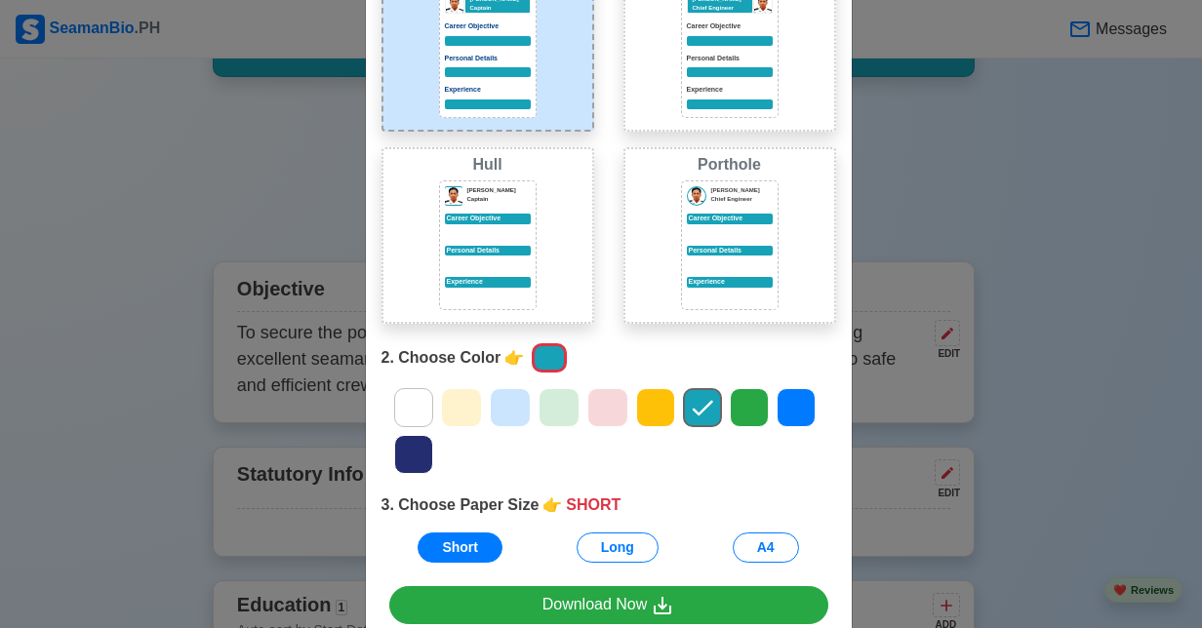
scroll to position [270, 0]
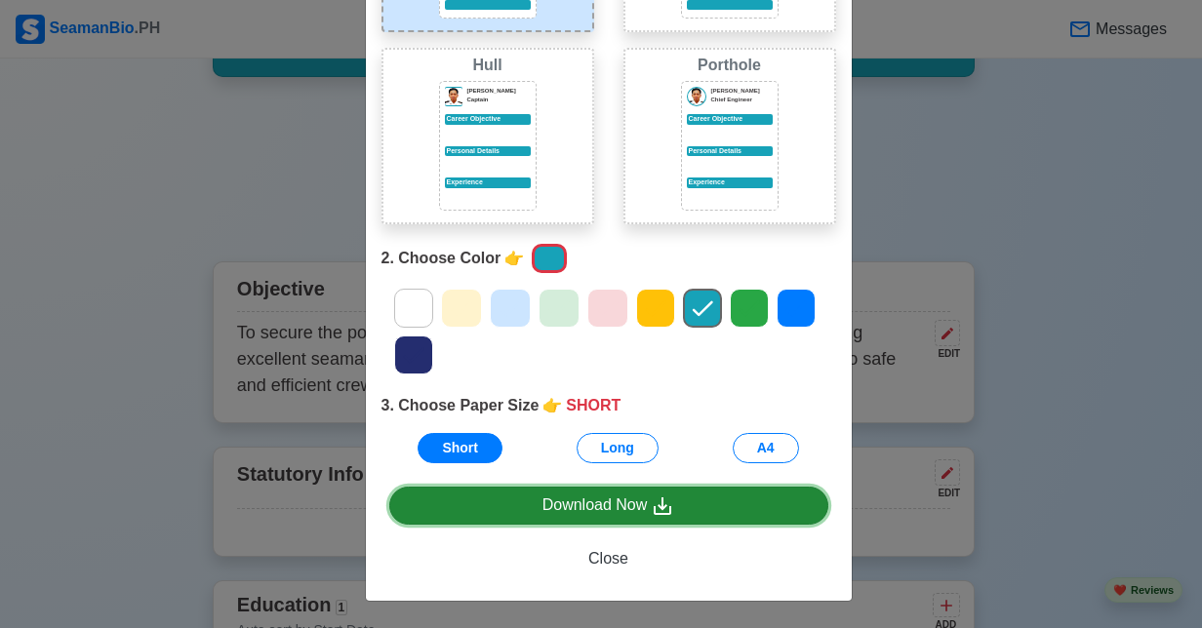
click at [609, 498] on div "Download Now" at bounding box center [608, 506] width 133 height 24
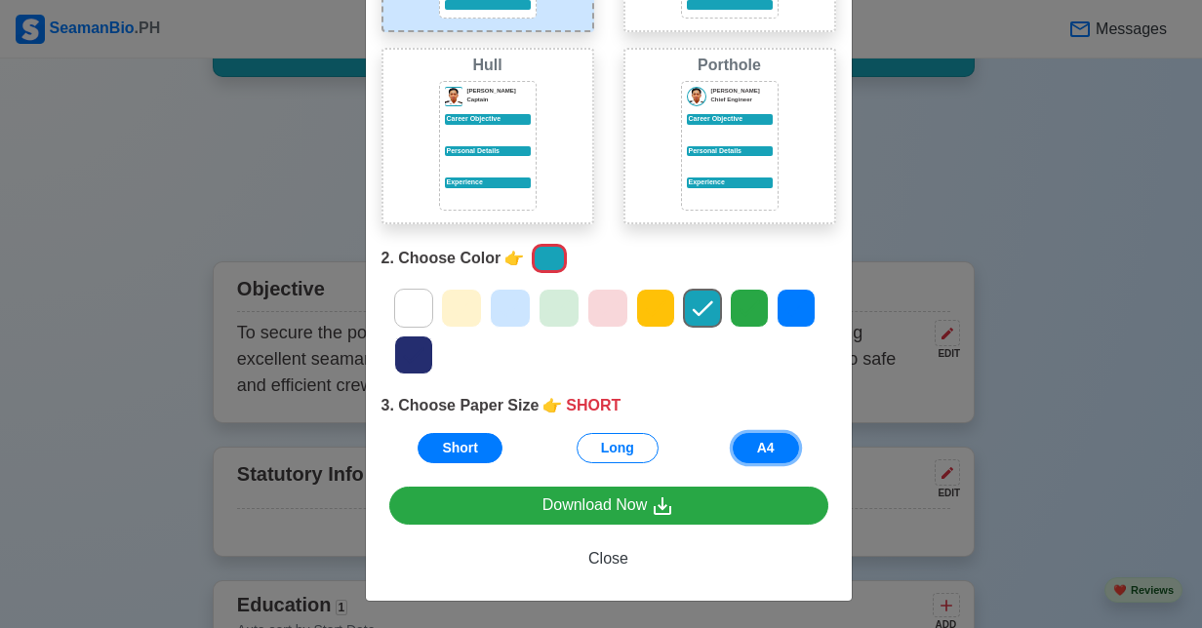
click at [761, 437] on button "A4" at bounding box center [766, 448] width 66 height 30
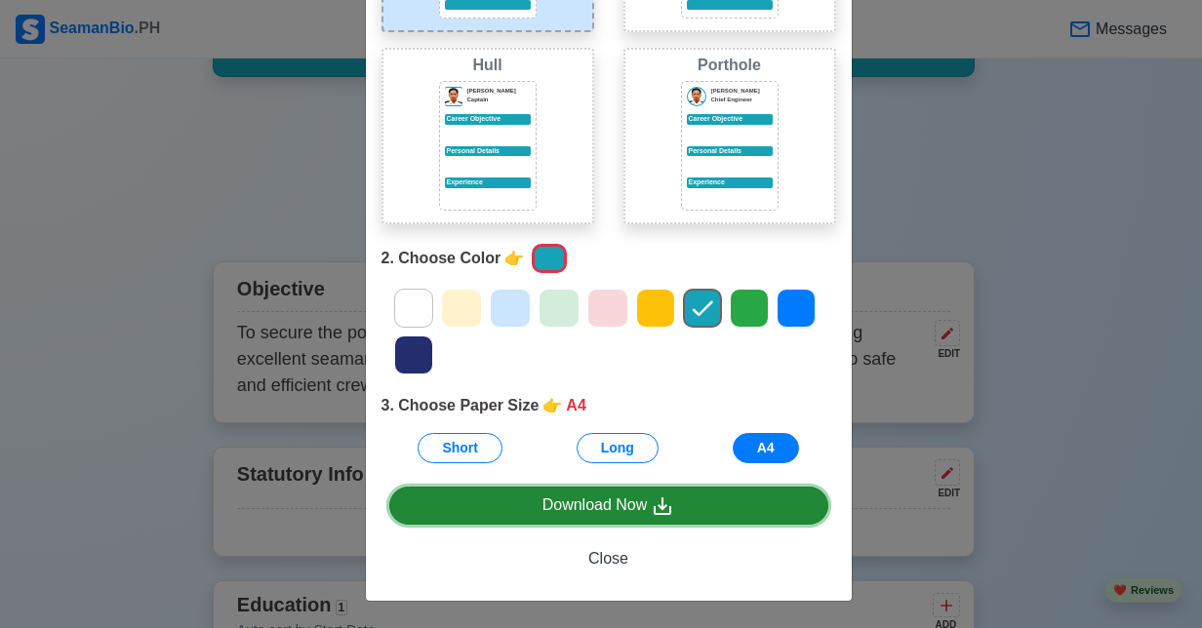
click at [675, 511] on link "Download Now" at bounding box center [608, 506] width 439 height 38
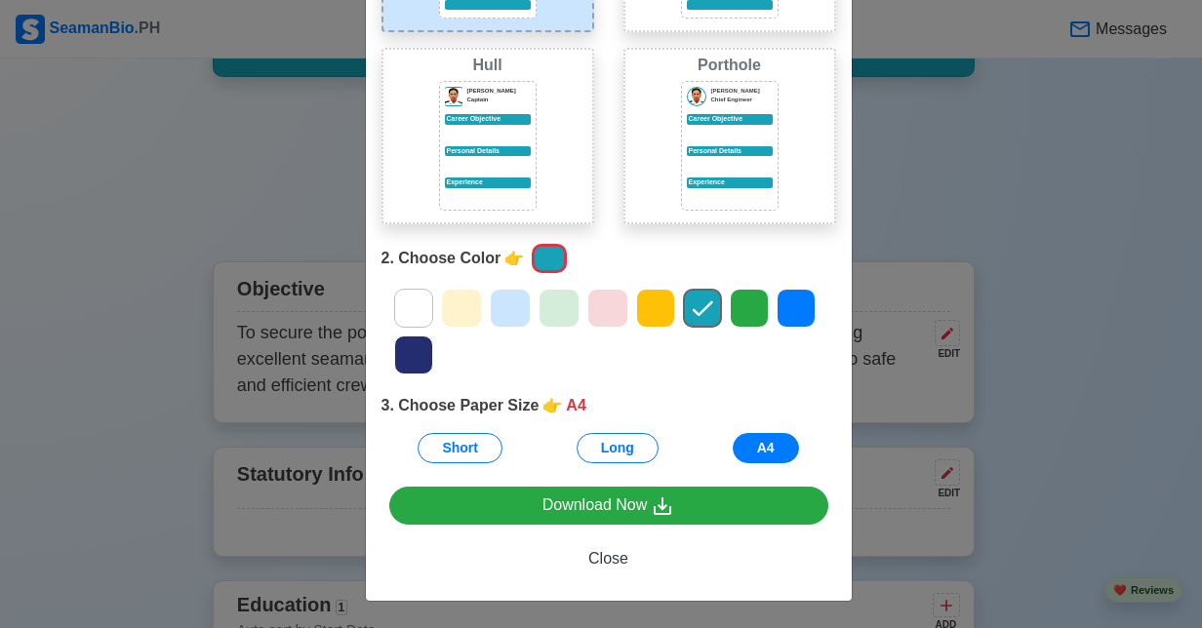
click at [946, 175] on div "Choose Other CV Design × Close 1. Choose Design 👉 PORT Port Donald Cris Captain…" at bounding box center [601, 314] width 1202 height 628
click at [919, 108] on div "Choose Other CV Design × Close 1. Choose Design 👉 PORT Port Donald Cris Captain…" at bounding box center [601, 314] width 1202 height 628
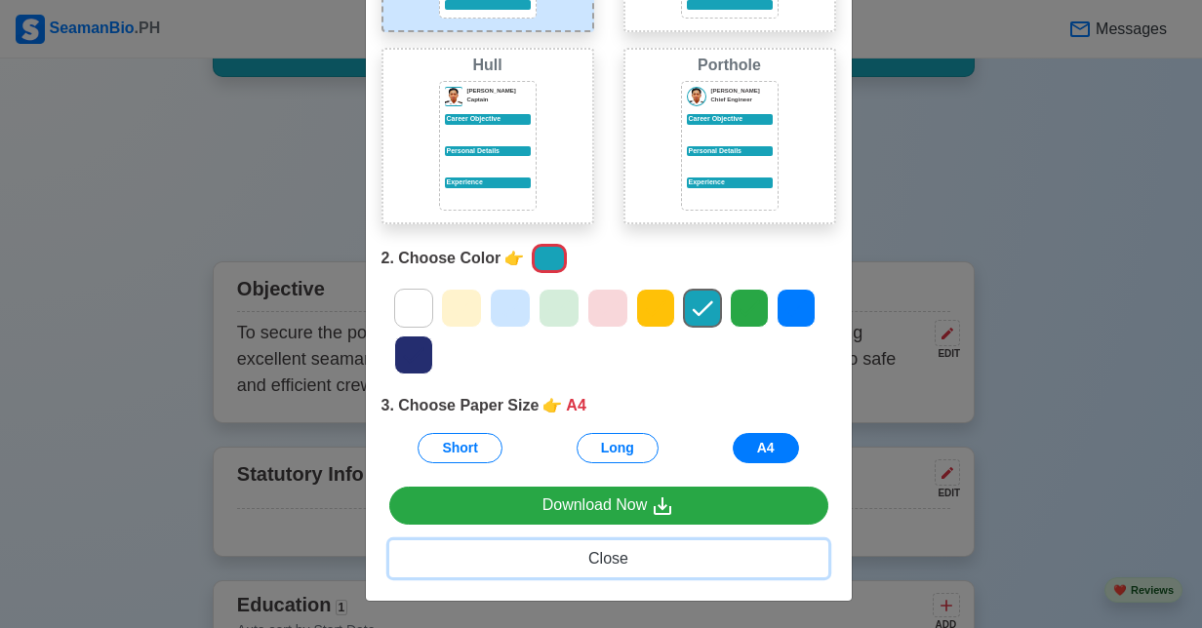
click at [601, 562] on span "Close" at bounding box center [608, 558] width 40 height 17
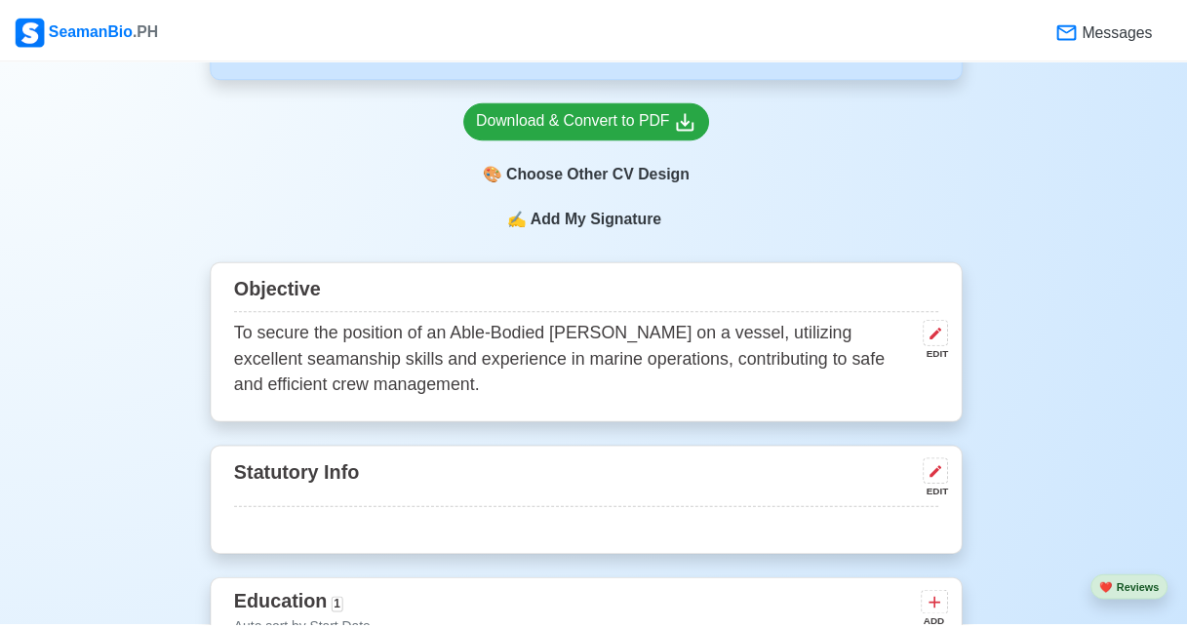
scroll to position [0, 0]
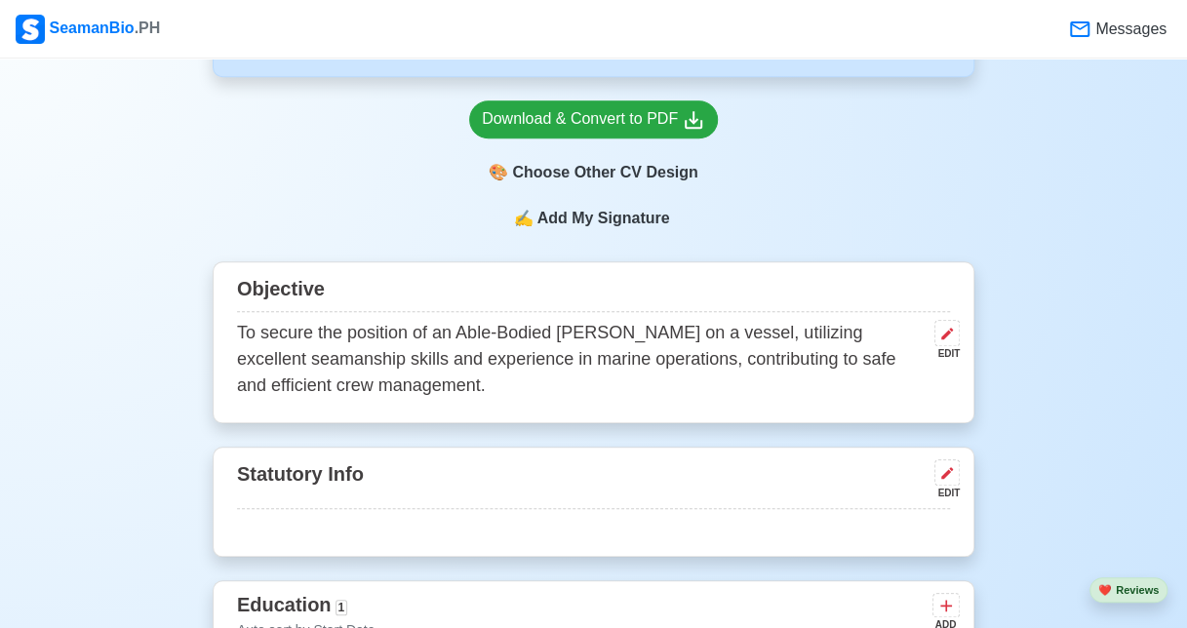
click at [632, 220] on span "Add My Signature" at bounding box center [603, 218] width 140 height 23
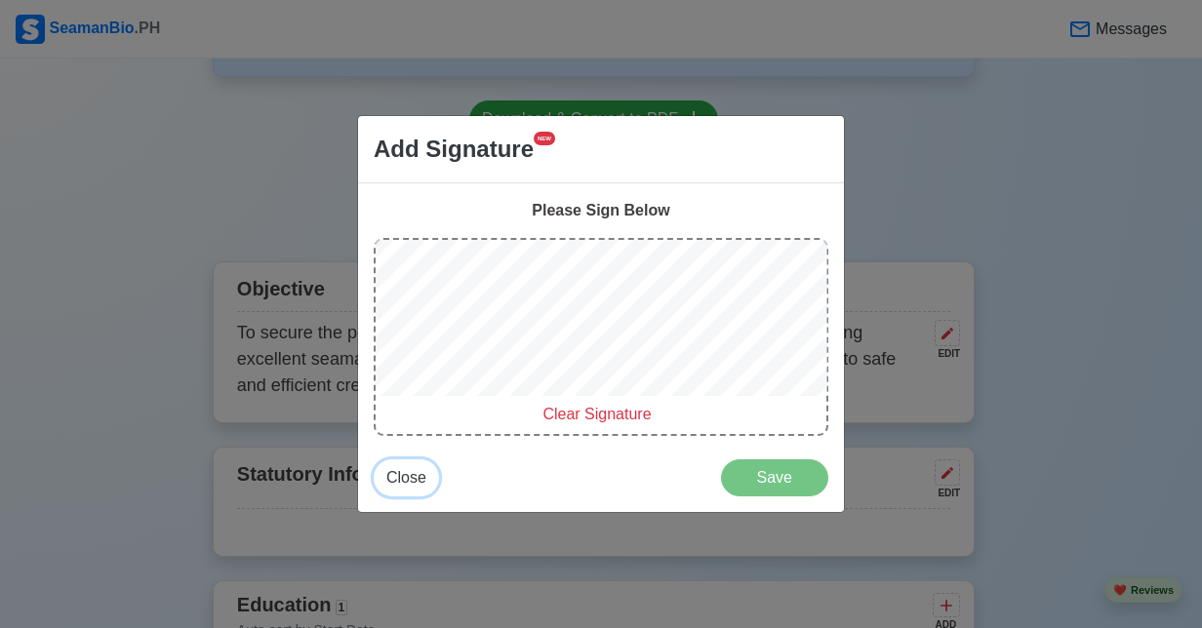
click at [407, 476] on span "Close" at bounding box center [406, 477] width 40 height 17
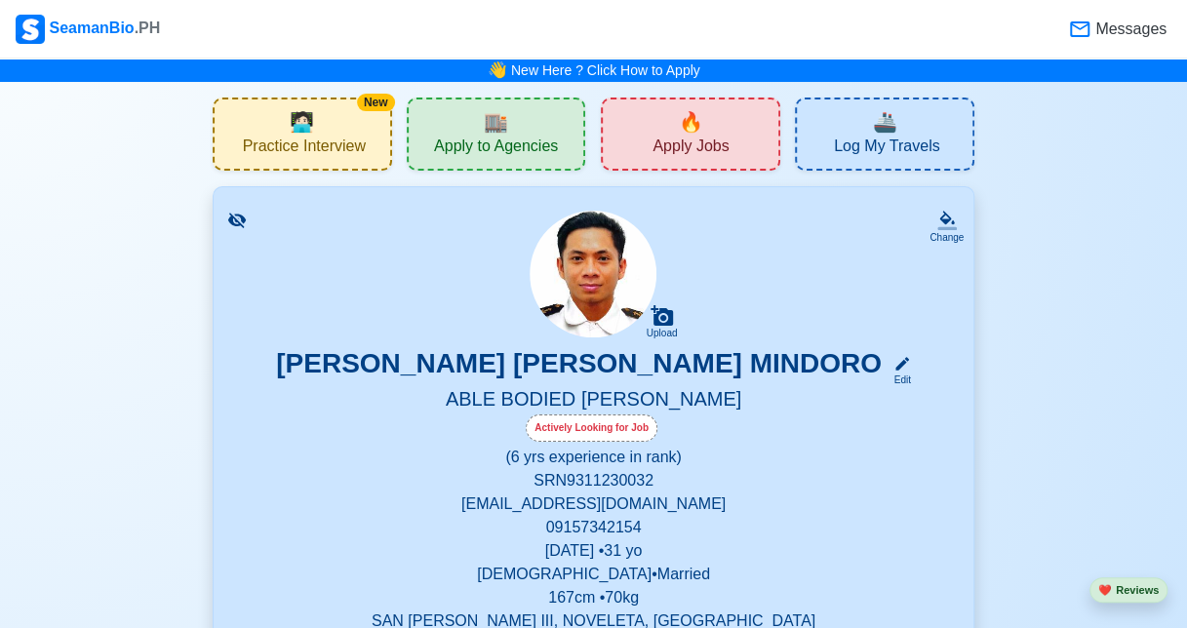
click at [493, 138] on span "Apply to Agencies" at bounding box center [496, 149] width 124 height 24
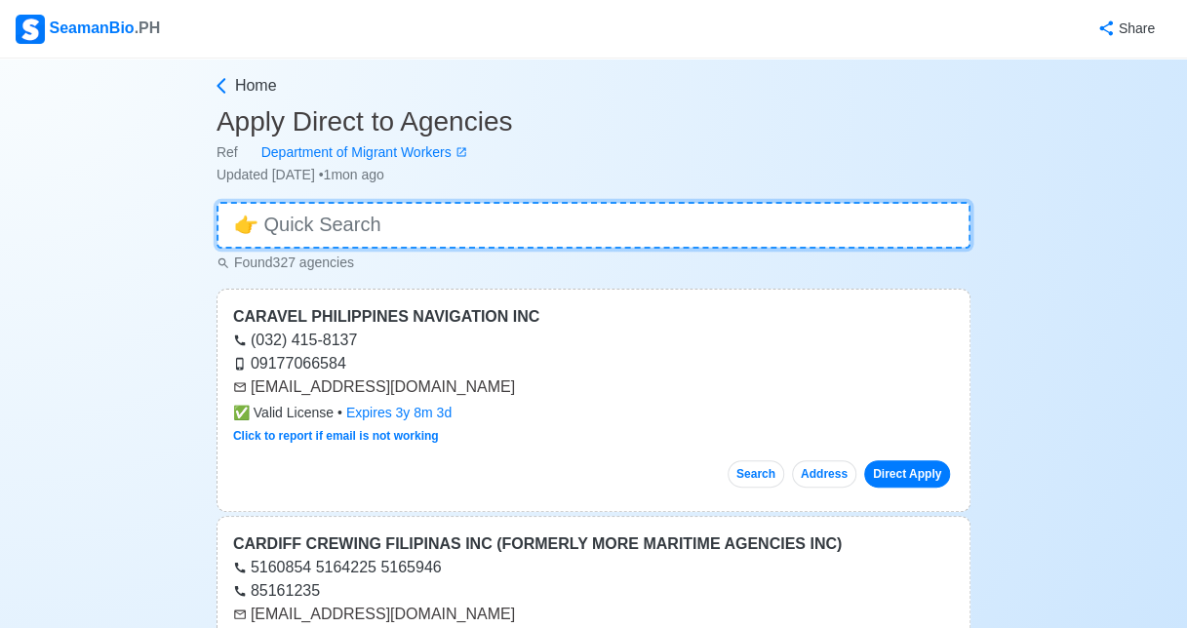
click at [528, 205] on input at bounding box center [594, 225] width 754 height 47
type input "inter orient"
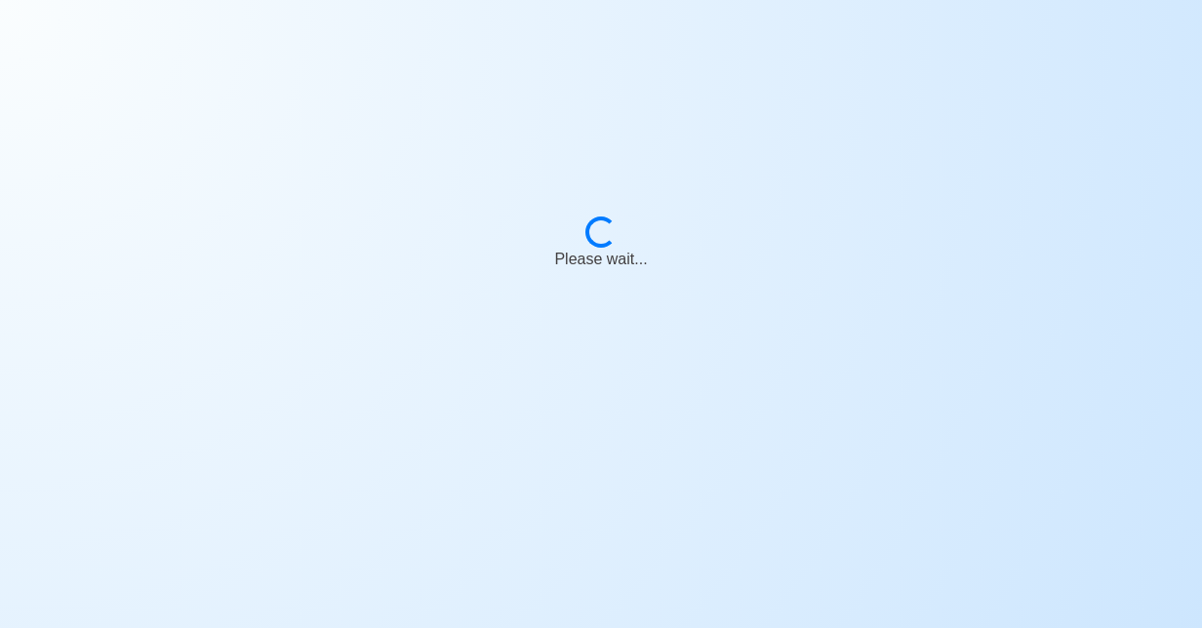
click at [575, 585] on body "Loading... Please wait..." at bounding box center [601, 314] width 1202 height 628
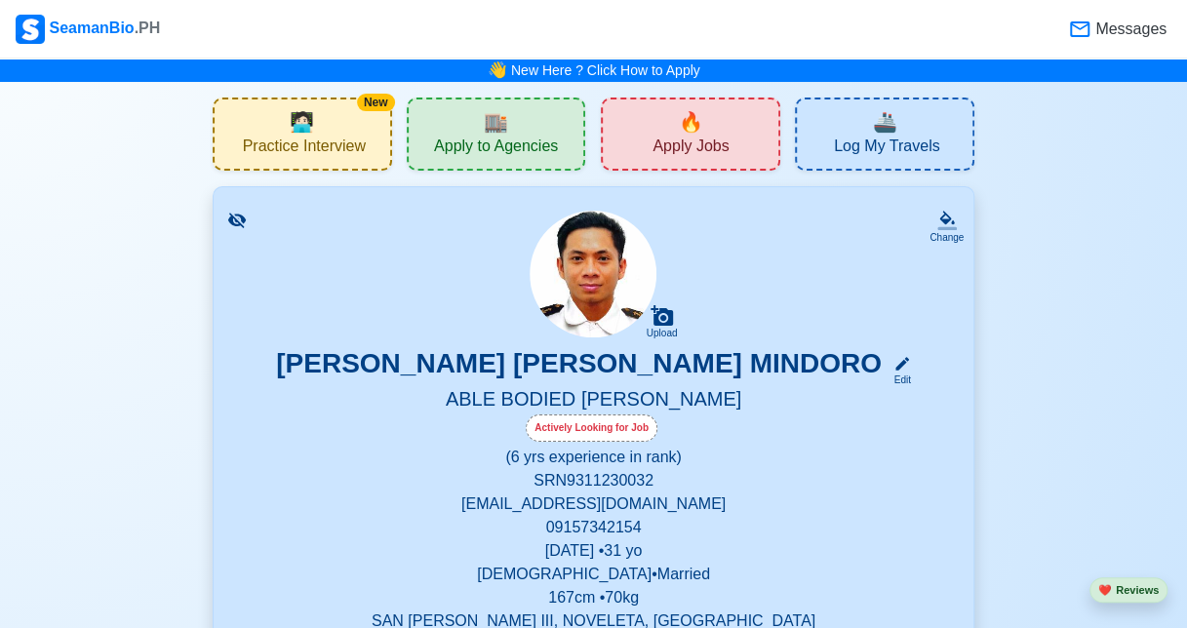
click at [670, 144] on span "Apply Jobs" at bounding box center [691, 149] width 76 height 24
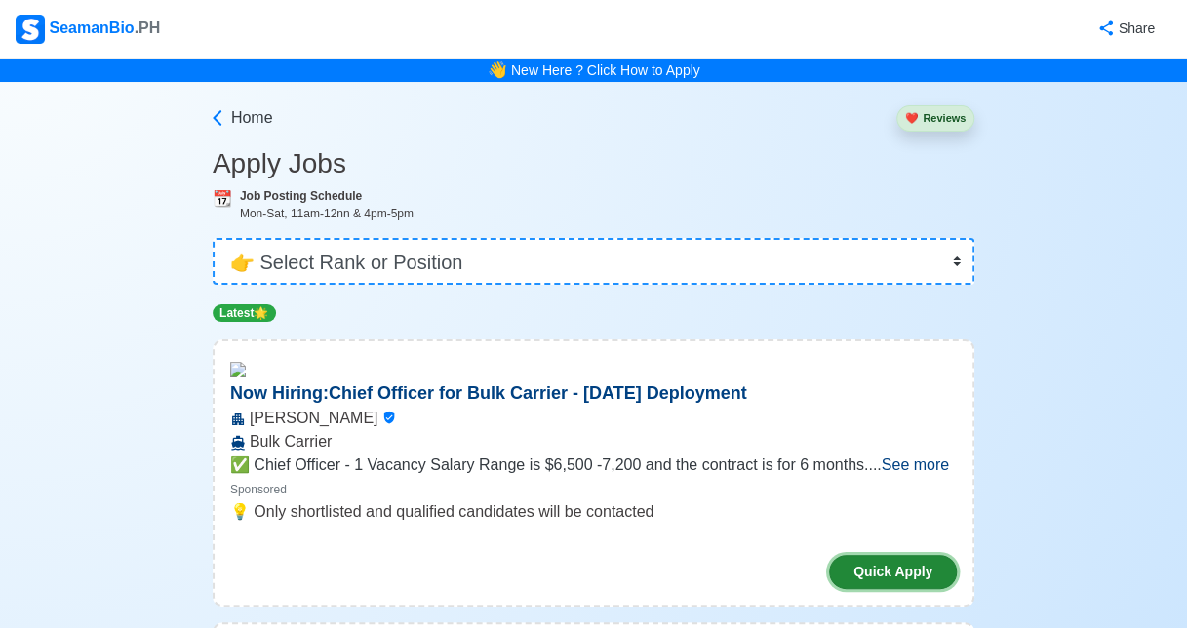
click at [866, 565] on button "Quick Apply" at bounding box center [893, 572] width 128 height 34
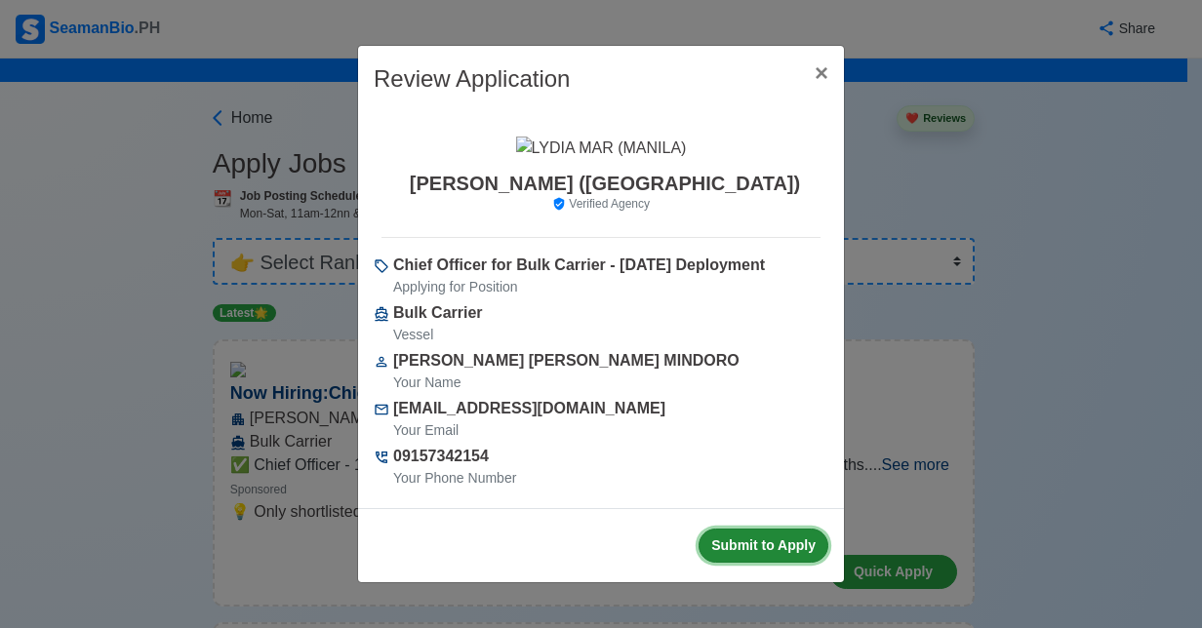
click at [749, 561] on button "Submit to Apply" at bounding box center [763, 546] width 130 height 34
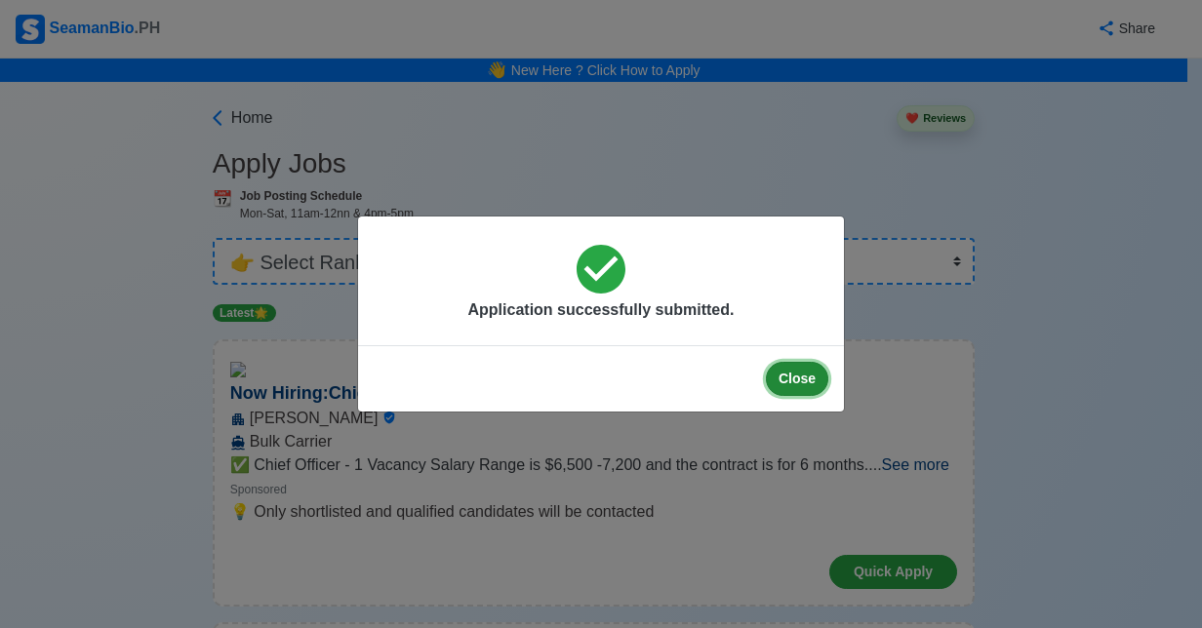
click at [807, 377] on button "Close" at bounding box center [797, 379] width 62 height 34
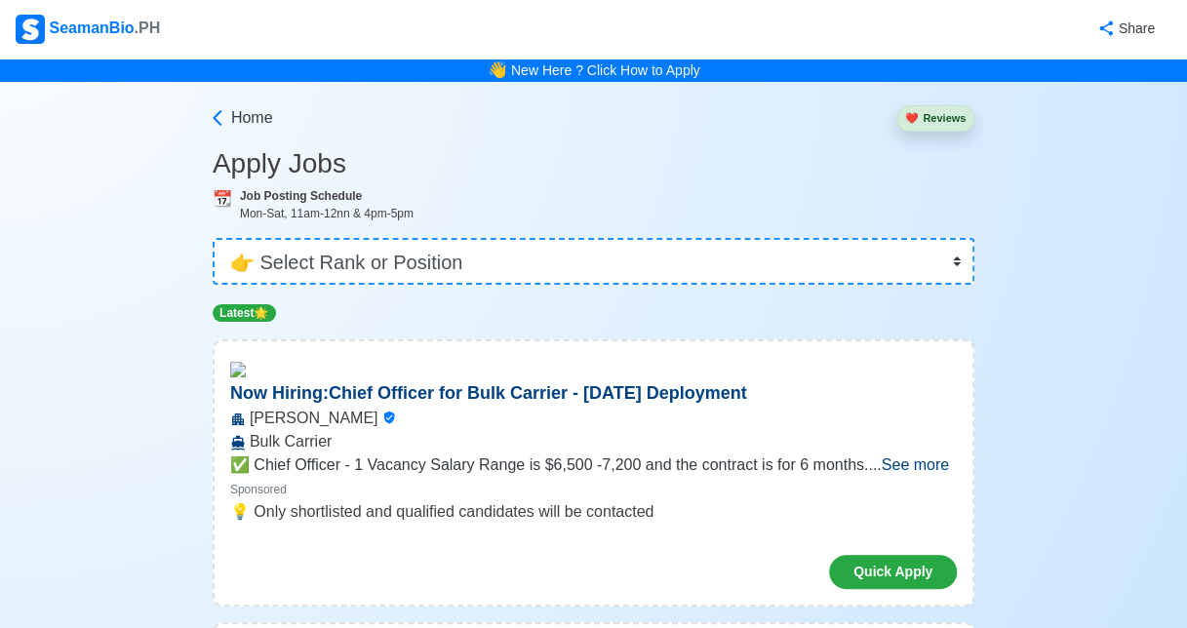
click at [921, 472] on span "See more" at bounding box center [915, 464] width 67 height 17
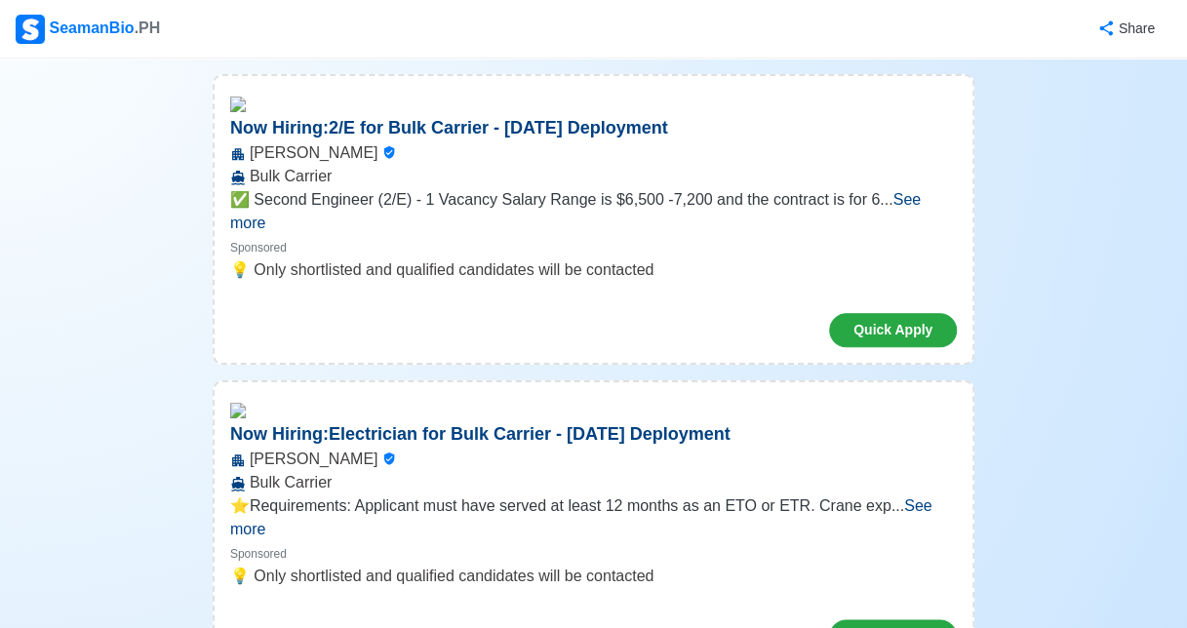
scroll to position [320, 0]
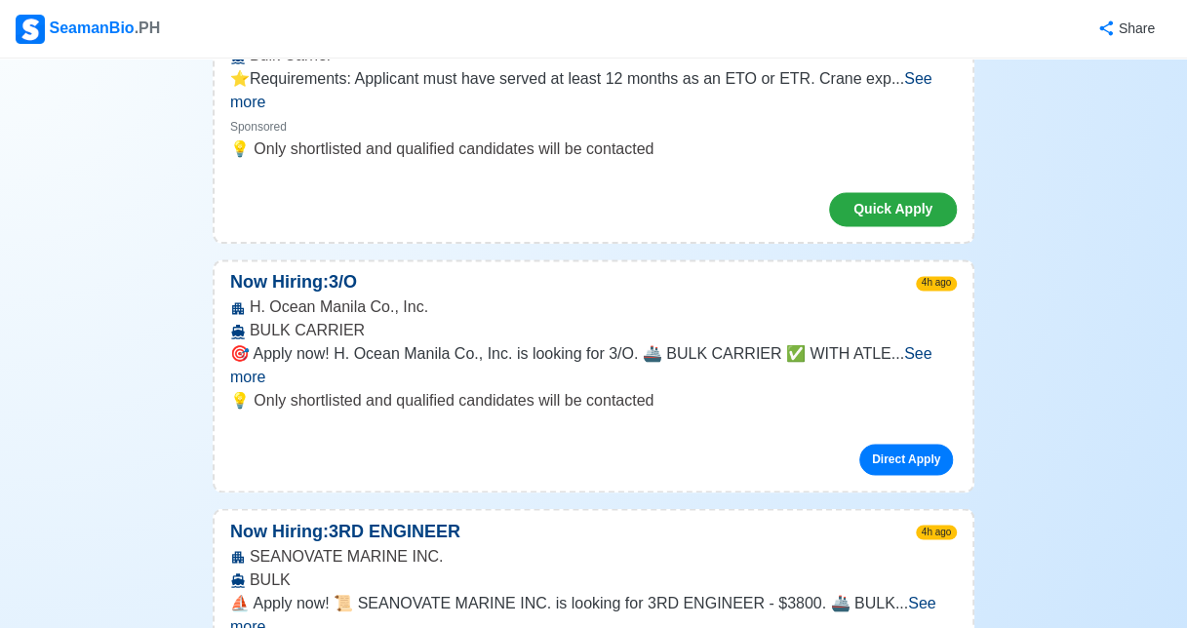
scroll to position [960, 0]
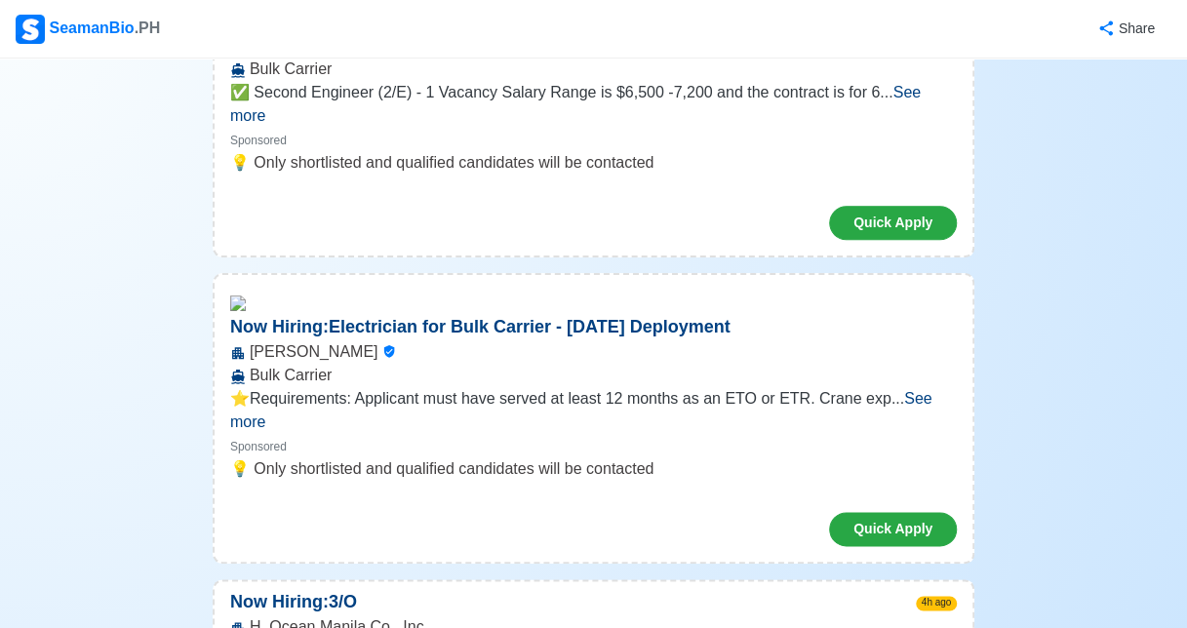
click at [910, 394] on span "See more" at bounding box center [581, 410] width 702 height 40
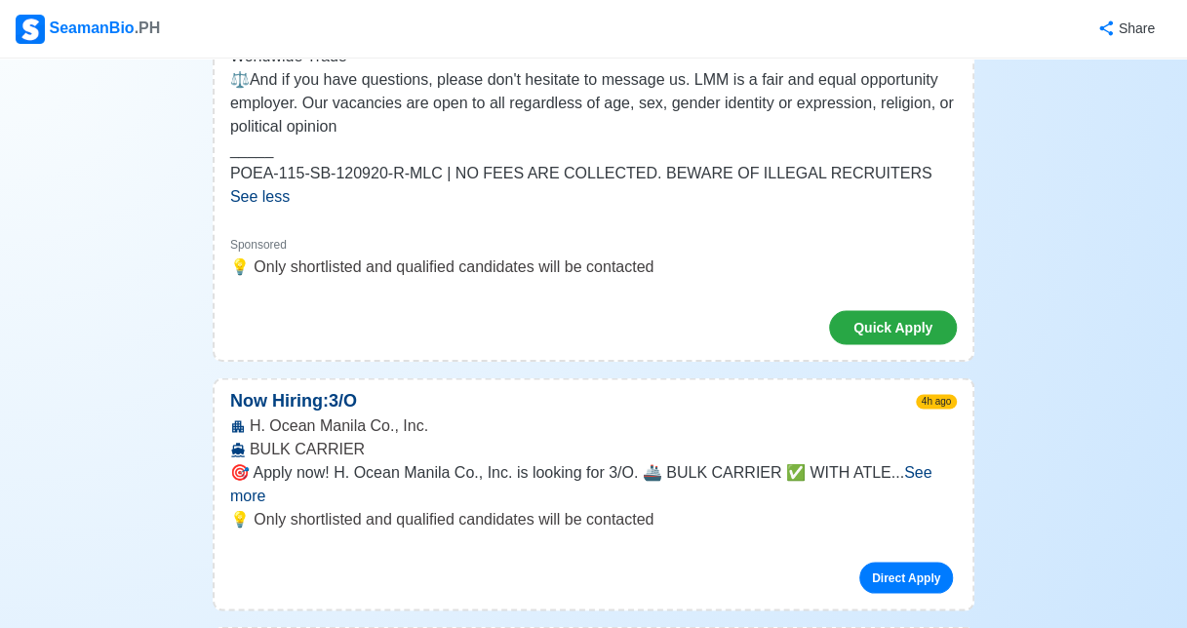
scroll to position [1545, 0]
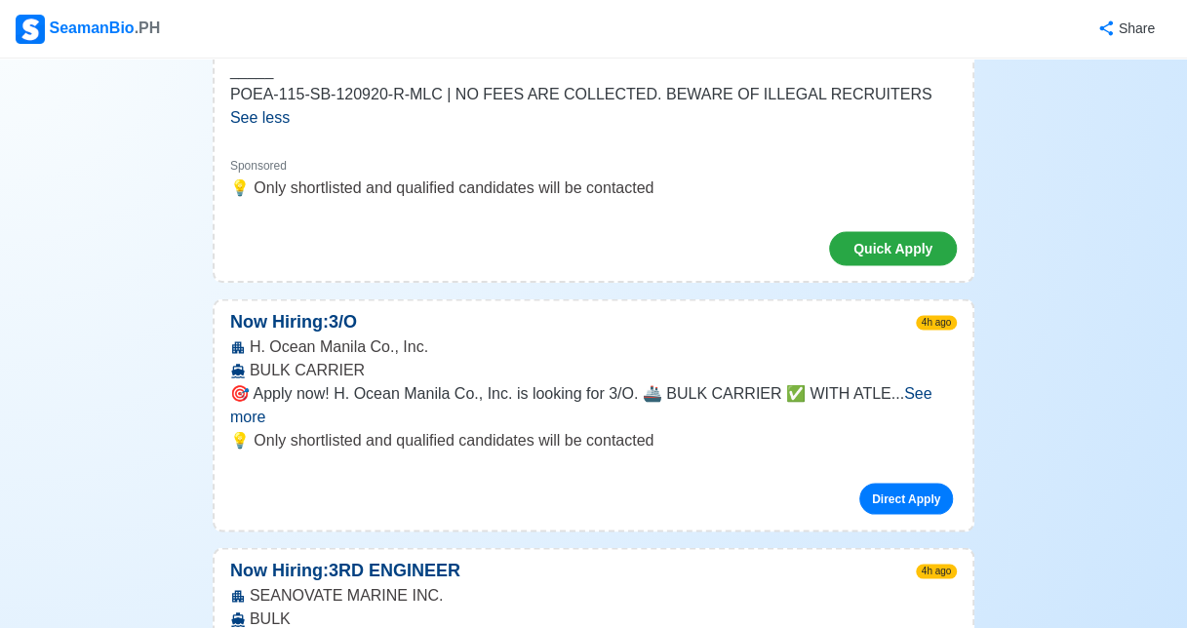
click at [897, 384] on span "See more" at bounding box center [581, 404] width 702 height 40
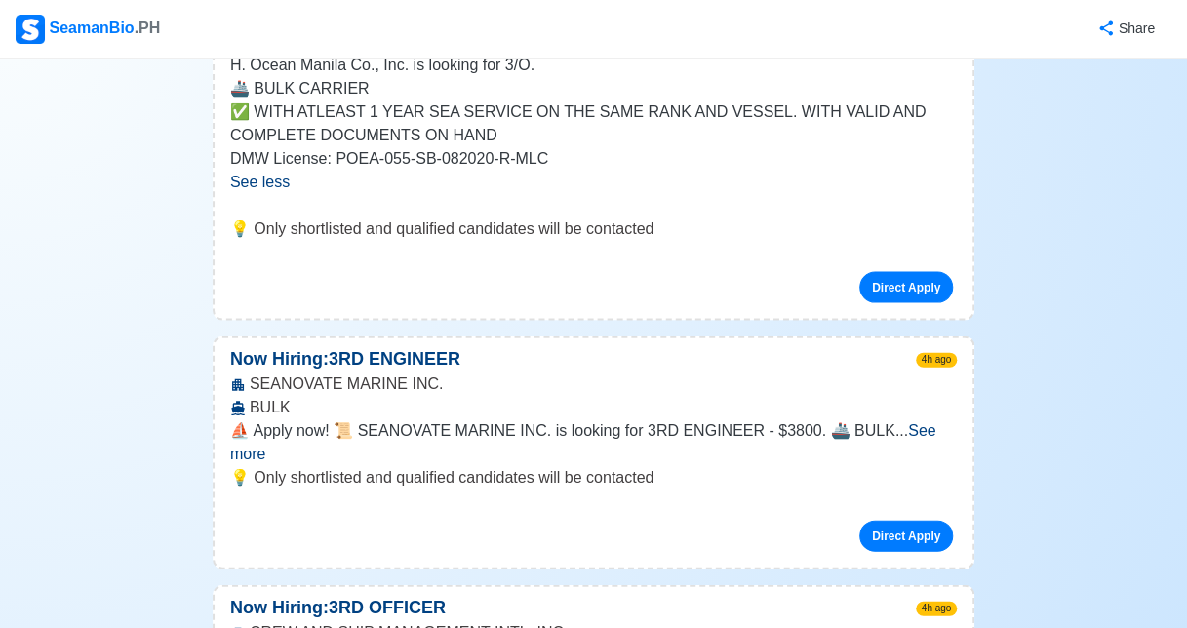
scroll to position [1922, 0]
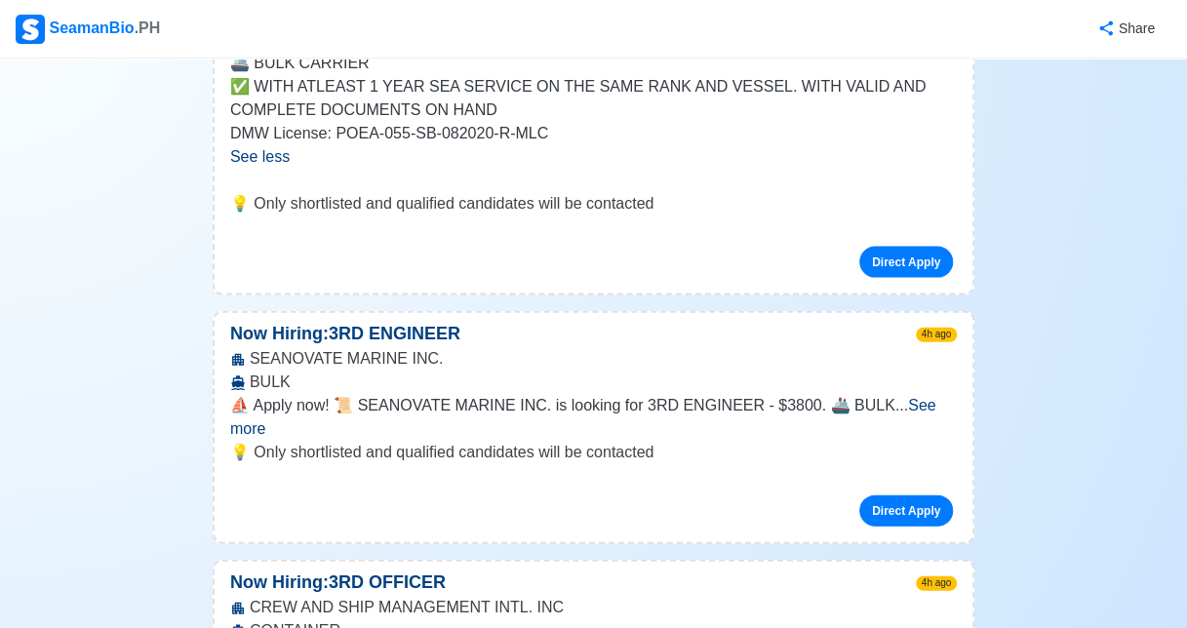
click at [923, 397] on span "See more" at bounding box center [583, 417] width 706 height 40
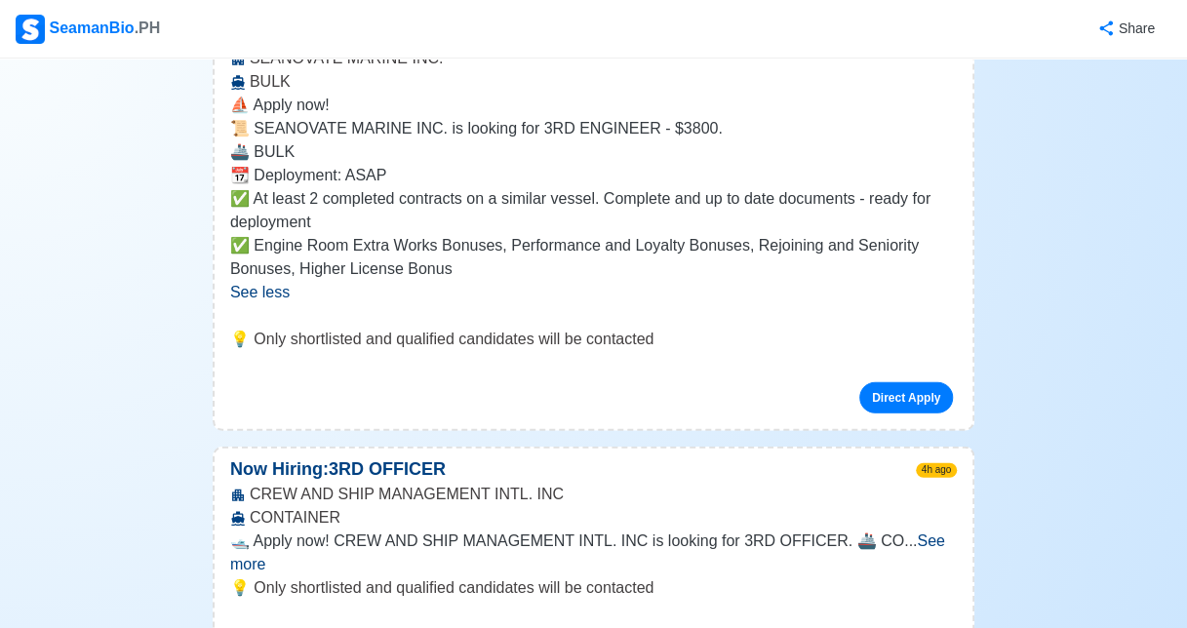
scroll to position [2234, 0]
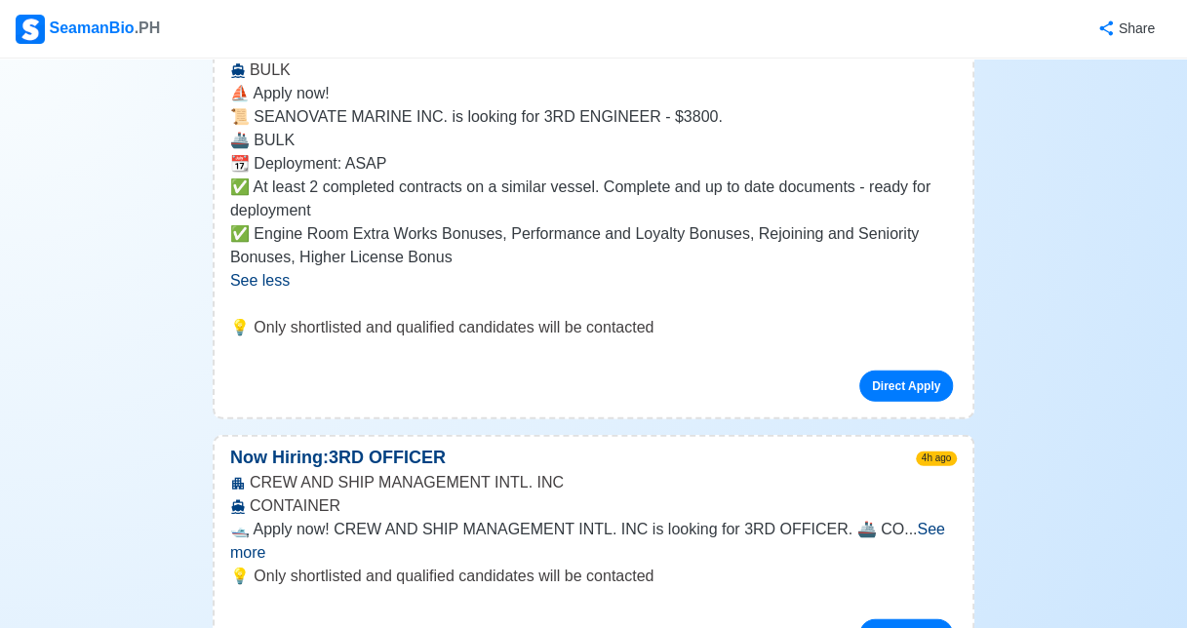
click at [905, 518] on div "🛥️ Apply now! CREW AND SHIP MANAGEMENT INTL. INC is looking for 3RD OFFICER. 🚢 …" at bounding box center [593, 541] width 727 height 47
click at [916, 521] on span "See more" at bounding box center [587, 541] width 715 height 40
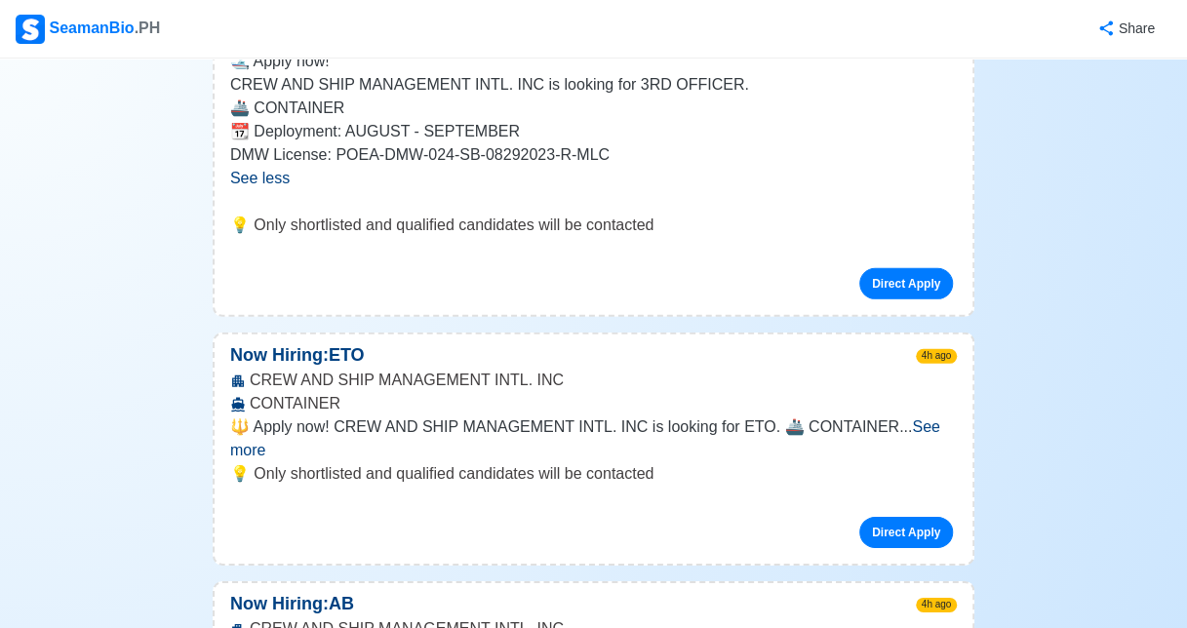
scroll to position [2702, 0]
click at [915, 418] on span "See more" at bounding box center [585, 438] width 710 height 40
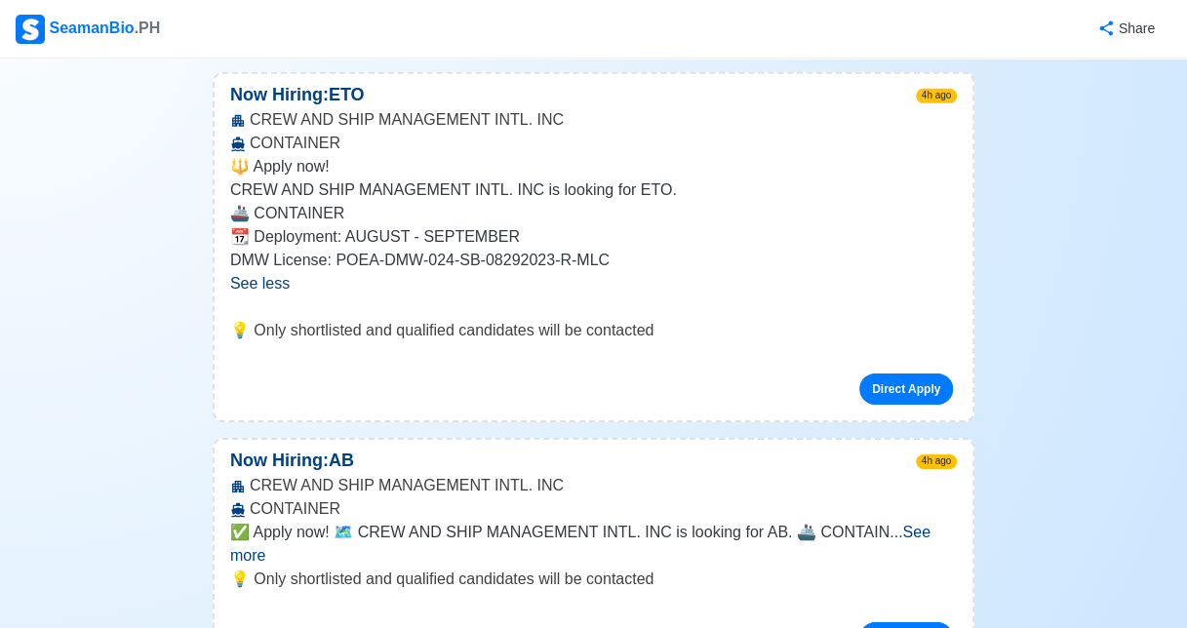
scroll to position [2975, 0]
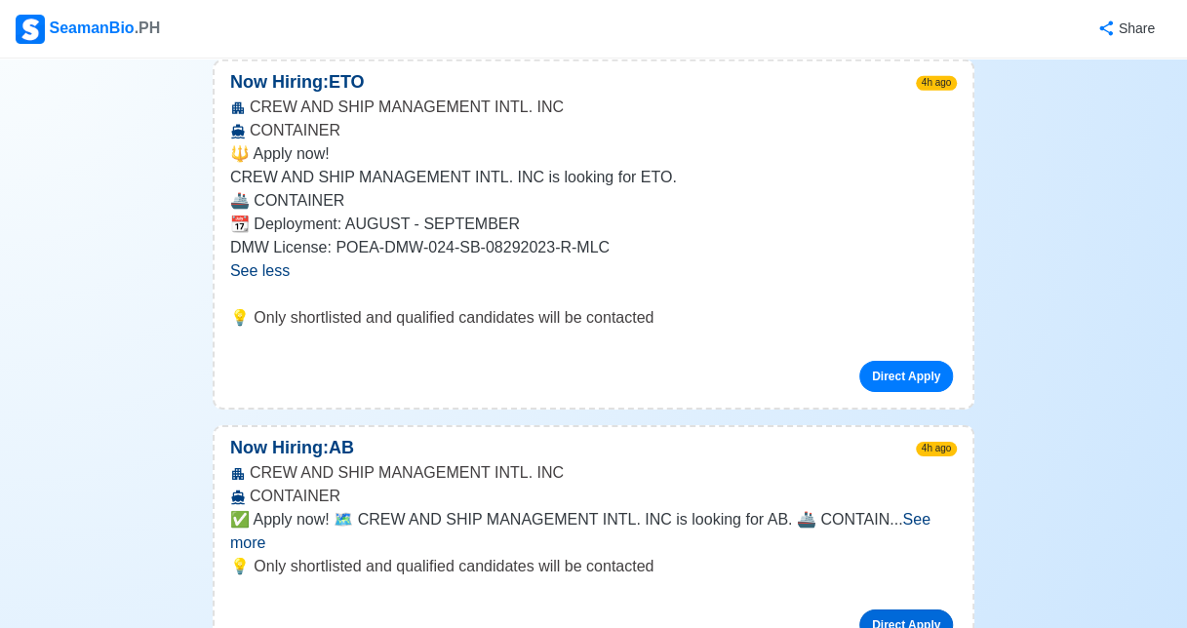
click at [922, 610] on link "Direct Apply" at bounding box center [906, 625] width 94 height 31
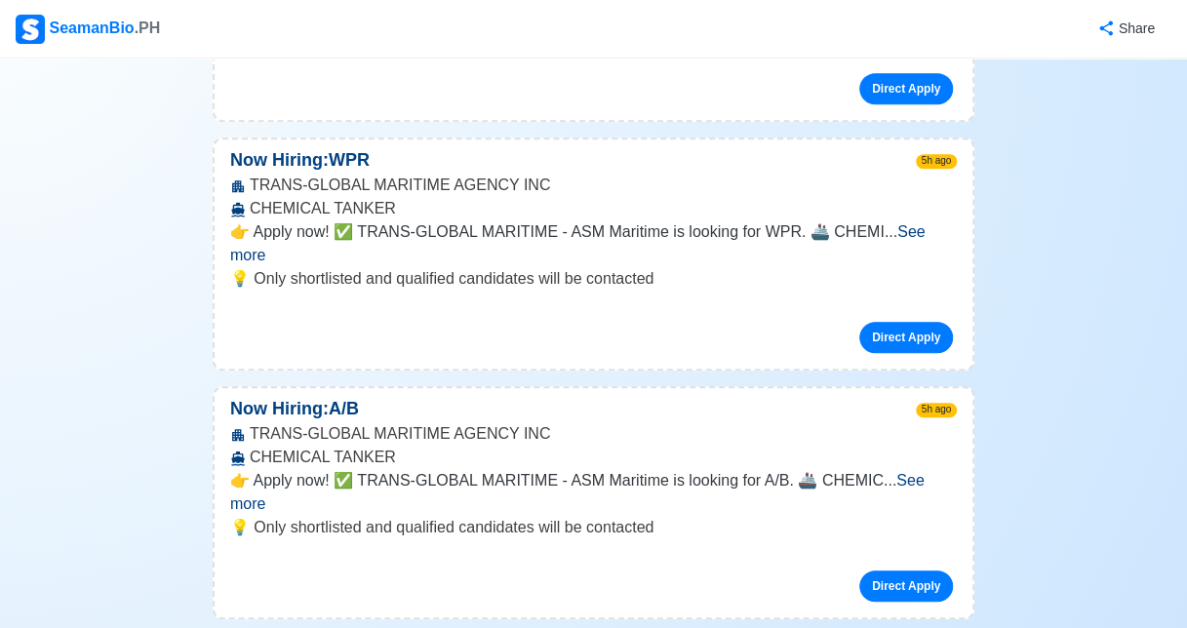
scroll to position [3791, 0]
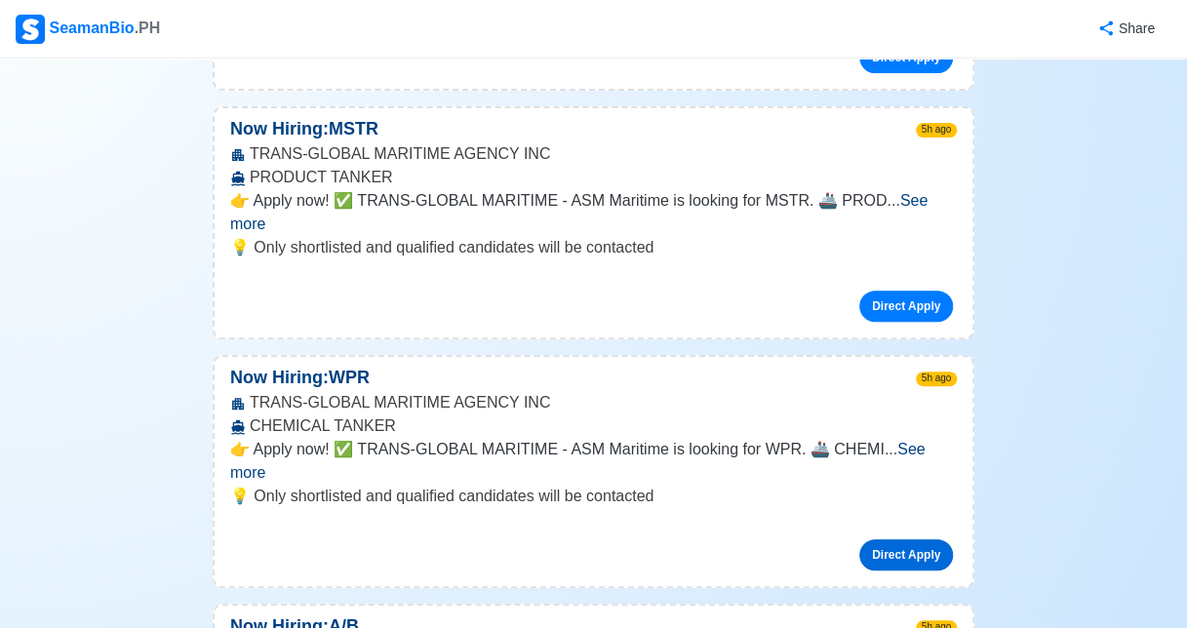
click at [915, 539] on link "Direct Apply" at bounding box center [906, 554] width 94 height 31
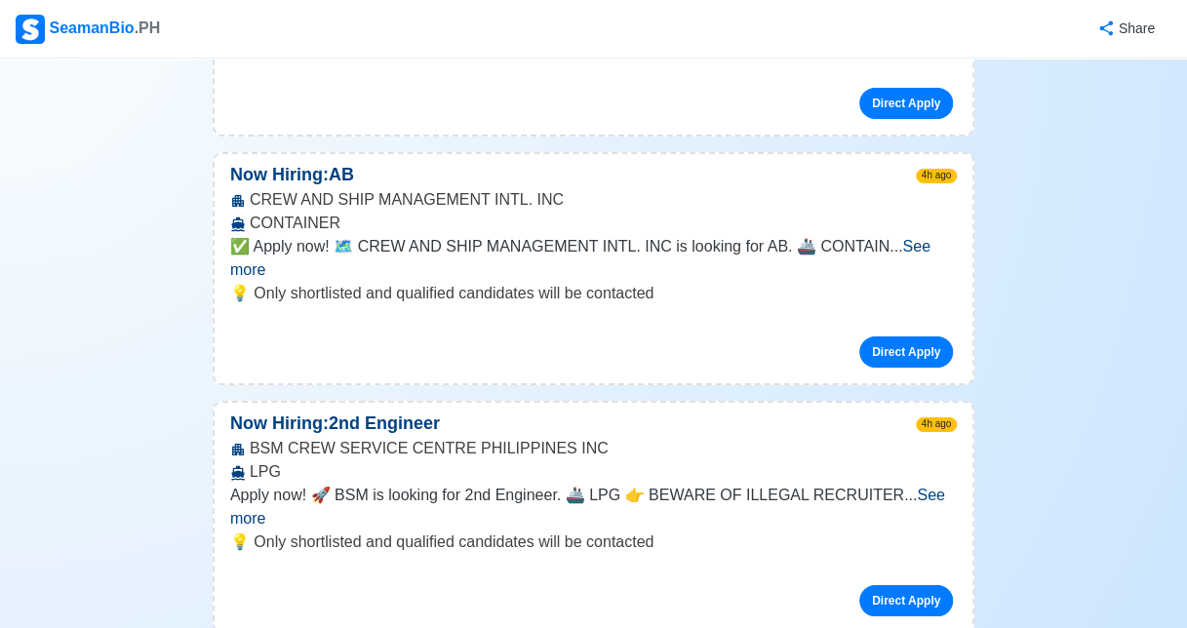
scroll to position [3219, 0]
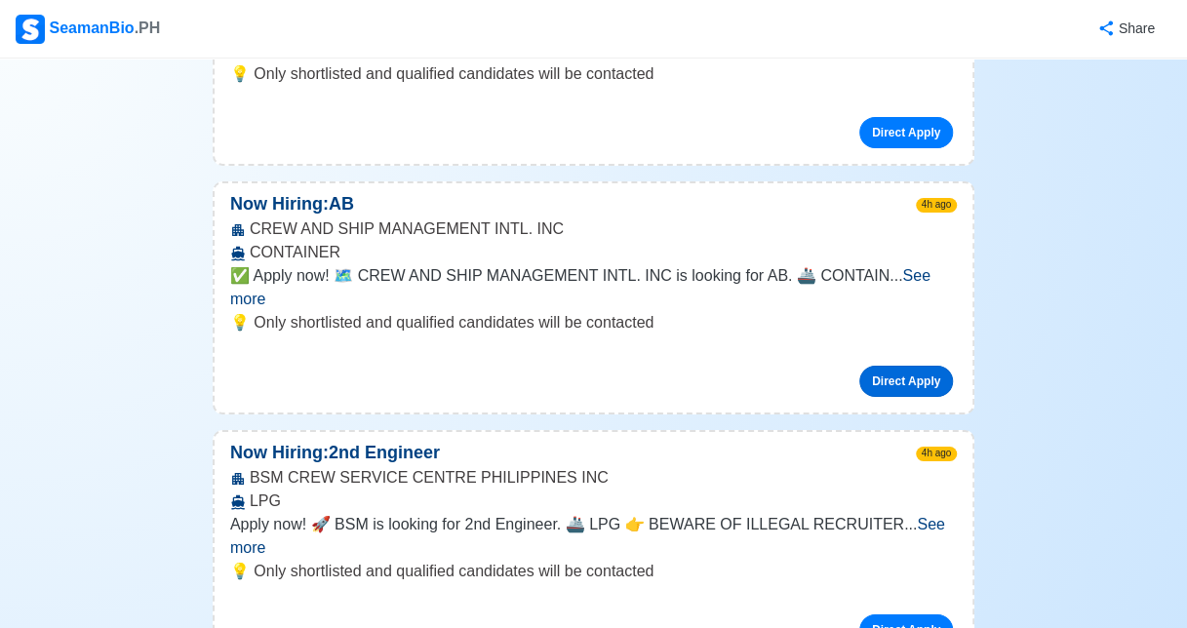
click at [877, 366] on link "Direct Apply" at bounding box center [906, 381] width 94 height 31
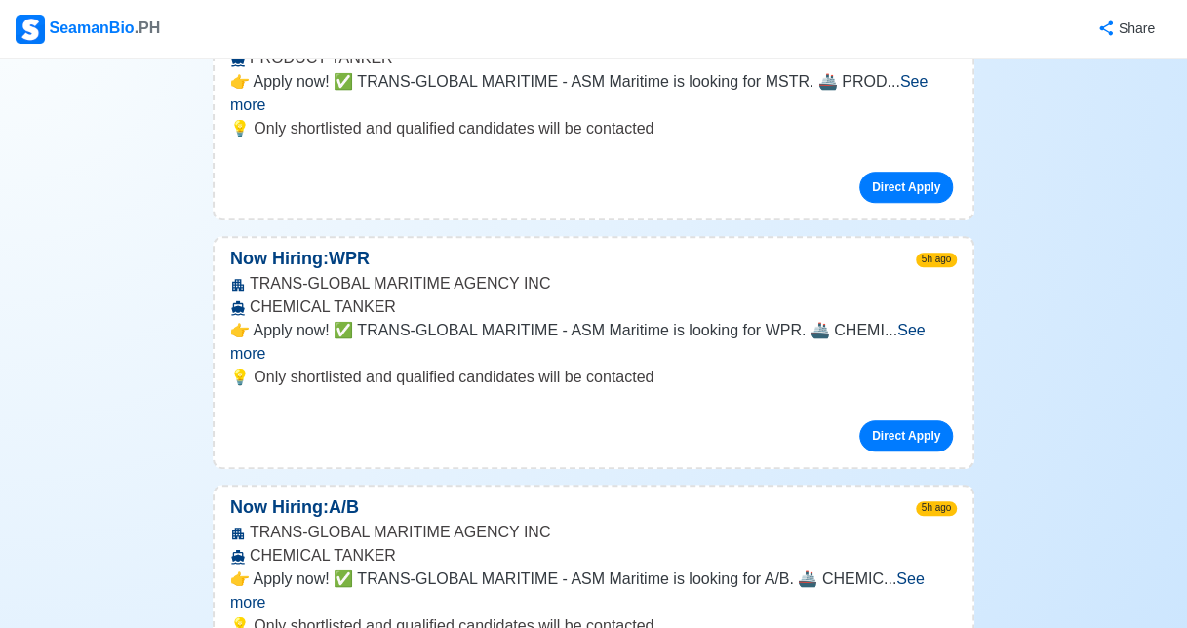
scroll to position [3921, 0]
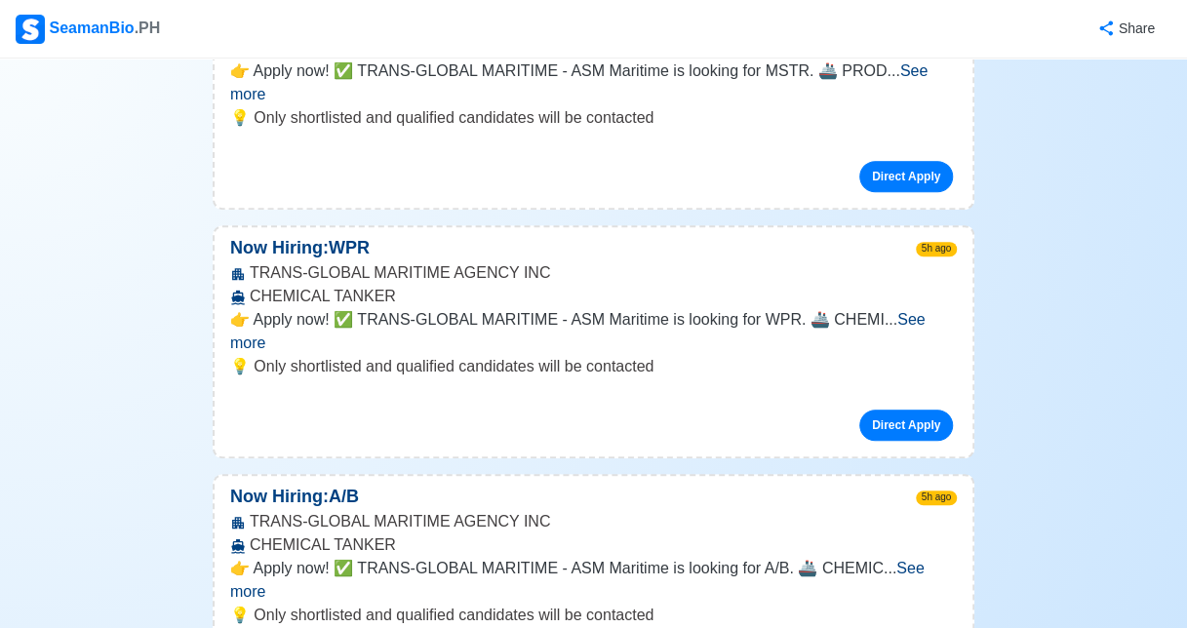
click at [911, 560] on span "See more" at bounding box center [577, 580] width 694 height 40
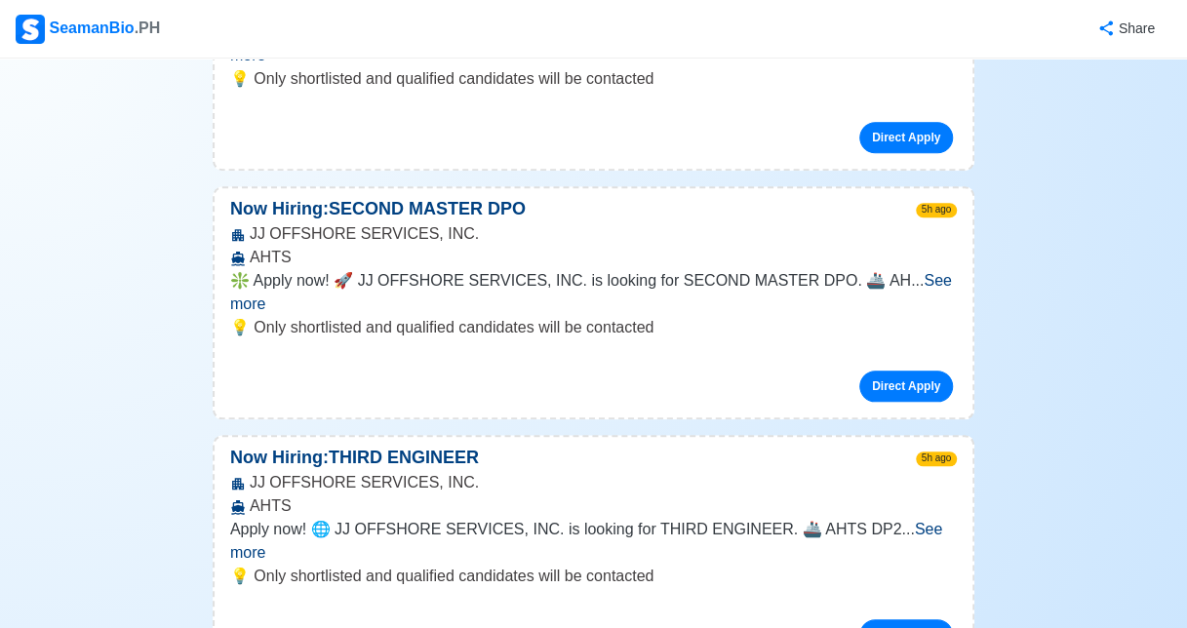
scroll to position [7870, 0]
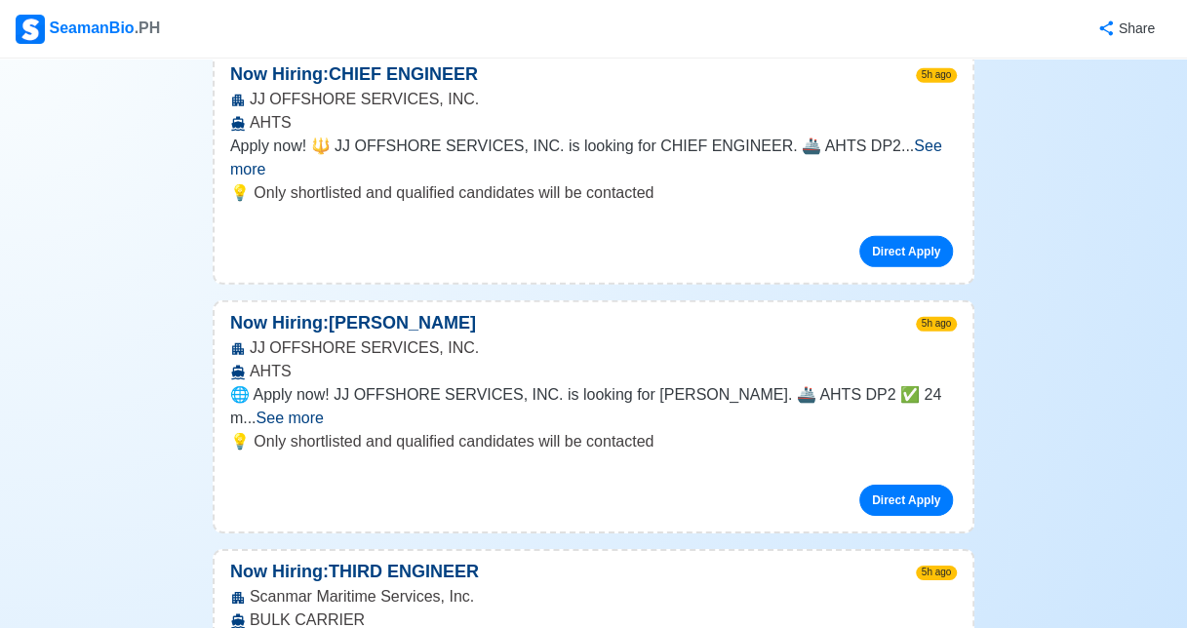
scroll to position [9899, 0]
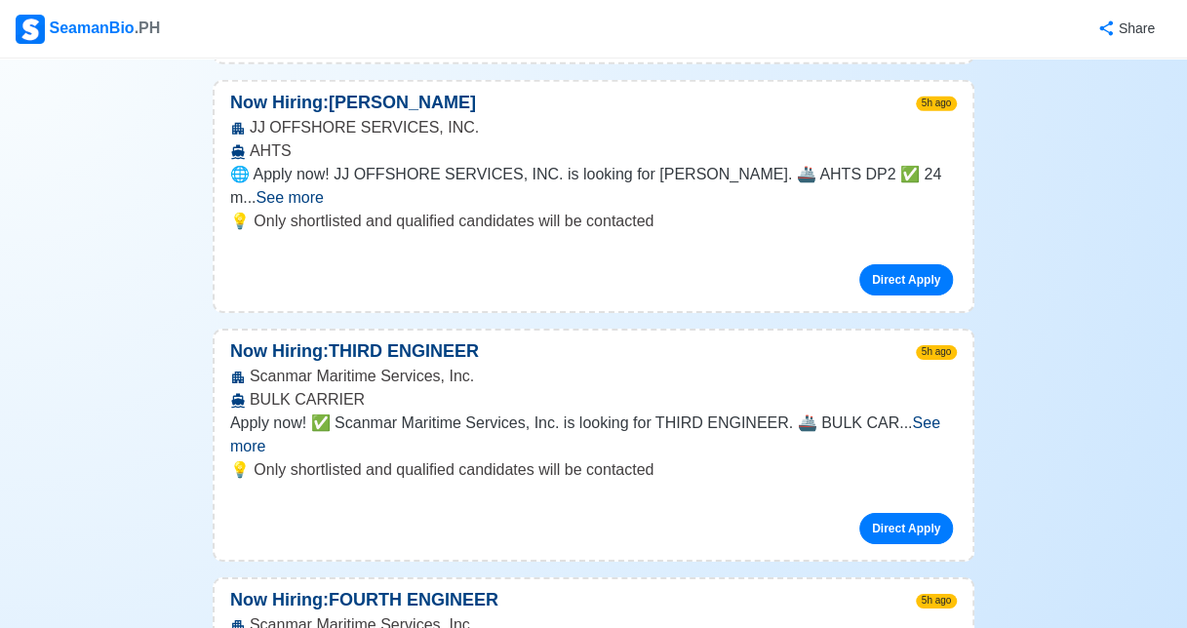
scroll to position [10121, 0]
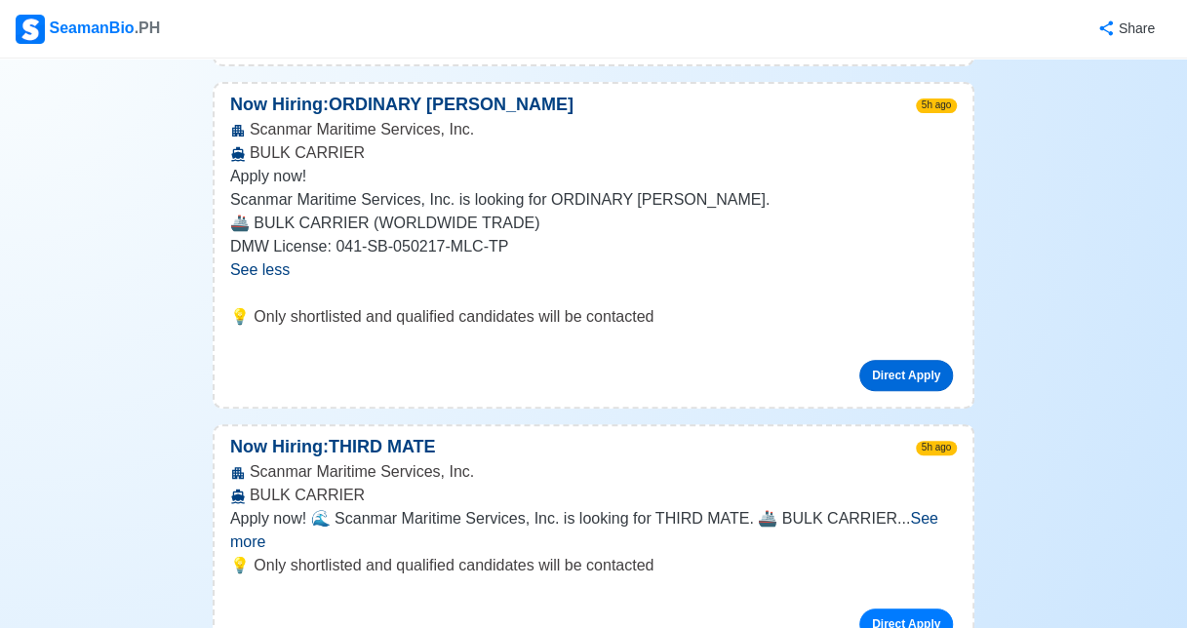
scroll to position [10725, 0]
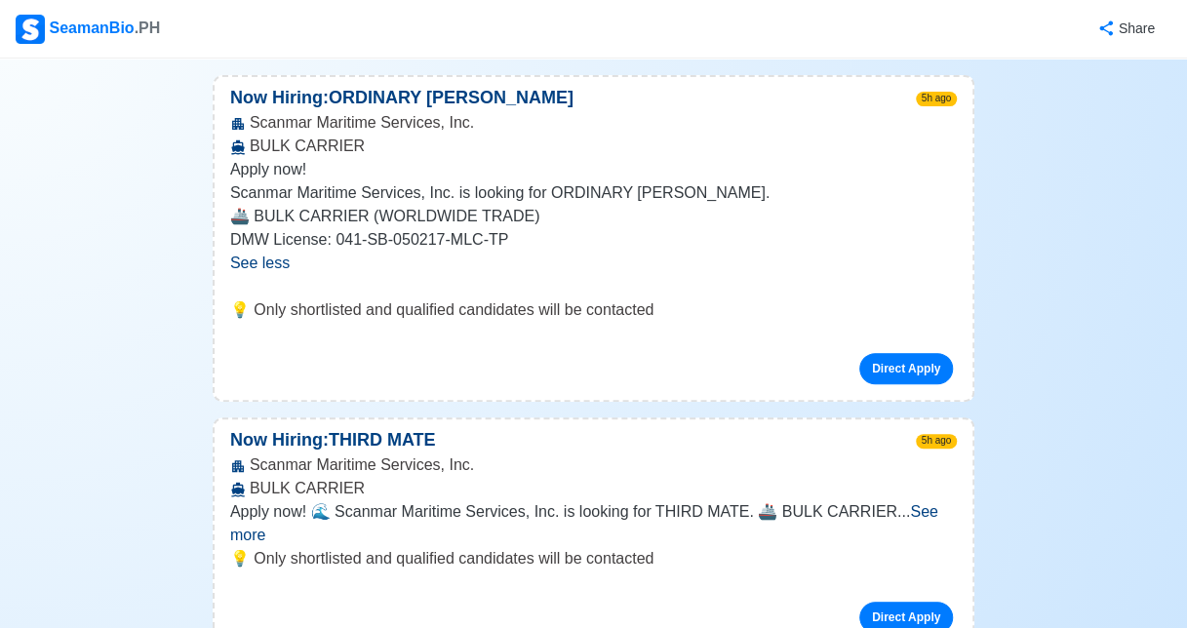
scroll to position [10881, 0]
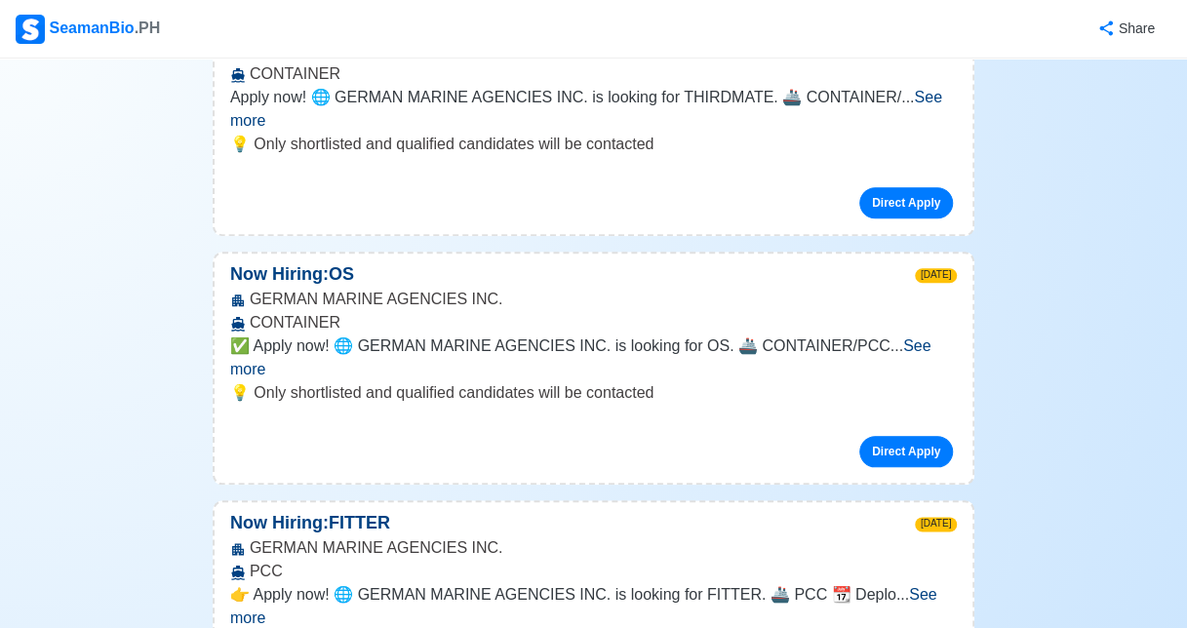
scroll to position [11545, 0]
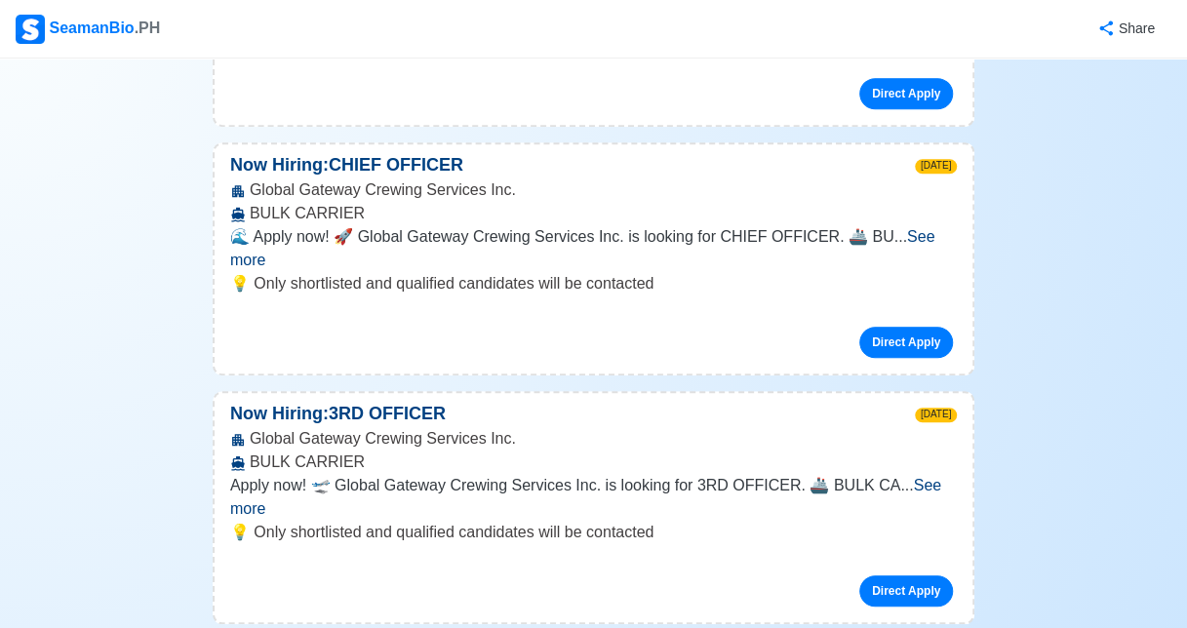
scroll to position [14719, 0]
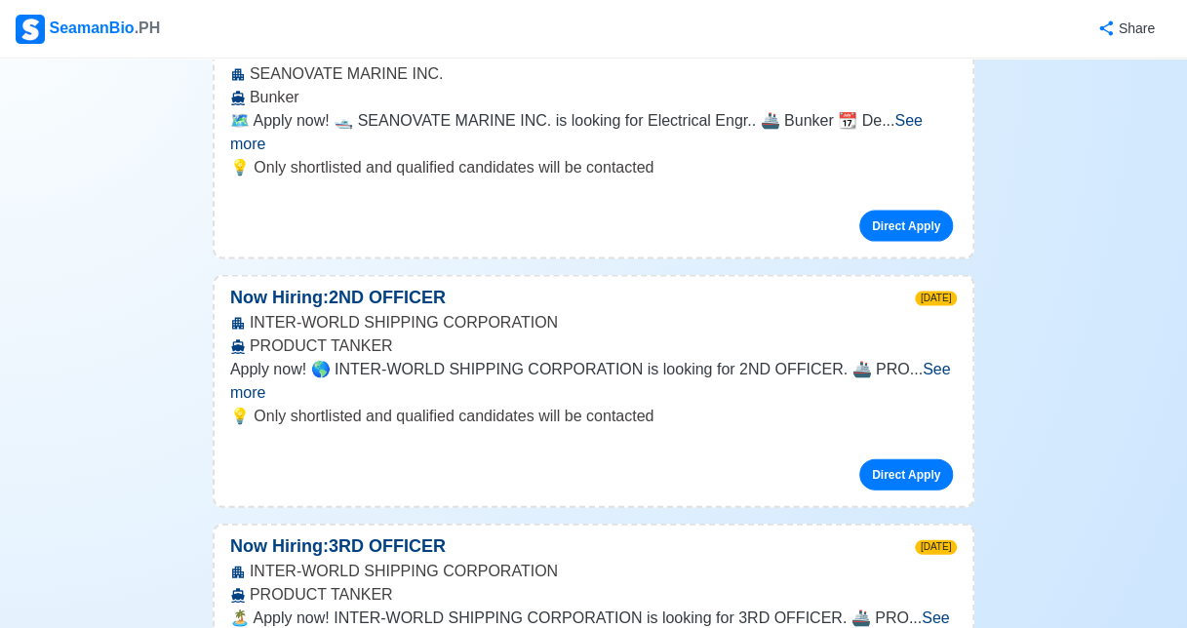
scroll to position [19686, 0]
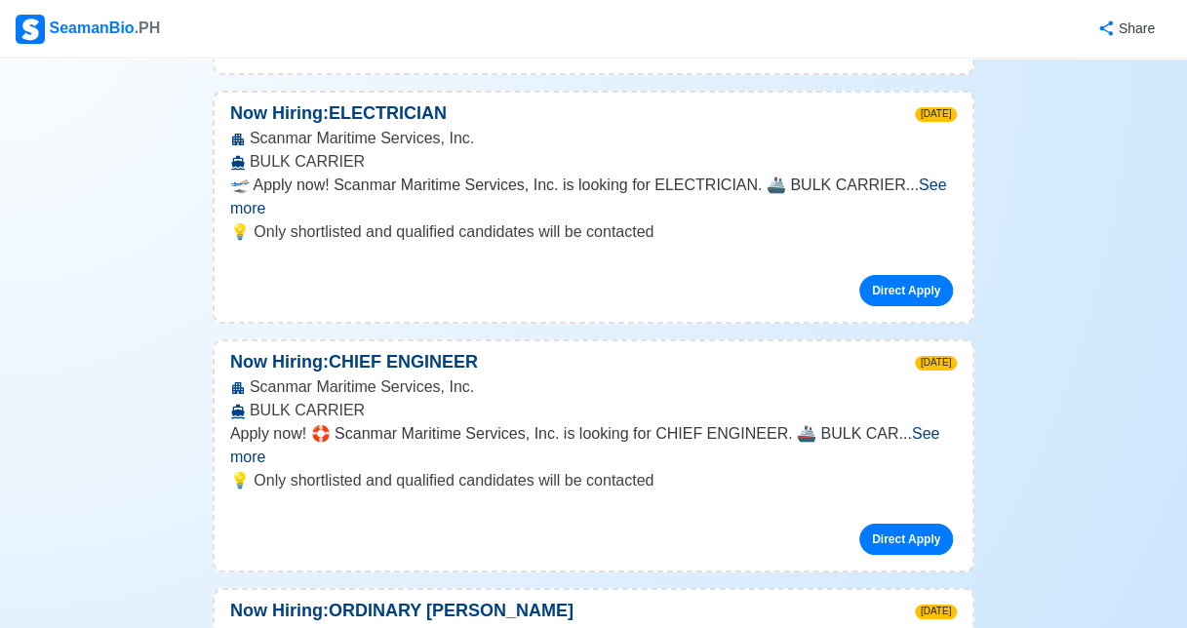
scroll to position [21233, 0]
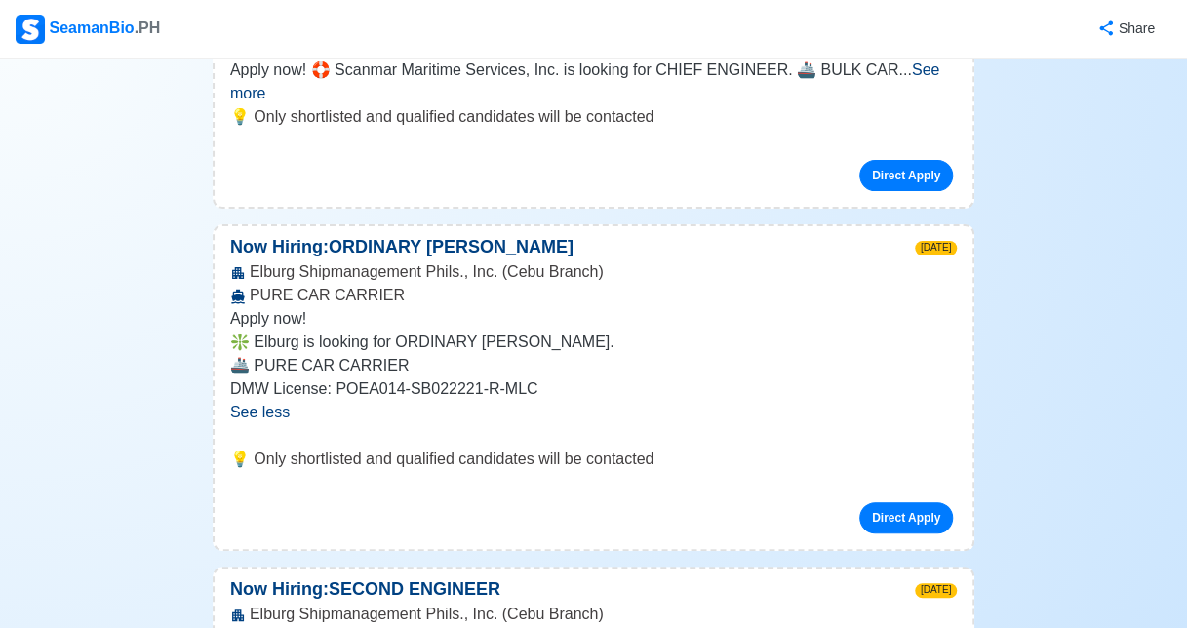
scroll to position [21506, 0]
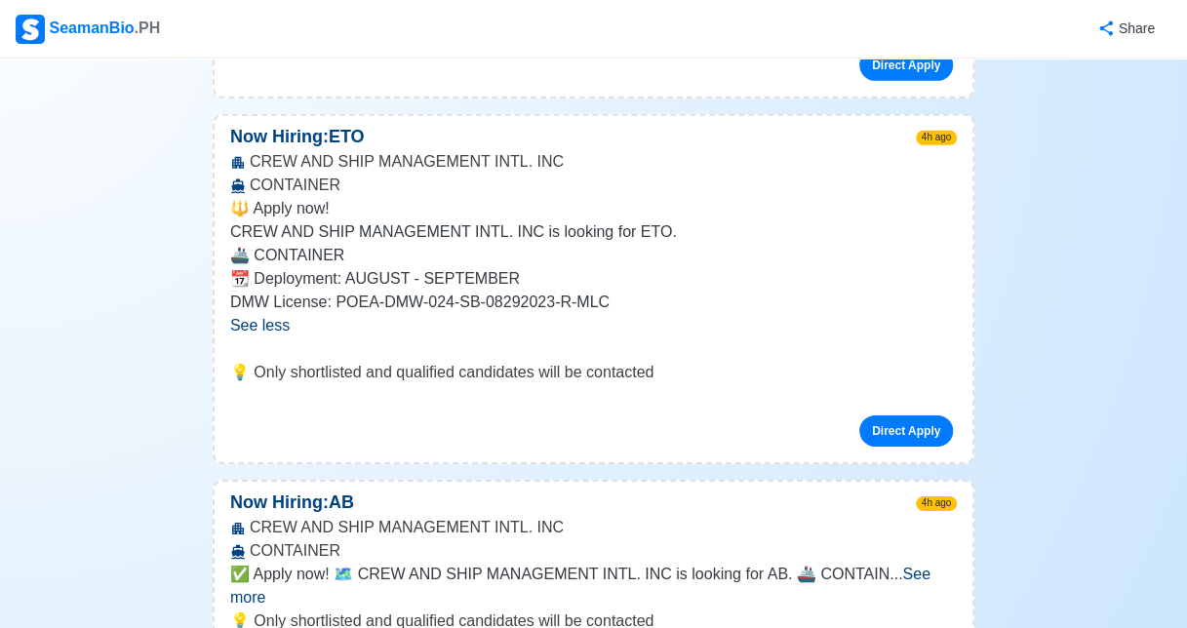
scroll to position [0, 0]
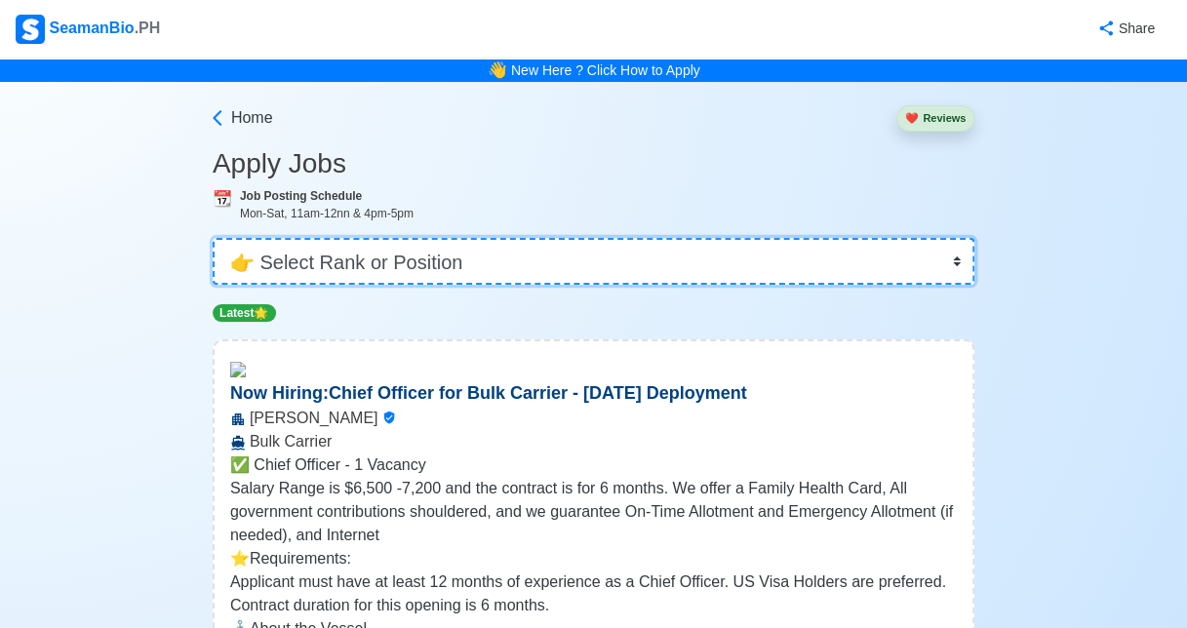
click at [434, 259] on select "👉 Select Rank or Position Master Chief Officer 2nd Officer 3rd Officer Junior O…" at bounding box center [594, 261] width 762 height 47
select select "Able Seaman"
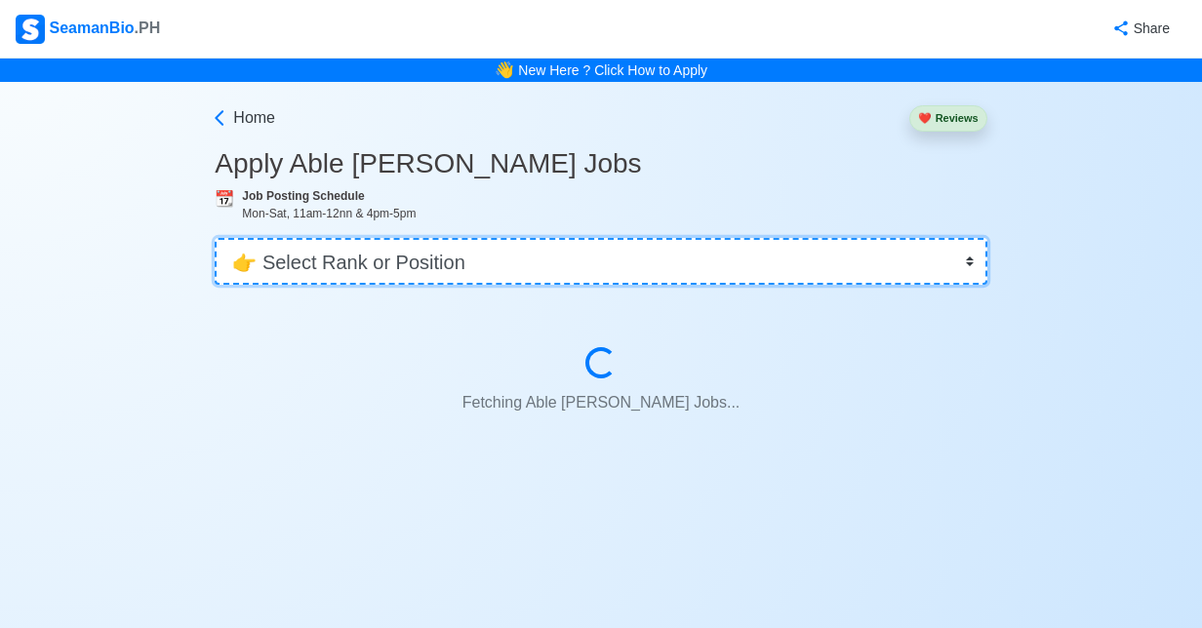
click at [432, 259] on select "👉 Select Rank or Position Master Chief Officer 2nd Officer 3rd Officer Junior O…" at bounding box center [601, 261] width 772 height 47
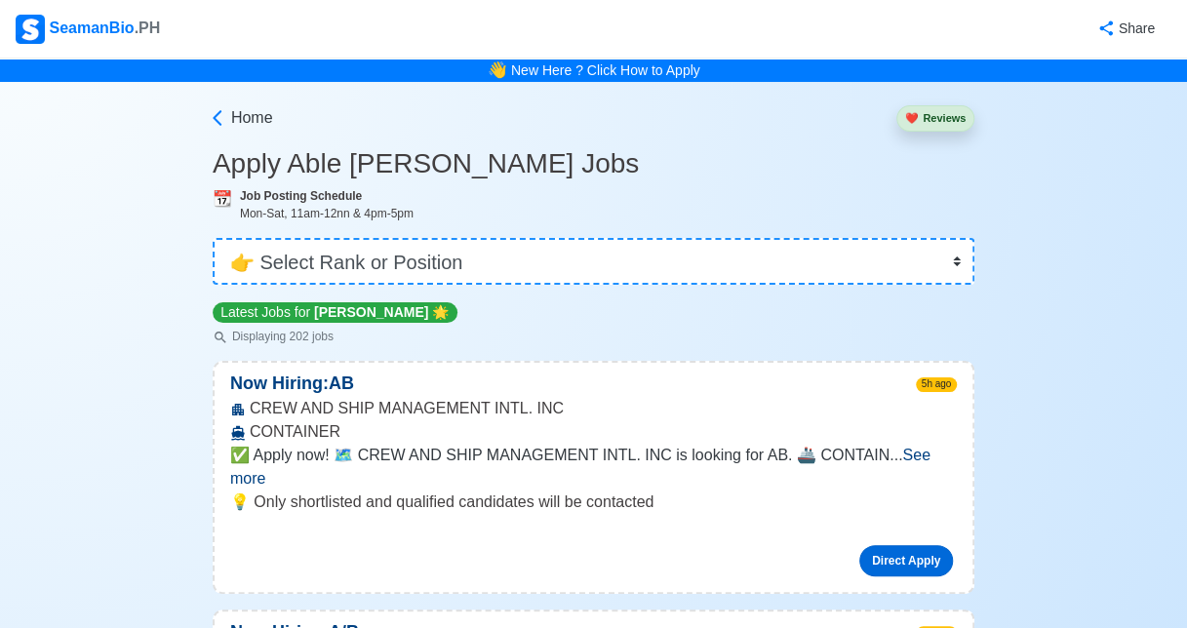
click at [892, 545] on link "Direct Apply" at bounding box center [906, 560] width 94 height 31
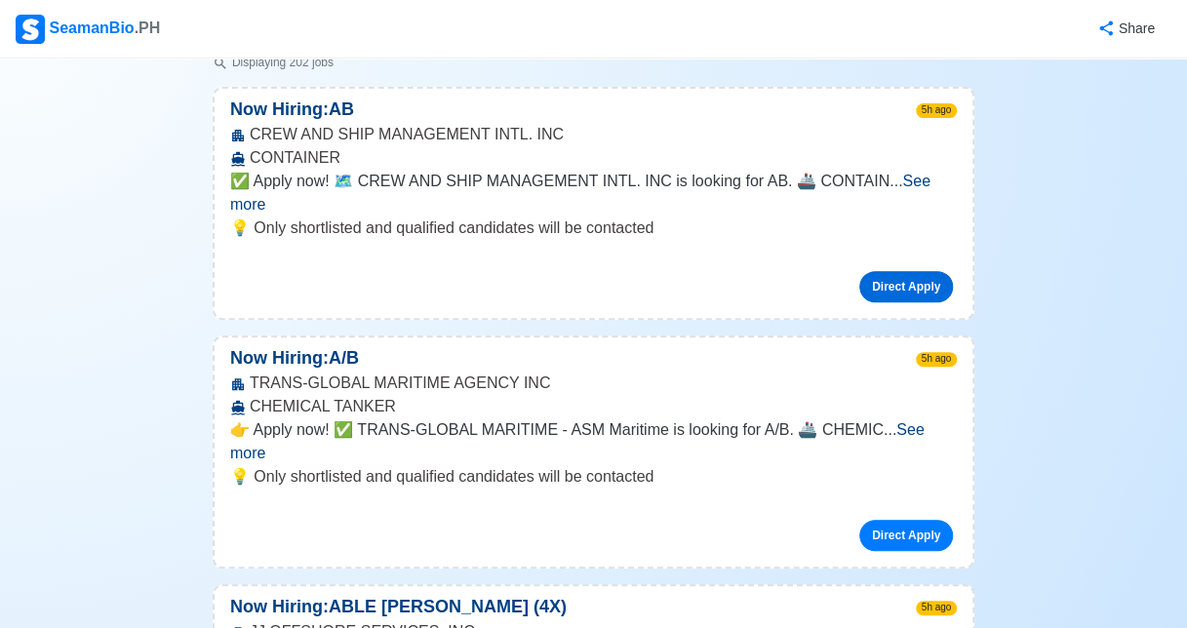
scroll to position [312, 0]
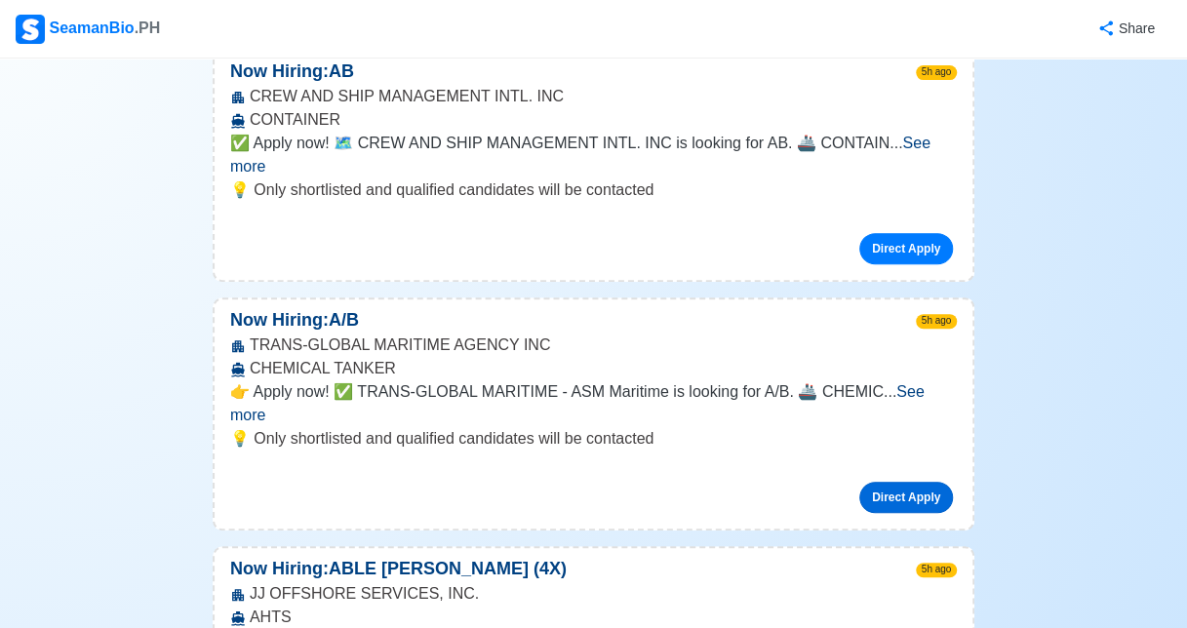
click at [918, 482] on link "Direct Apply" at bounding box center [906, 497] width 94 height 31
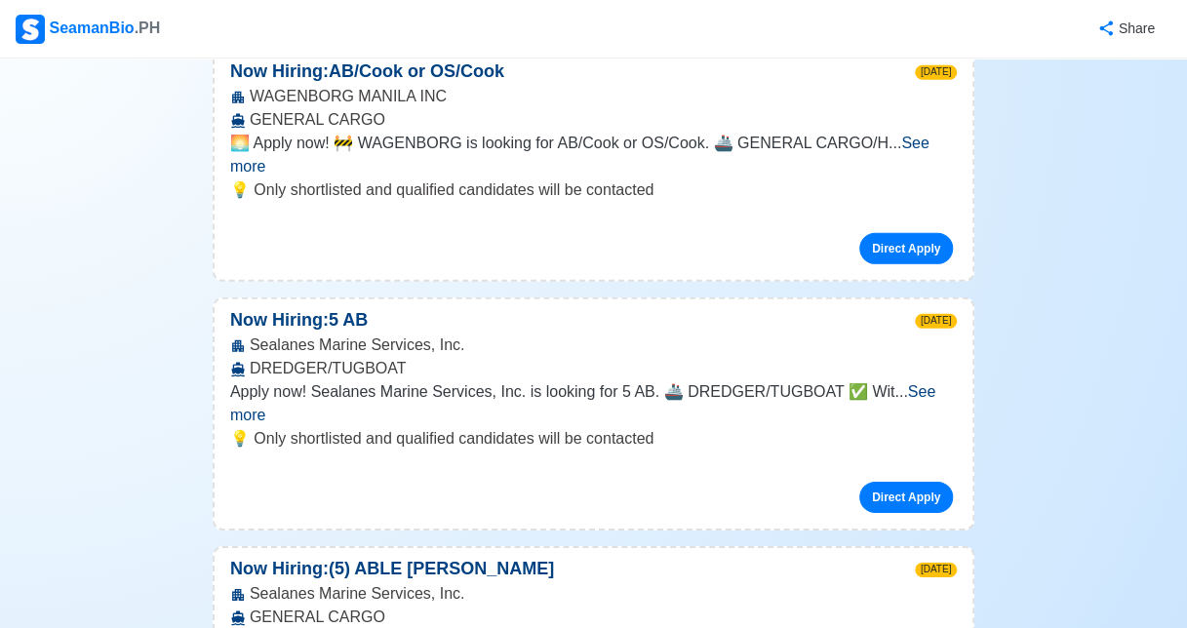
scroll to position [2819, 0]
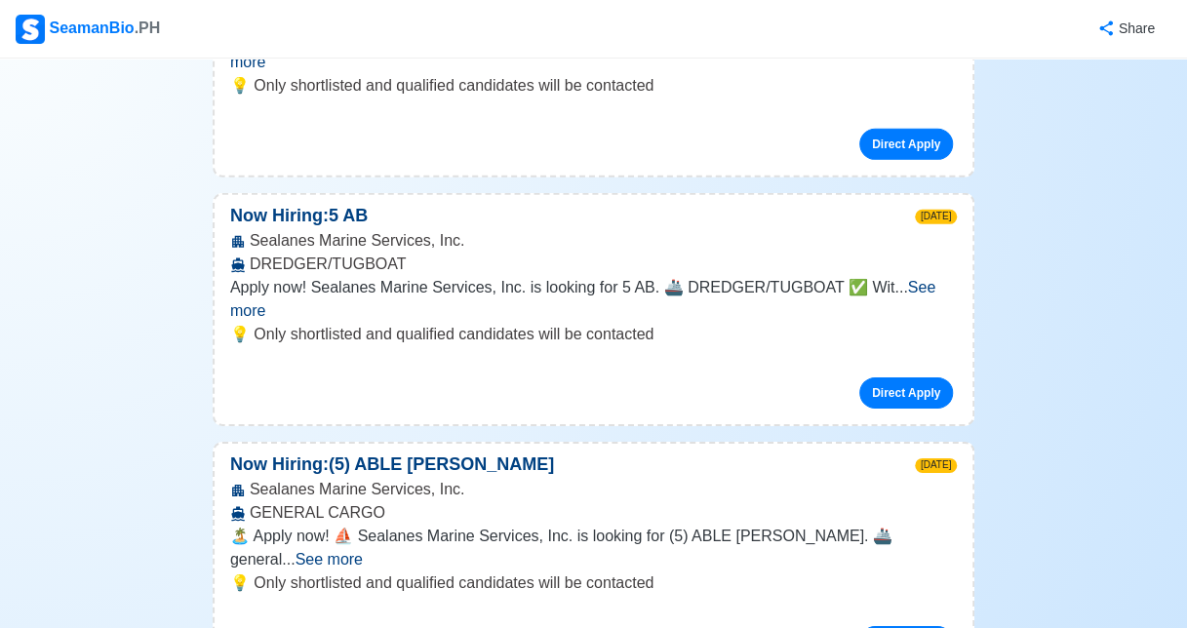
click at [363, 551] on span "See more" at bounding box center [329, 559] width 67 height 17
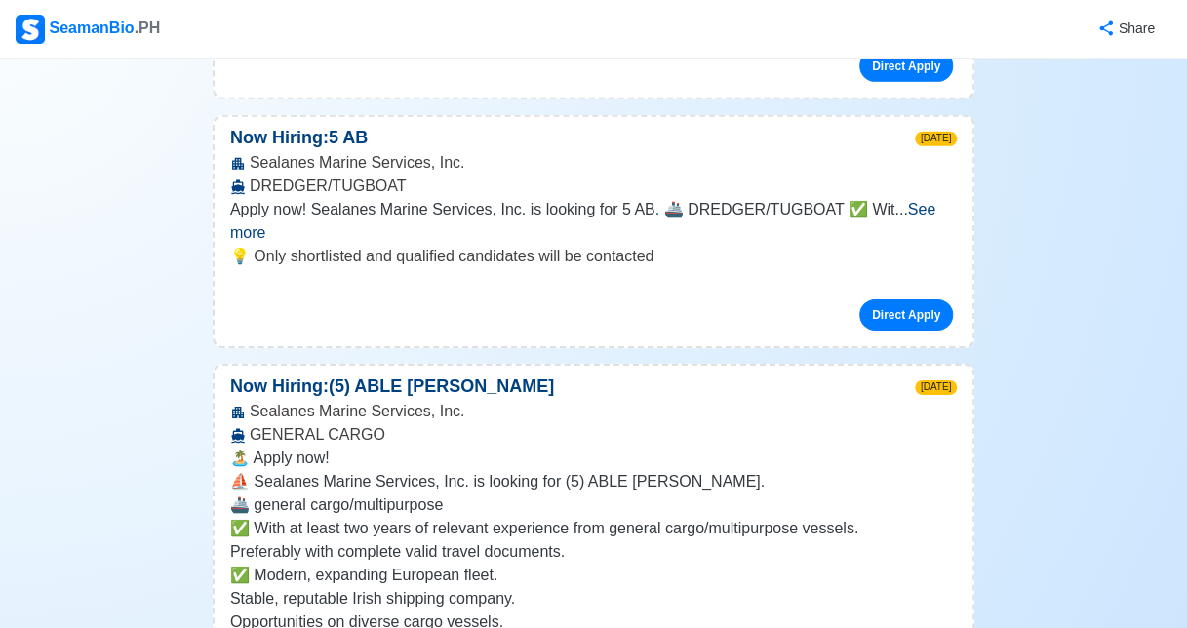
scroll to position [2936, 0]
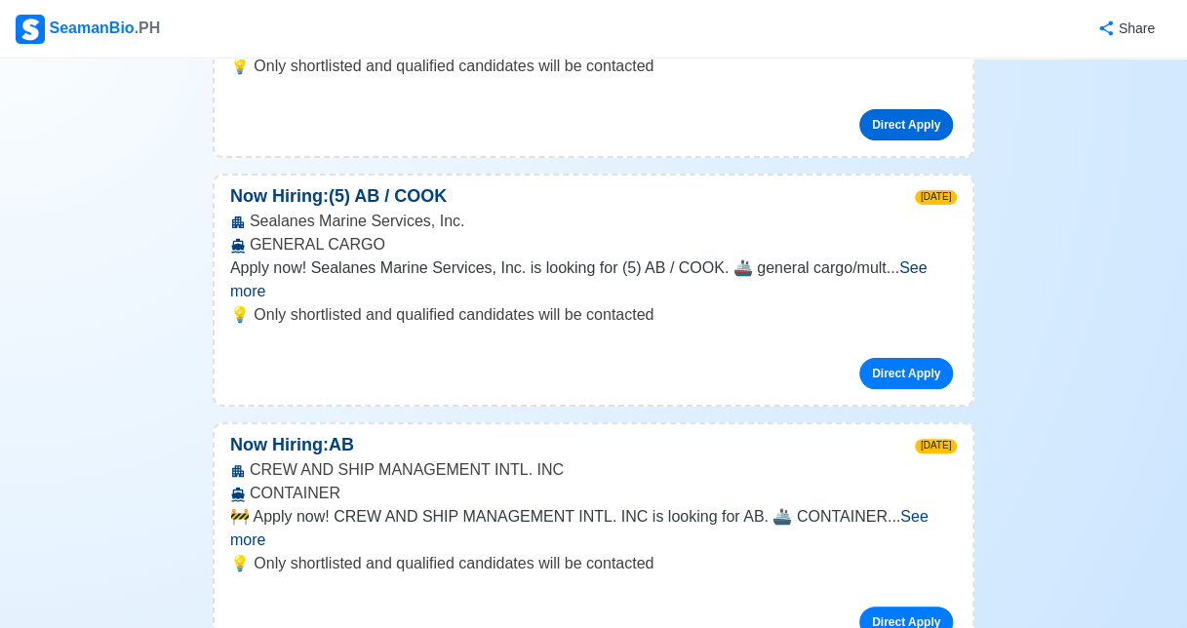
scroll to position [3612, 0]
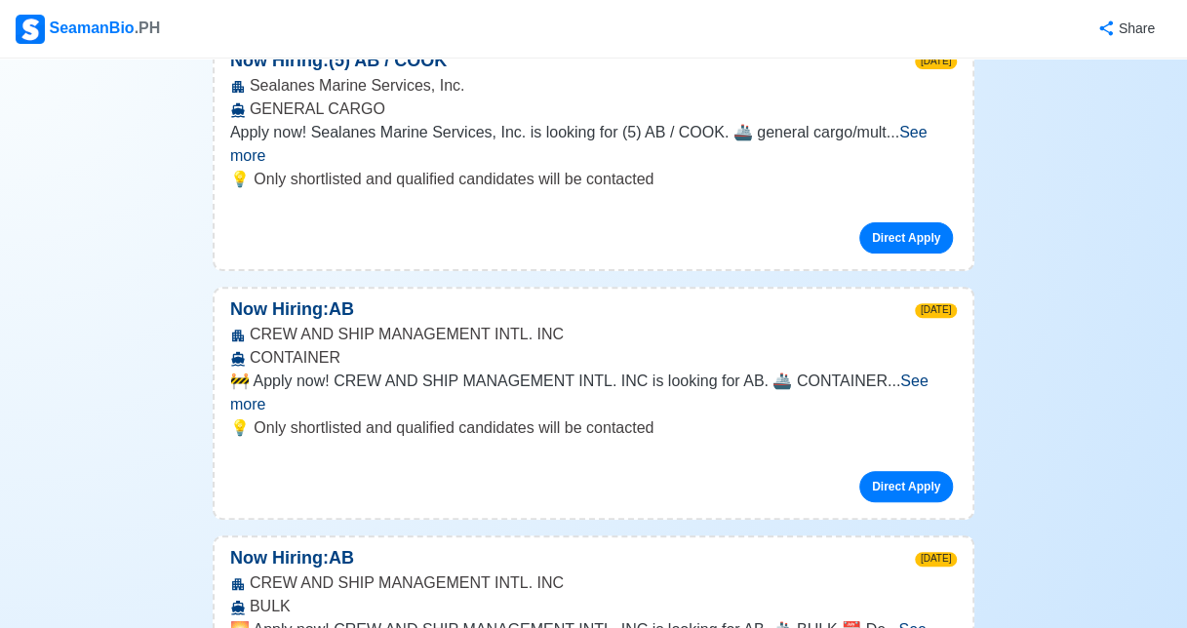
scroll to position [3768, 0]
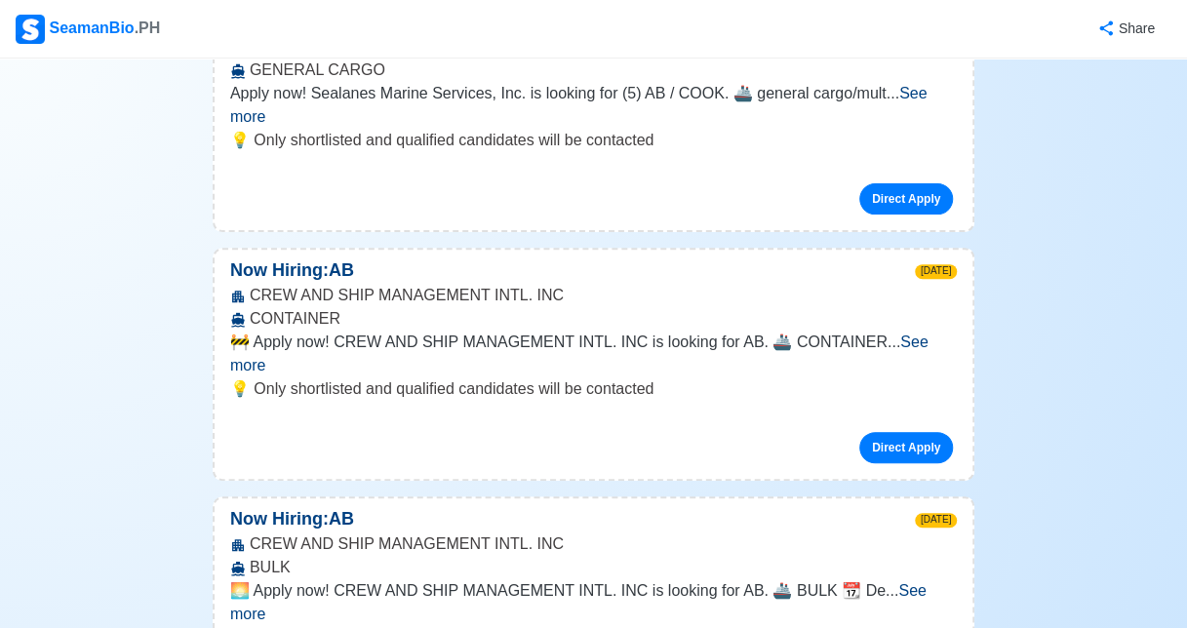
click at [892, 582] on span "See more" at bounding box center [578, 602] width 696 height 40
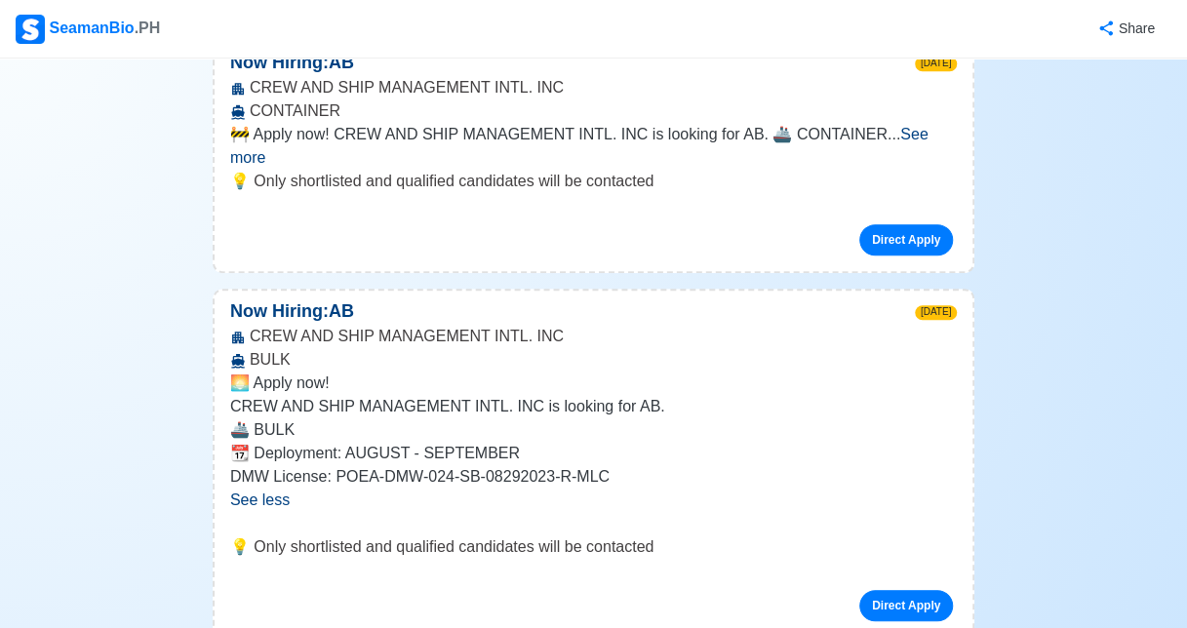
scroll to position [4015, 0]
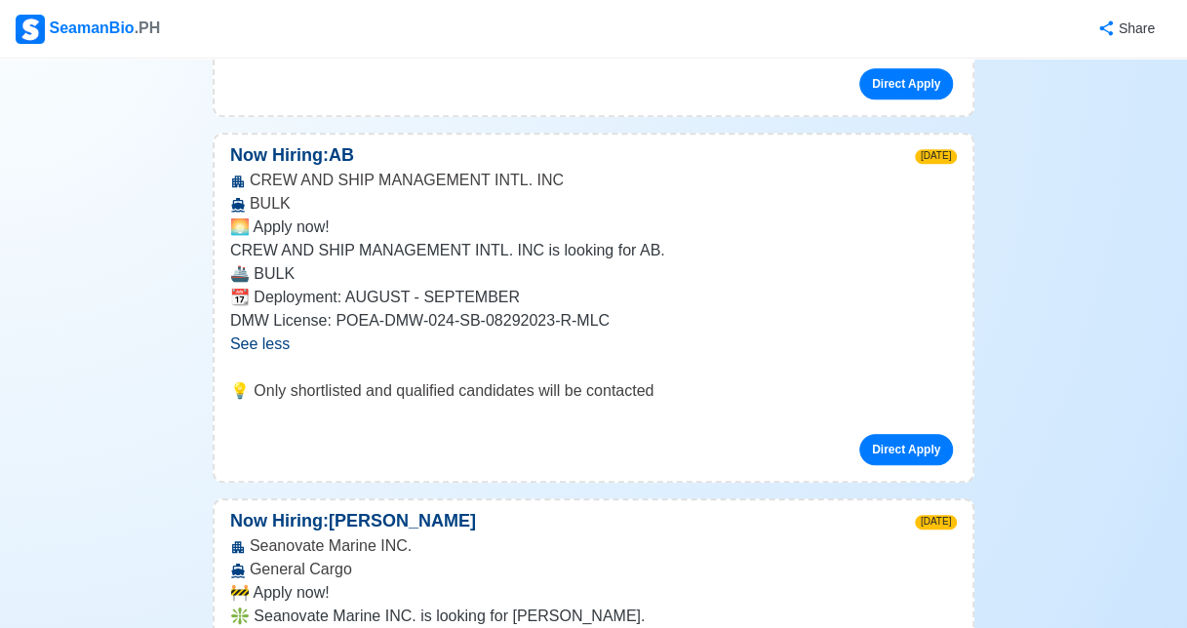
scroll to position [4171, 0]
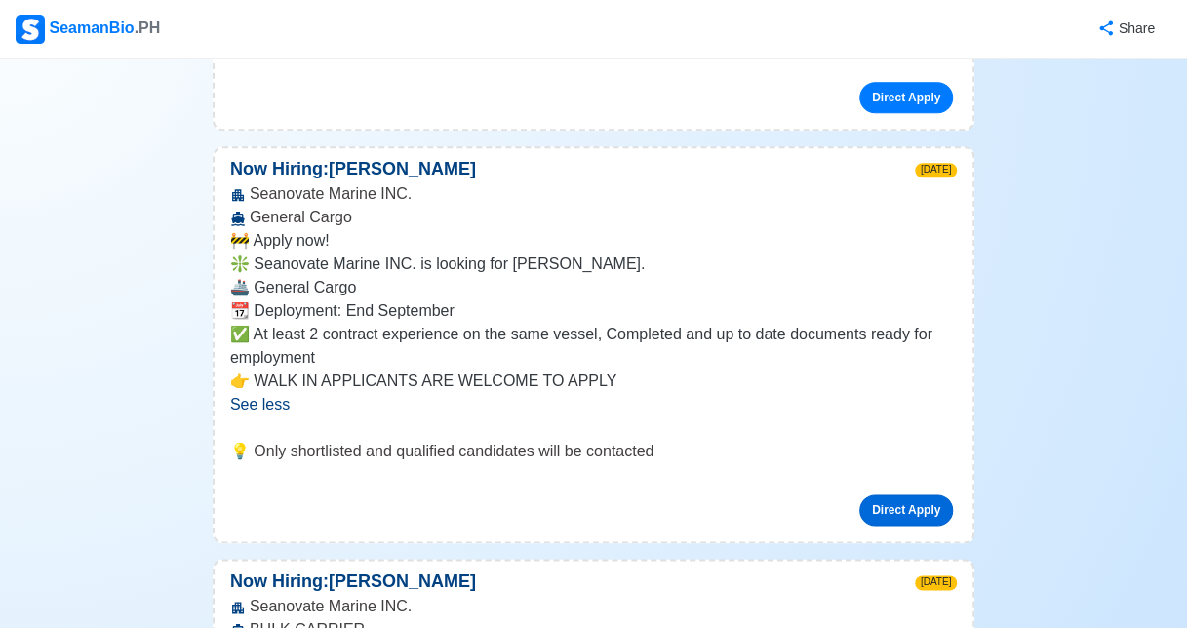
scroll to position [4522, 0]
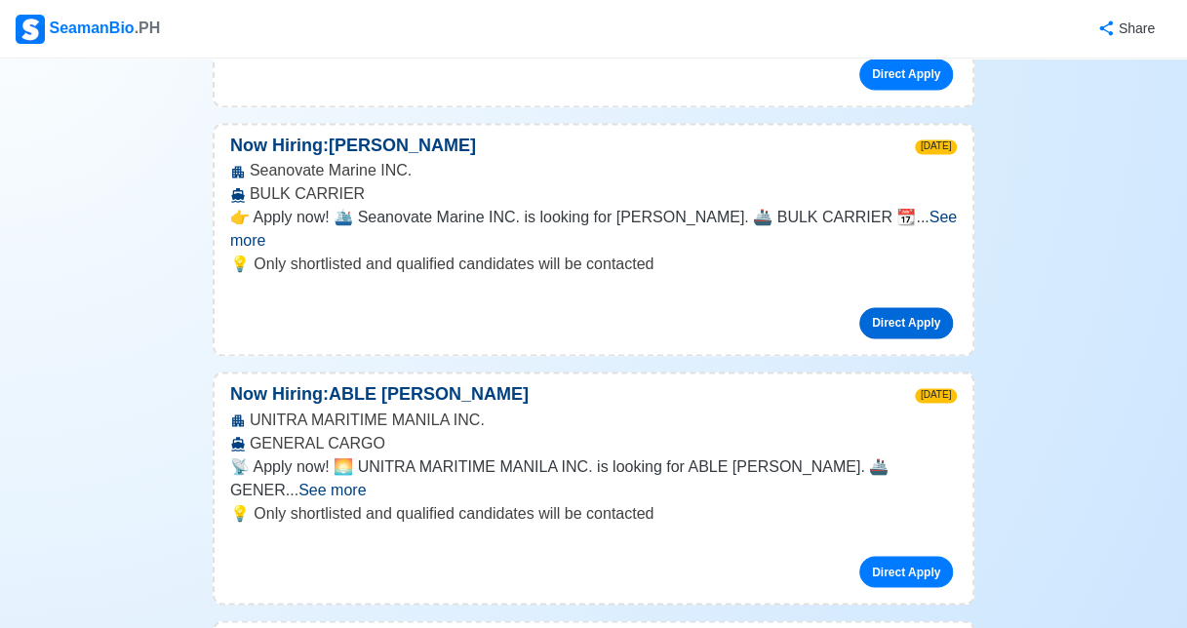
scroll to position [4938, 0]
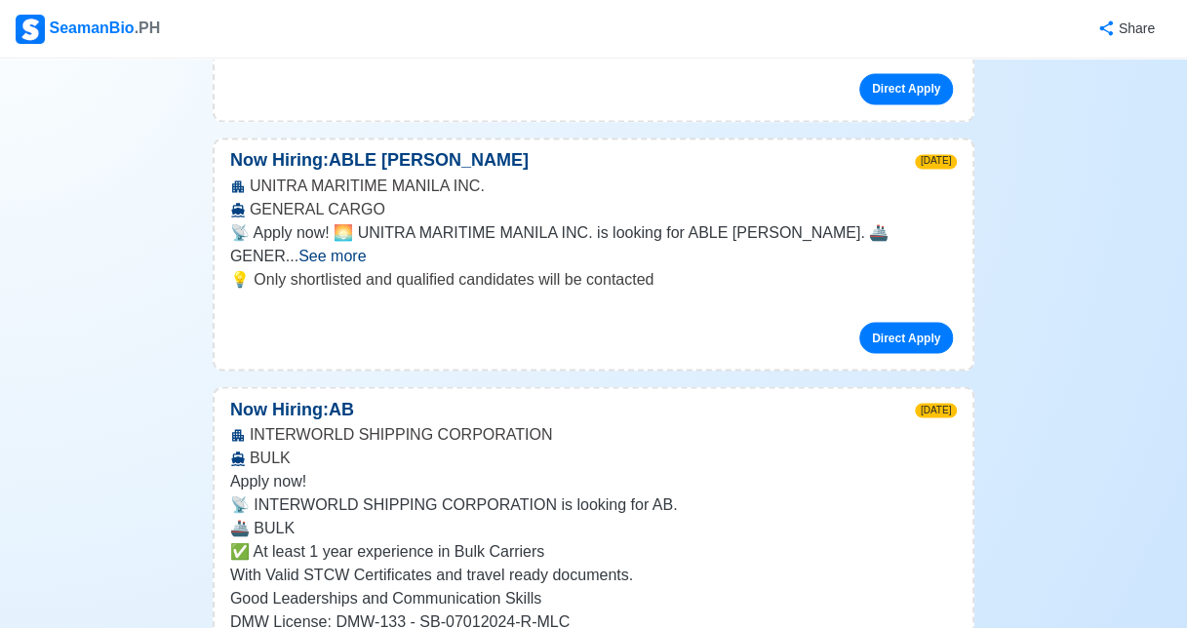
scroll to position [5172, 0]
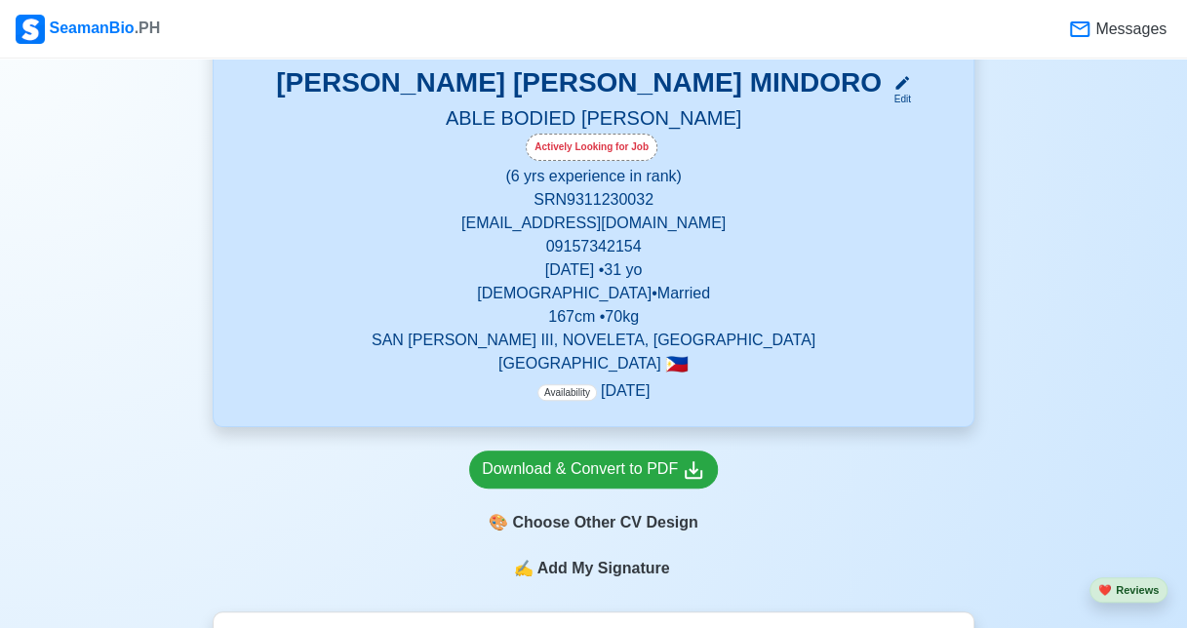
scroll to position [298, 0]
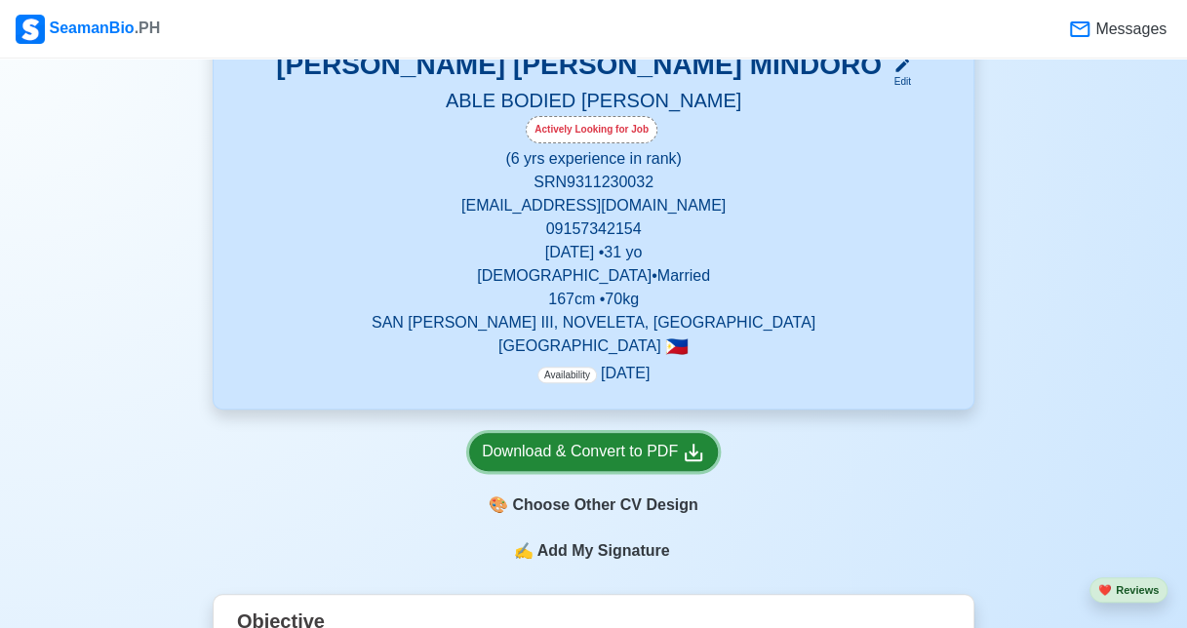
click at [577, 455] on div "Download & Convert to PDF" at bounding box center [593, 452] width 223 height 24
